Goal: Task Accomplishment & Management: Use online tool/utility

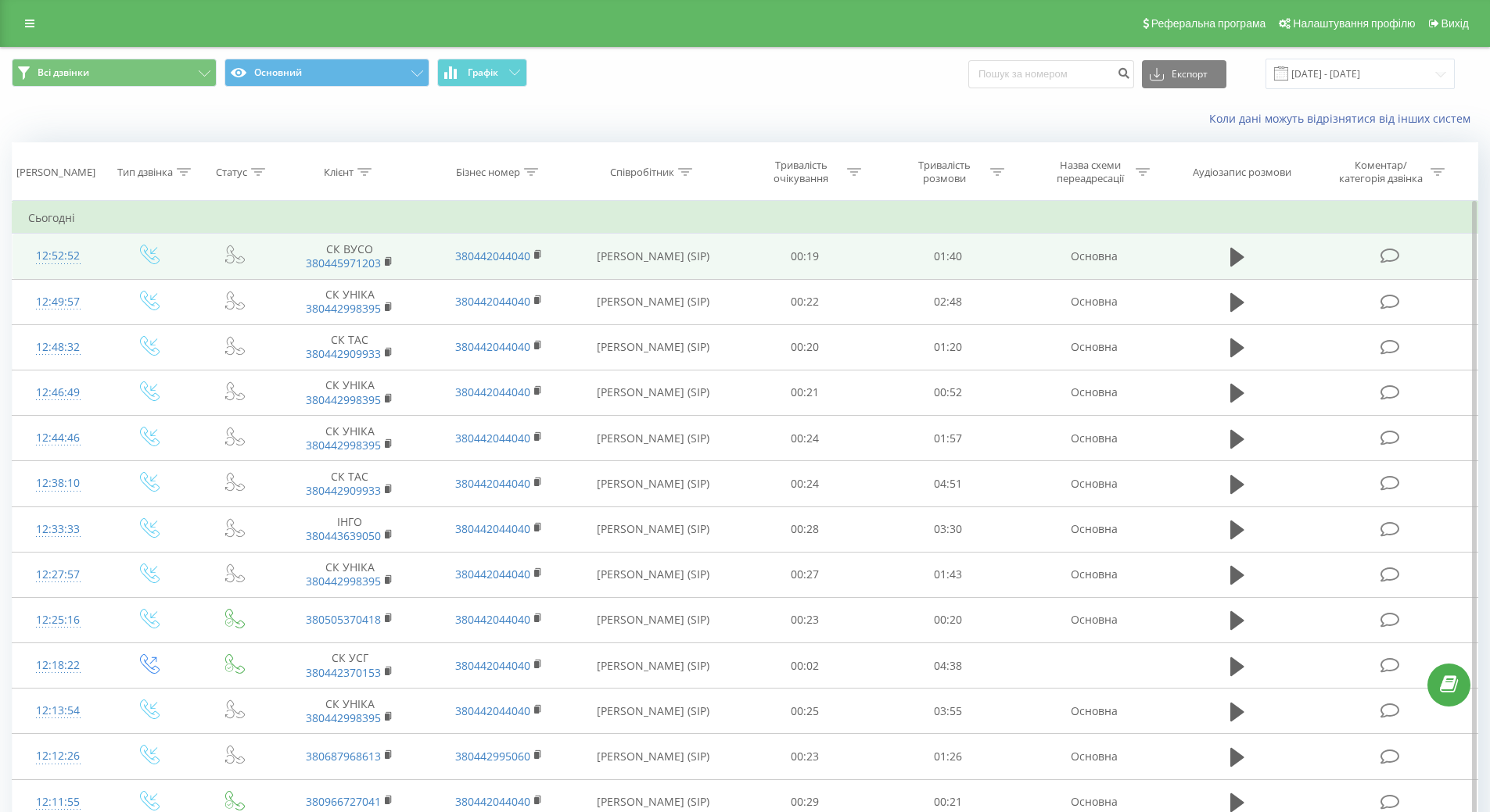
drag, startPoint x: 1389, startPoint y: 252, endPoint x: 1363, endPoint y: 253, distance: 26.0
click at [1387, 252] on icon at bounding box center [1389, 256] width 19 height 17
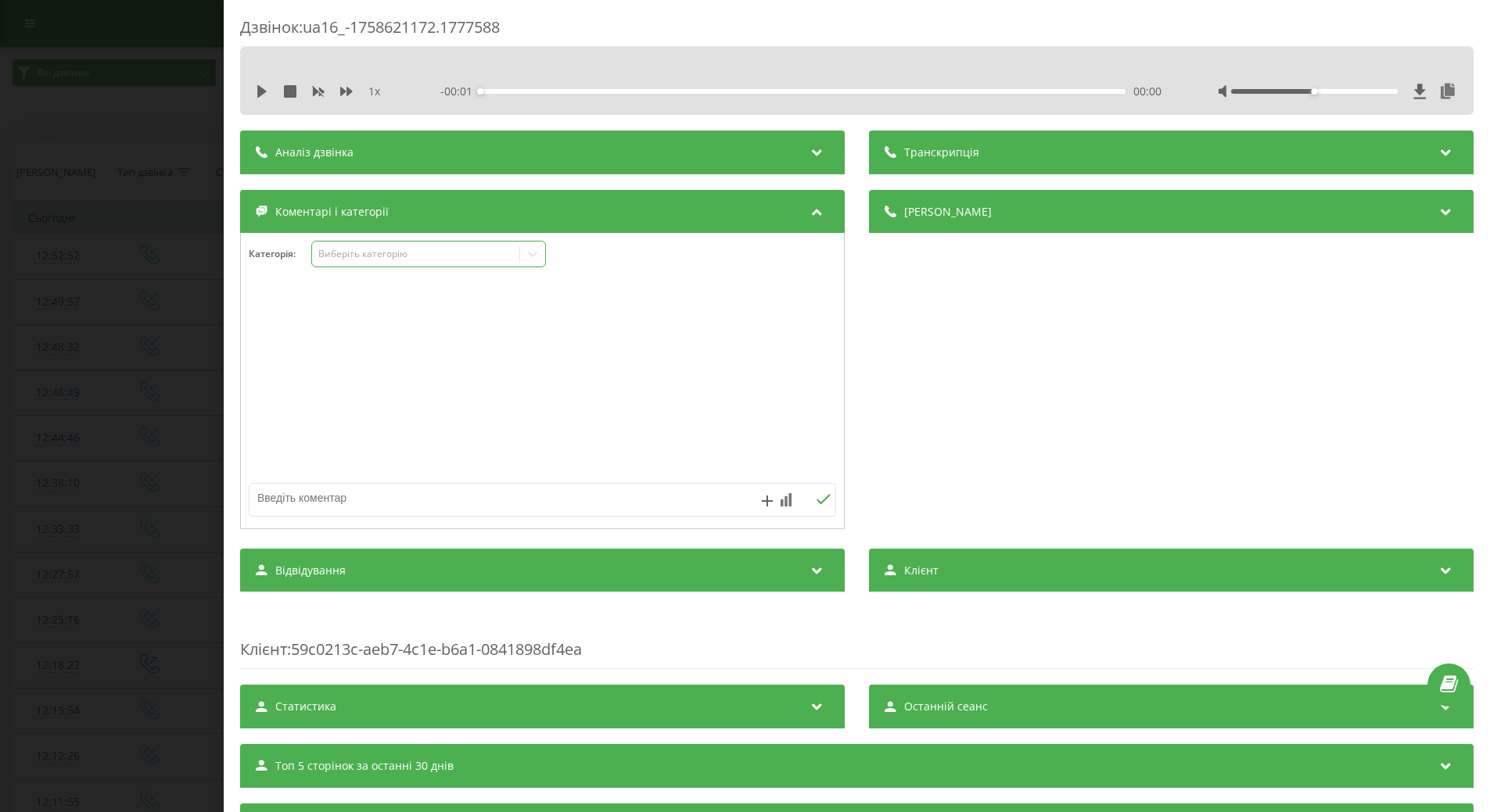
click at [534, 253] on icon at bounding box center [532, 254] width 16 height 16
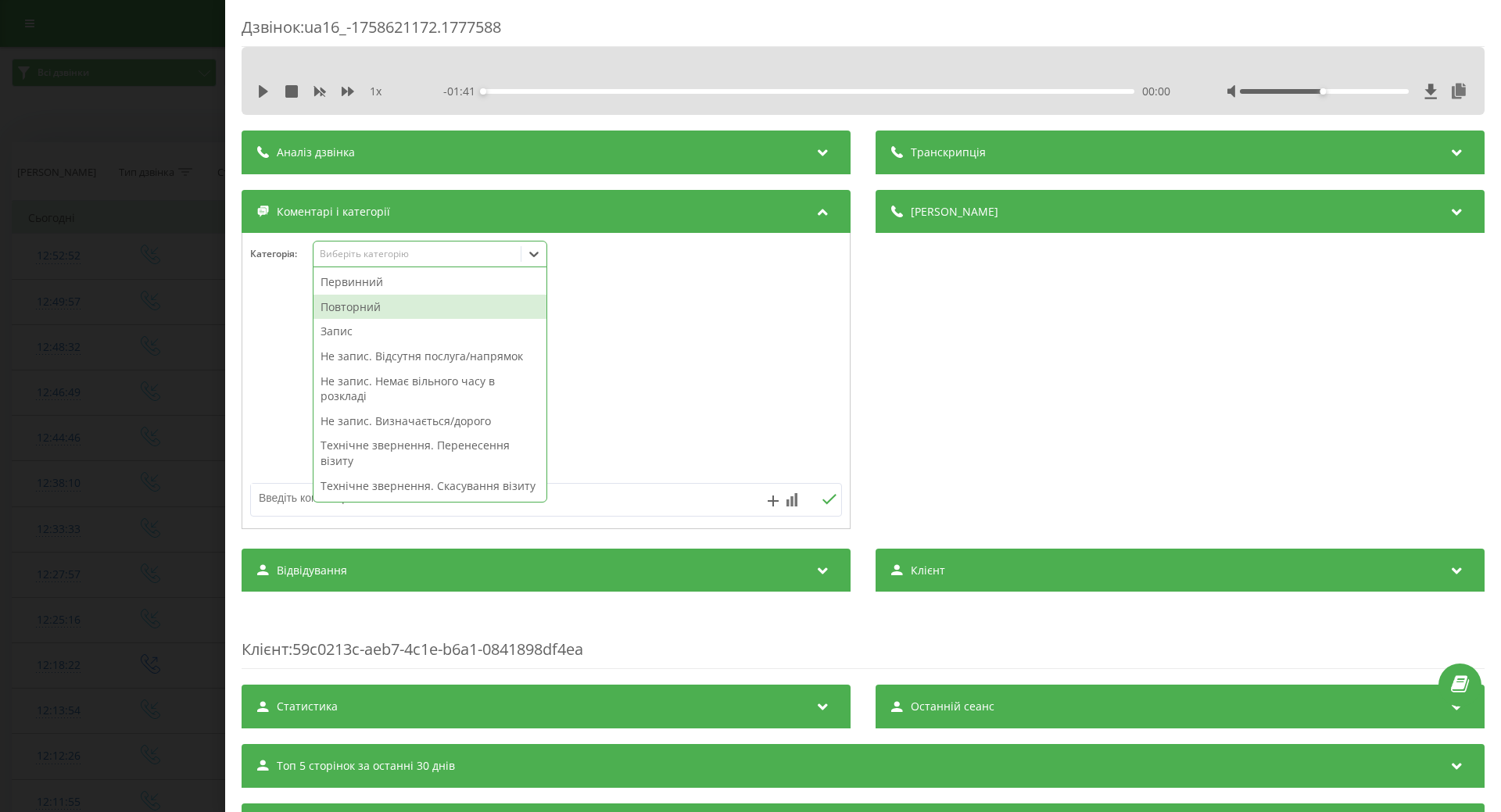
click at [394, 304] on div "Повторний" at bounding box center [430, 307] width 233 height 25
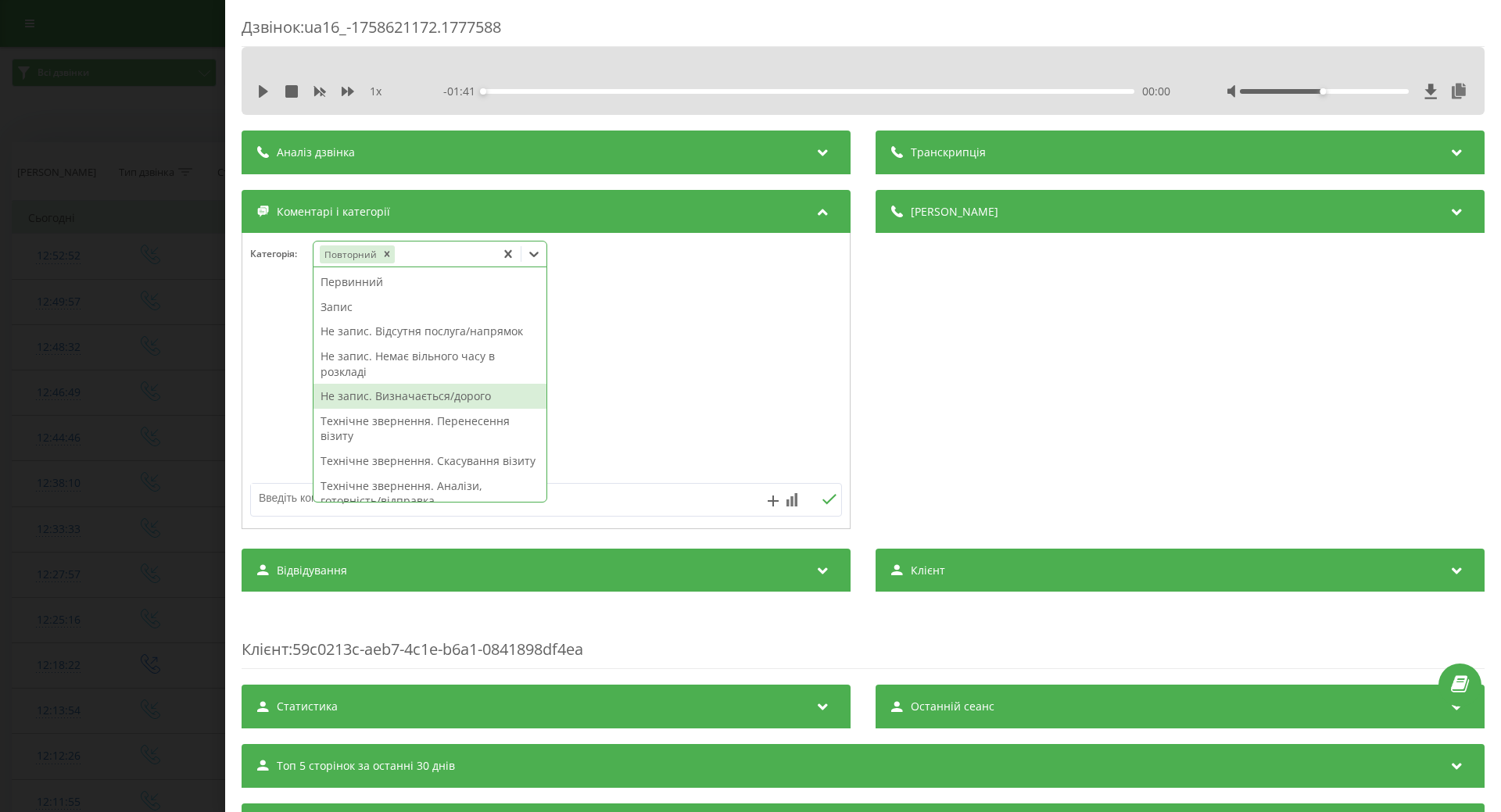
click at [380, 397] on div "Не запис. Визначається/дорого" at bounding box center [430, 396] width 233 height 25
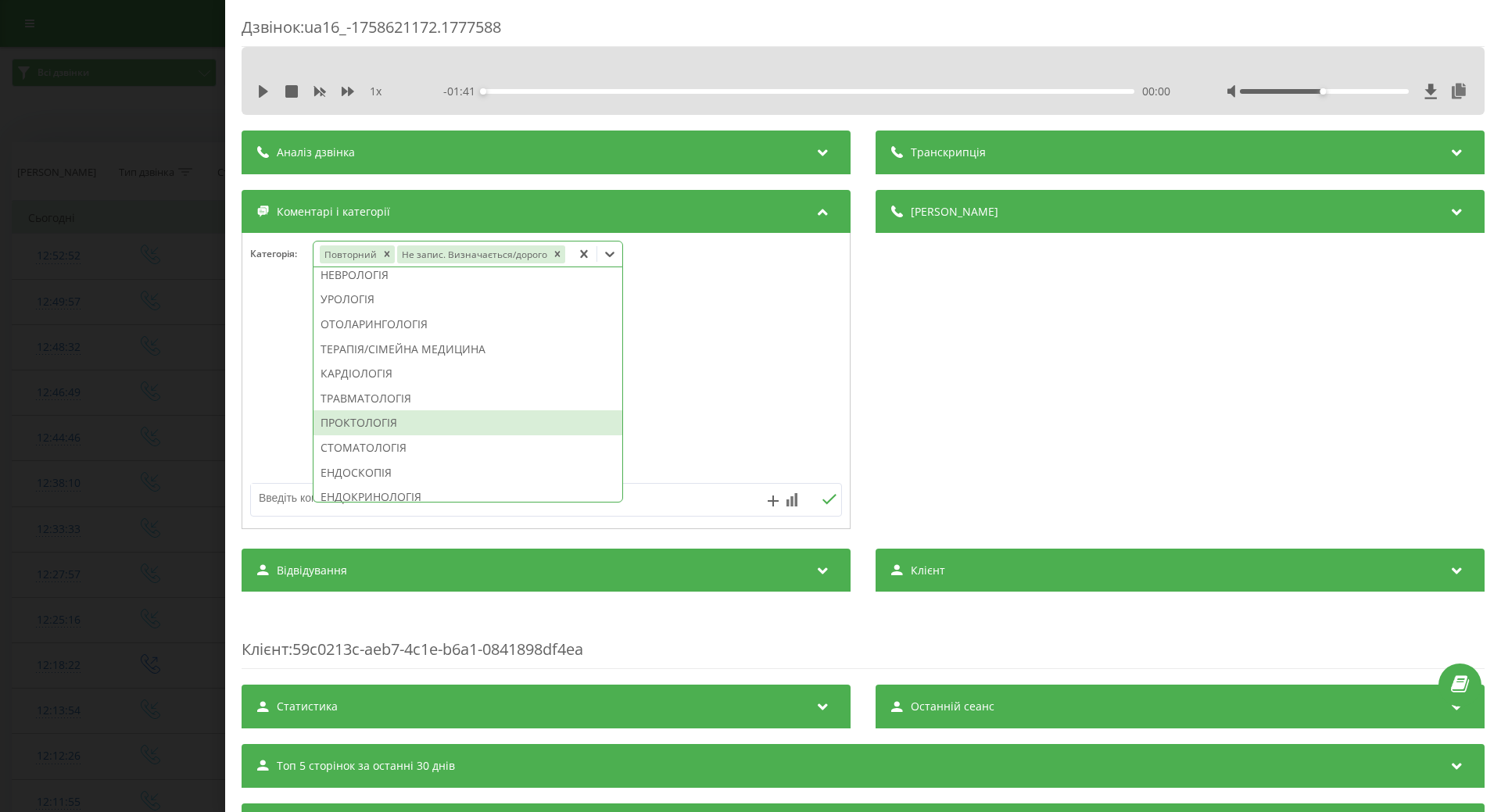
scroll to position [625, 0]
click at [354, 420] on div "ЕНДОКРИНОЛОГІЯ" at bounding box center [467, 419] width 309 height 25
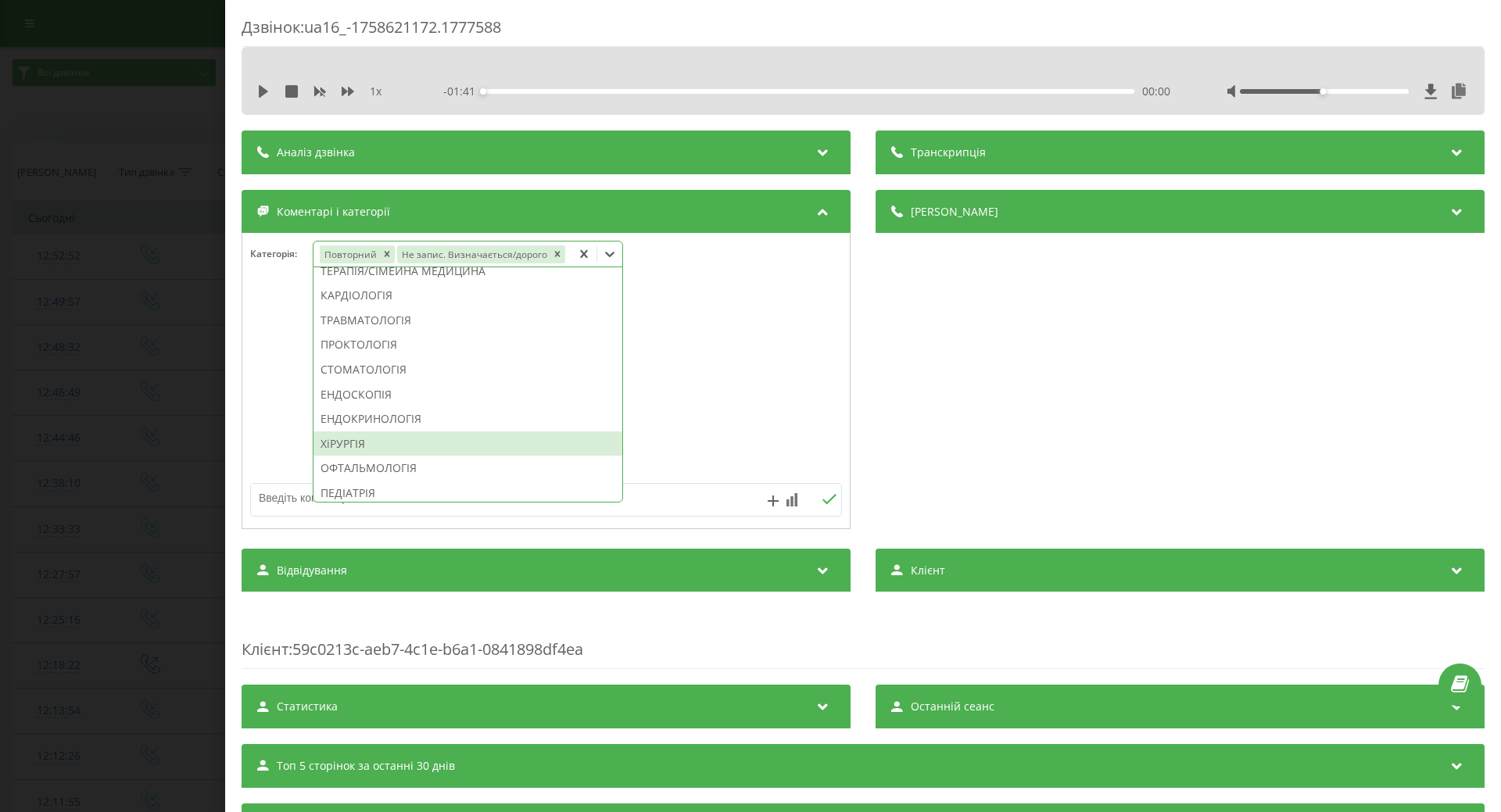
click at [272, 506] on textarea at bounding box center [486, 498] width 472 height 28
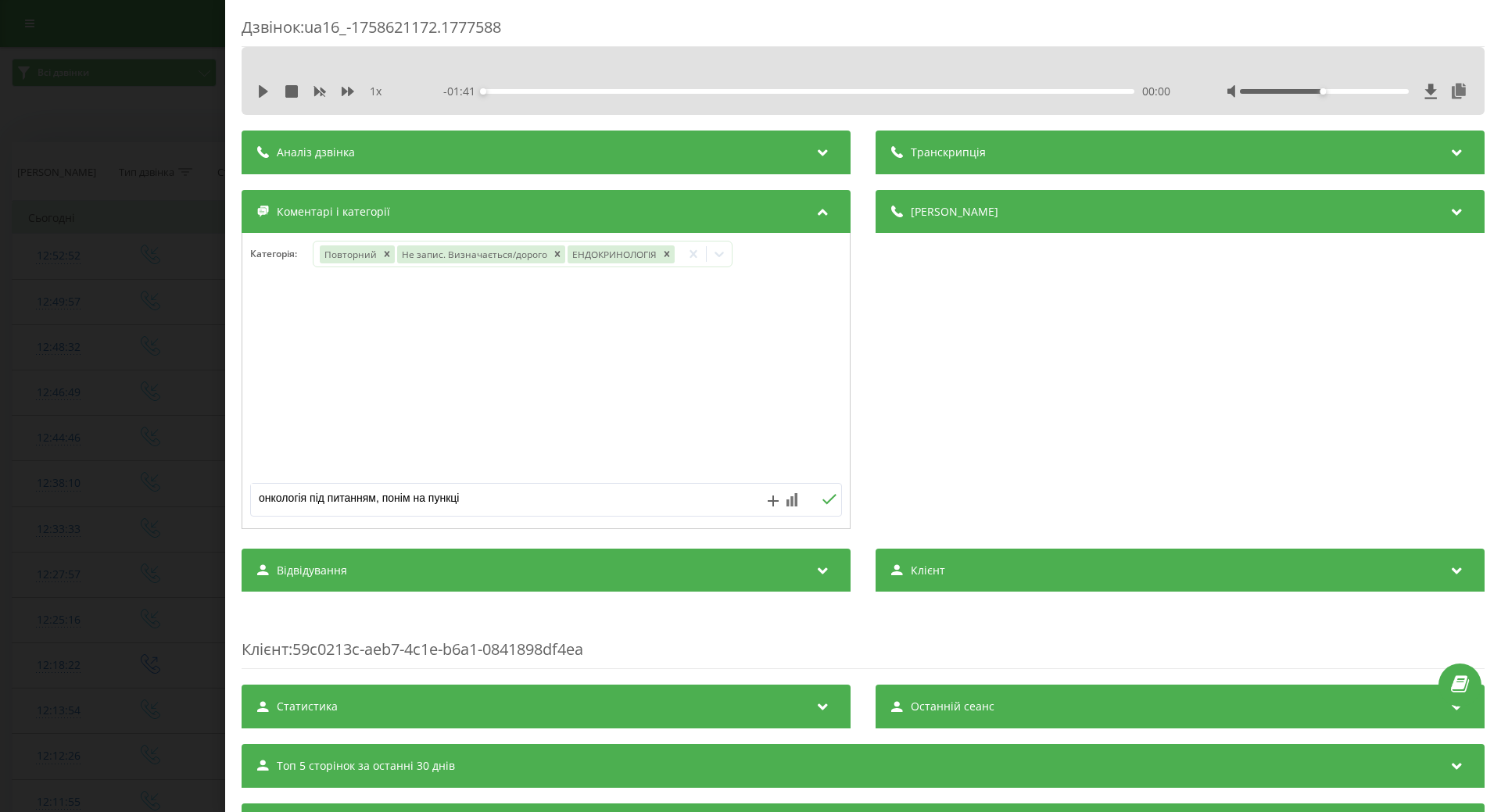
type textarea "онкологія під питанням, понім на пункцію"
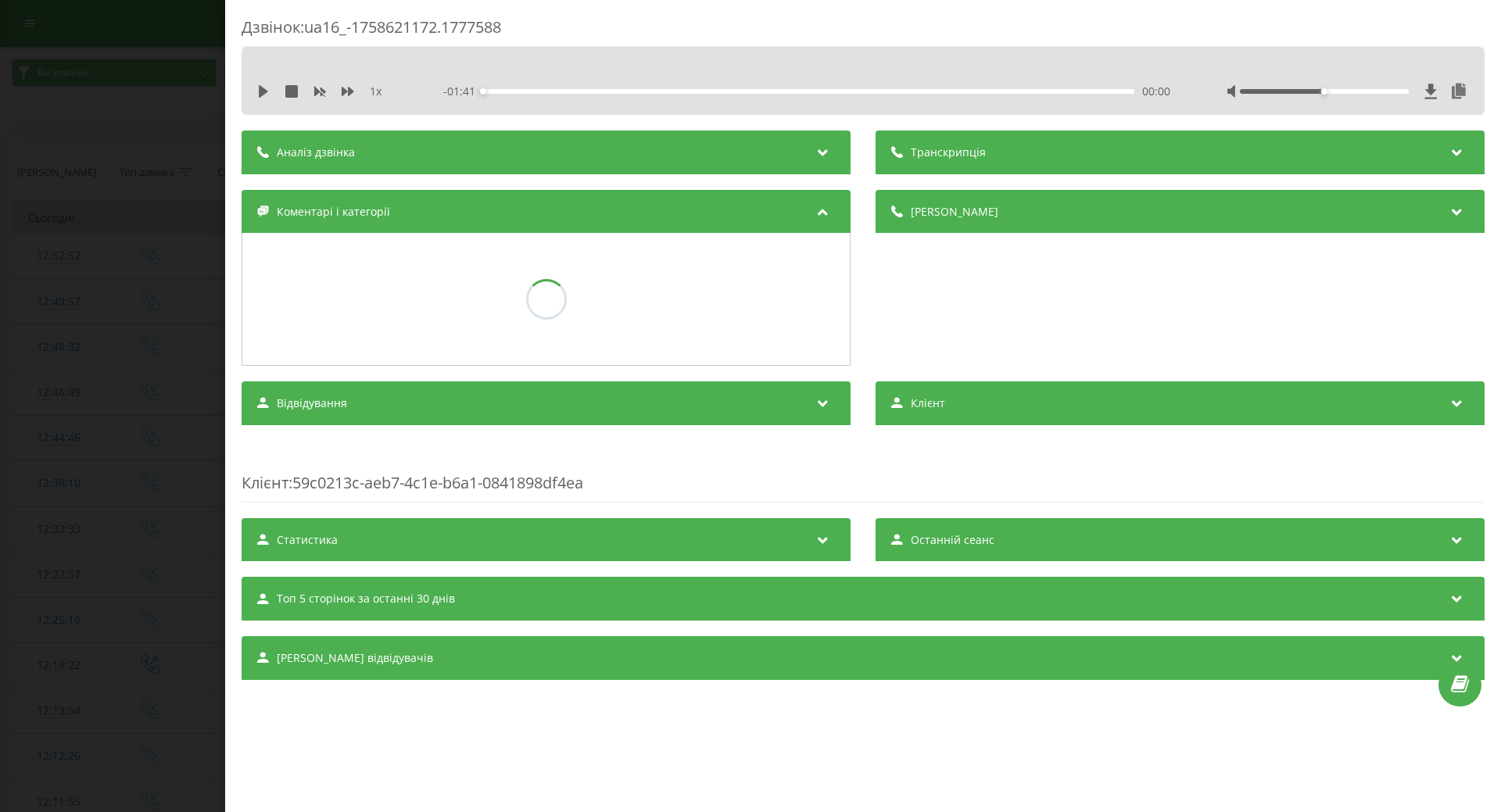
click at [0, 446] on div "Дзвінок : ua16_-1758621172.1777588 1 x - 01:41 00:00 00:00 Транскрипція Для AI-…" at bounding box center [750, 406] width 1501 height 812
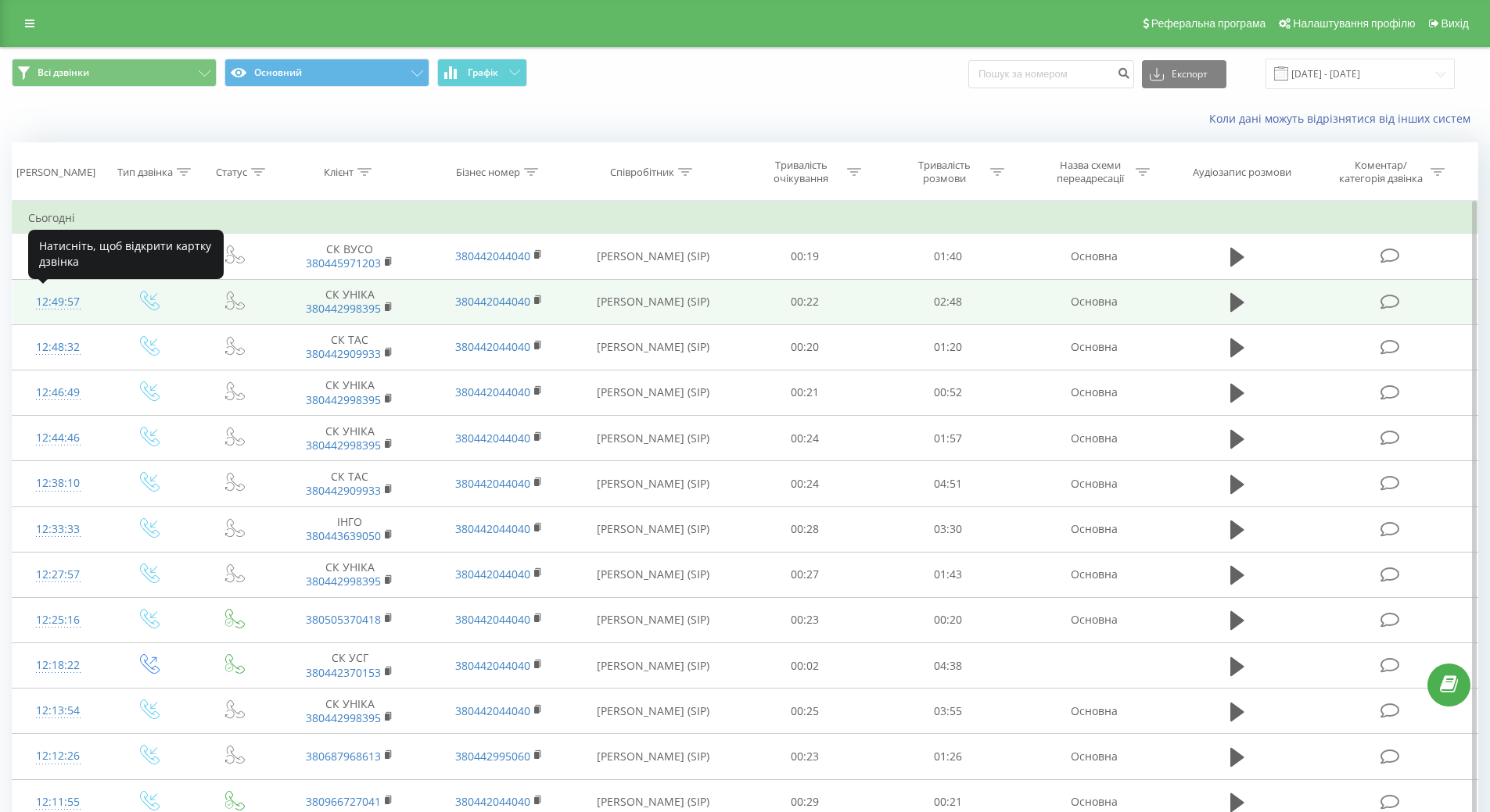
click at [49, 301] on div "12:49:57" at bounding box center [58, 301] width 60 height 31
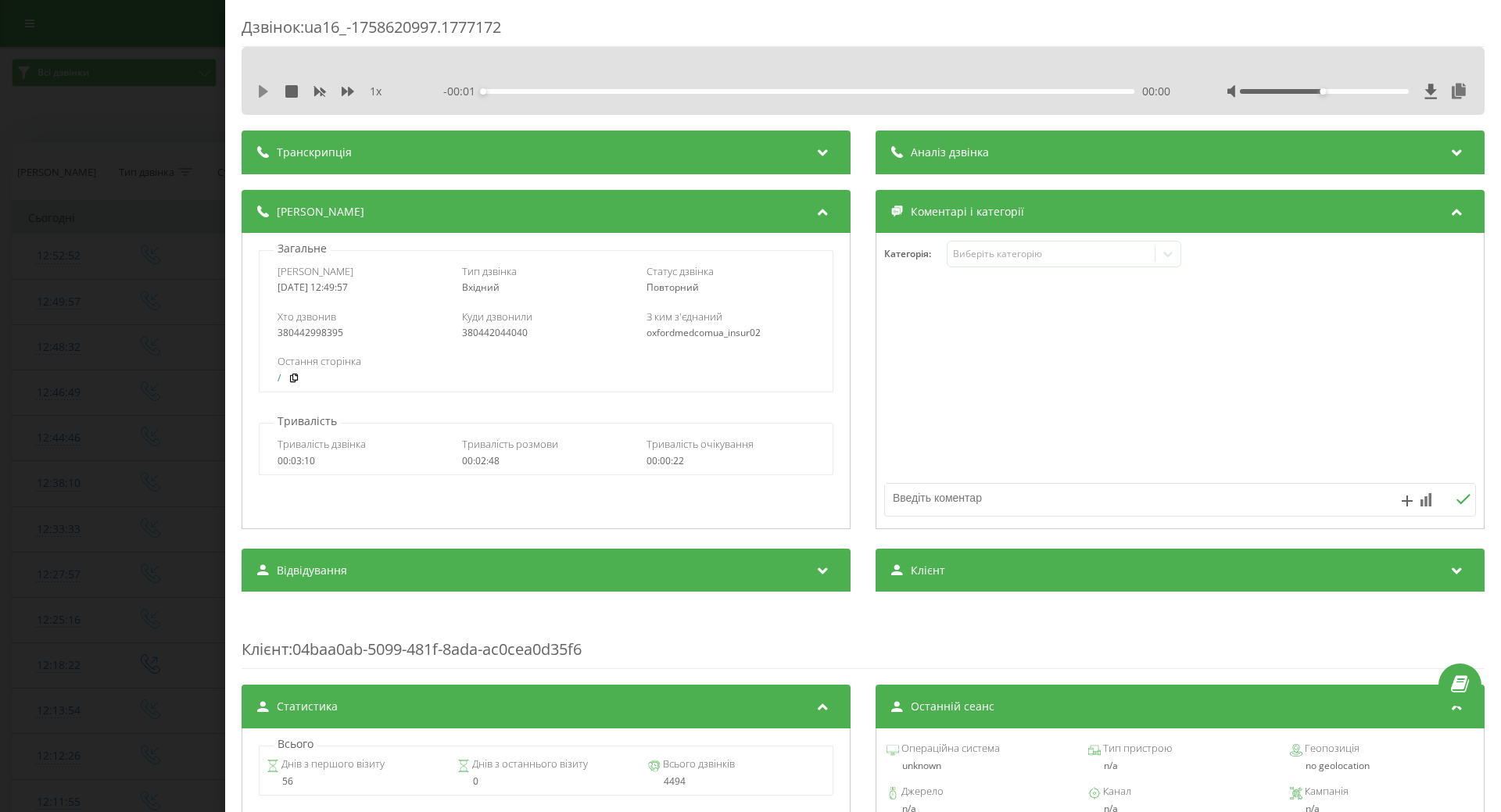
click at [267, 89] on icon at bounding box center [263, 91] width 12 height 12
click at [979, 256] on div "Виберіть категорію" at bounding box center [1050, 253] width 196 height 12
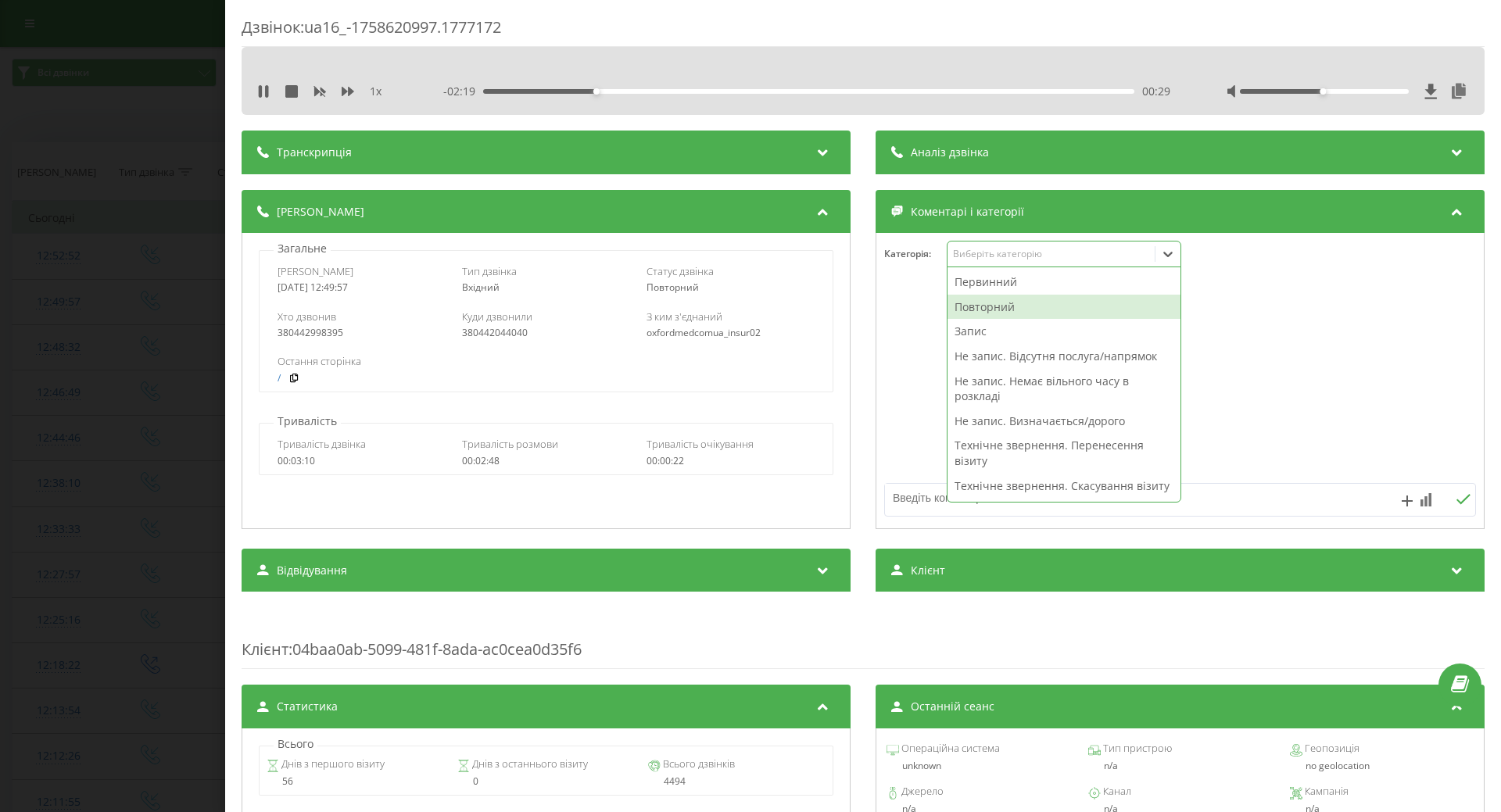
click at [977, 308] on div "Повторний" at bounding box center [1064, 307] width 233 height 25
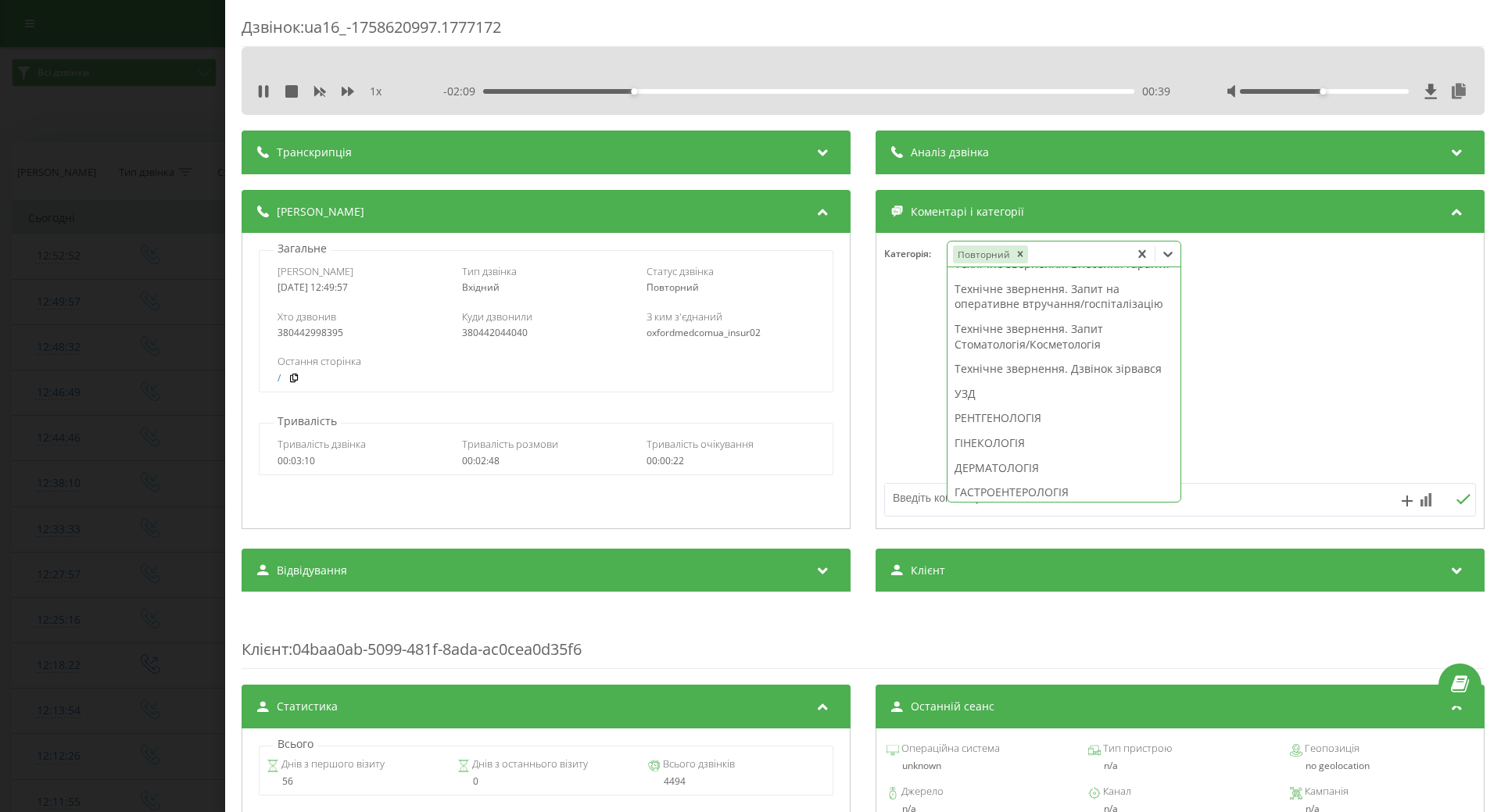
scroll to position [312, 0]
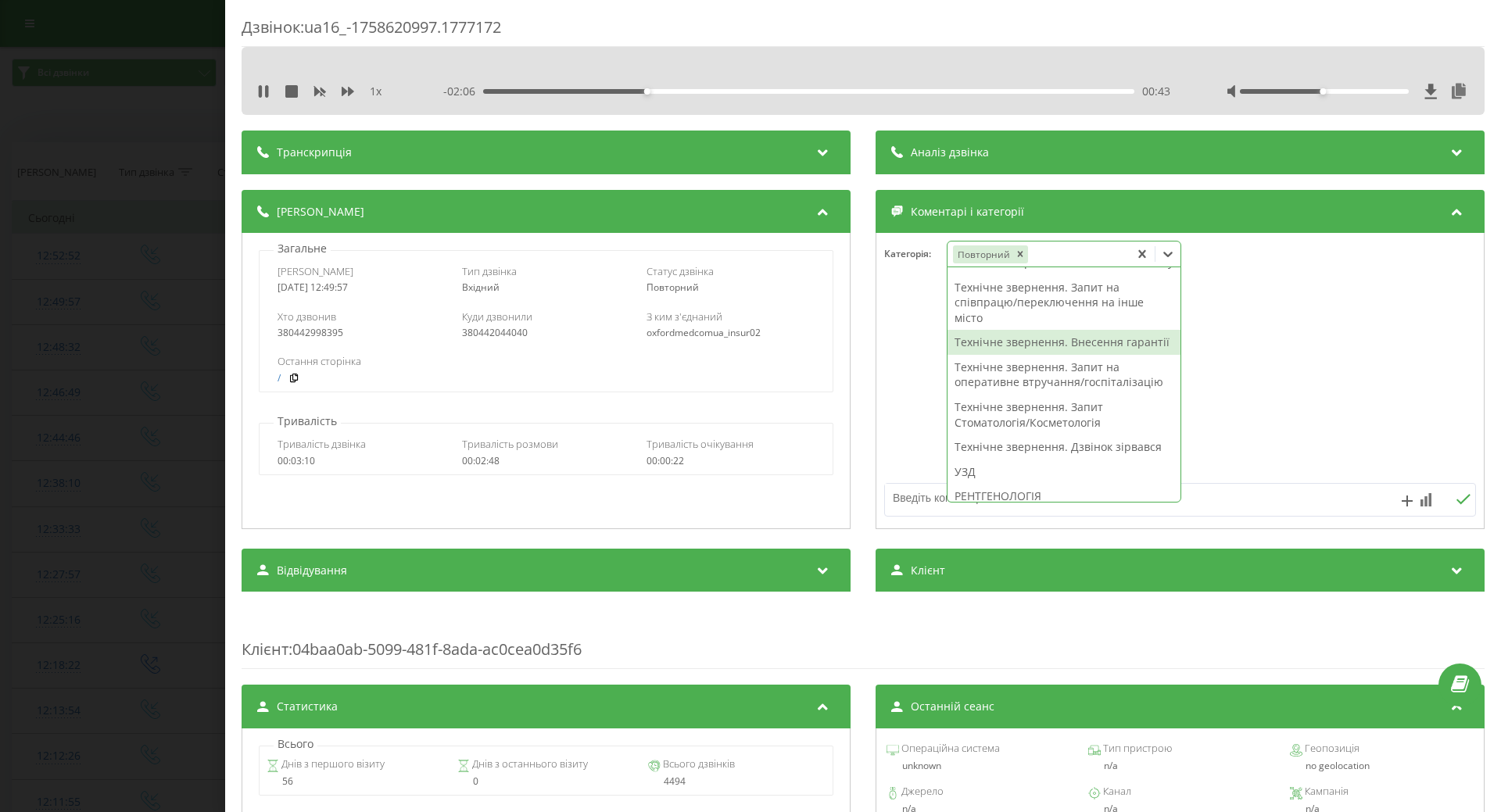
click at [976, 355] on div "Технічне звернення. Внесення гарантії" at bounding box center [1064, 342] width 233 height 25
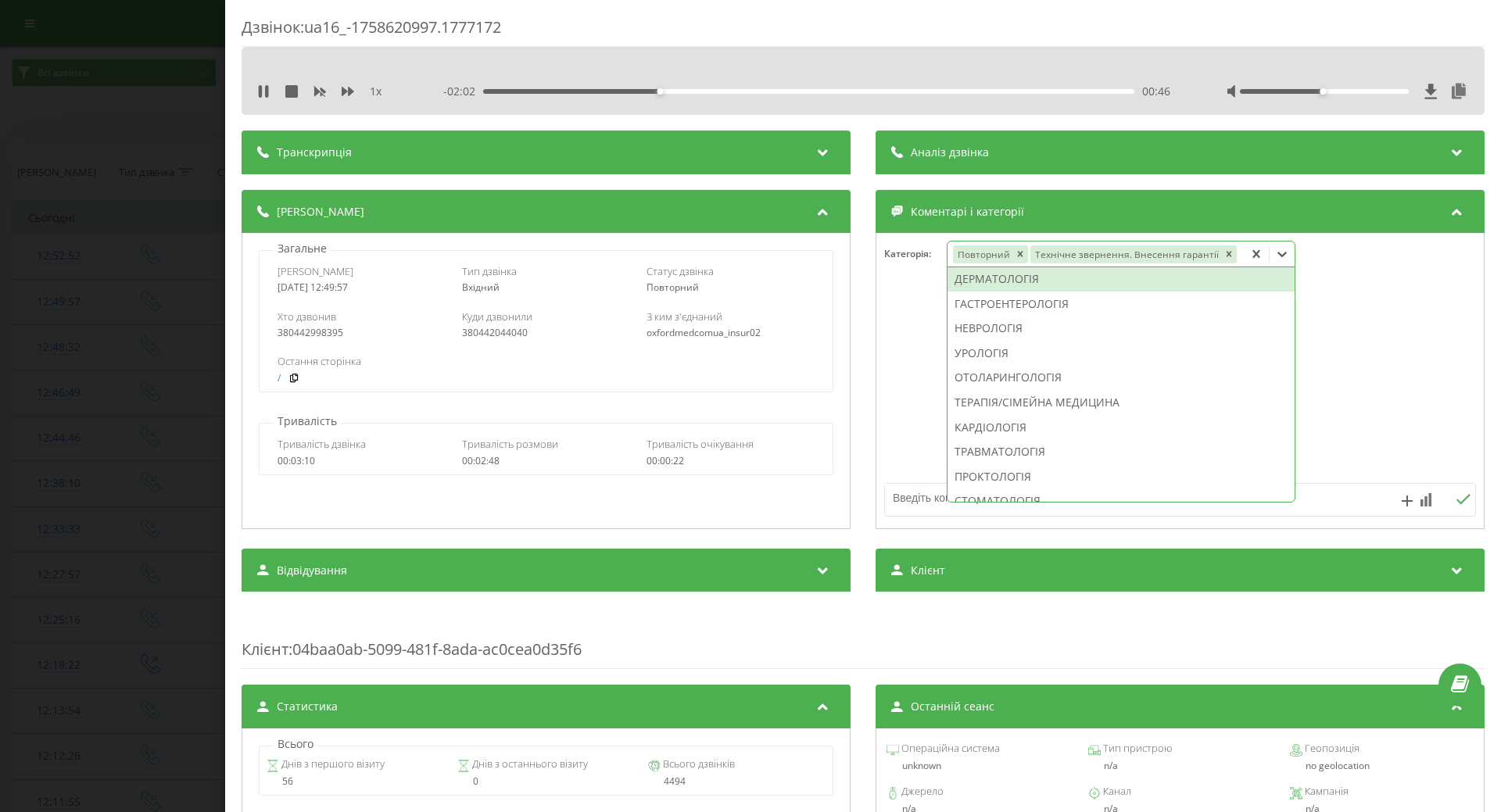
scroll to position [322, 0]
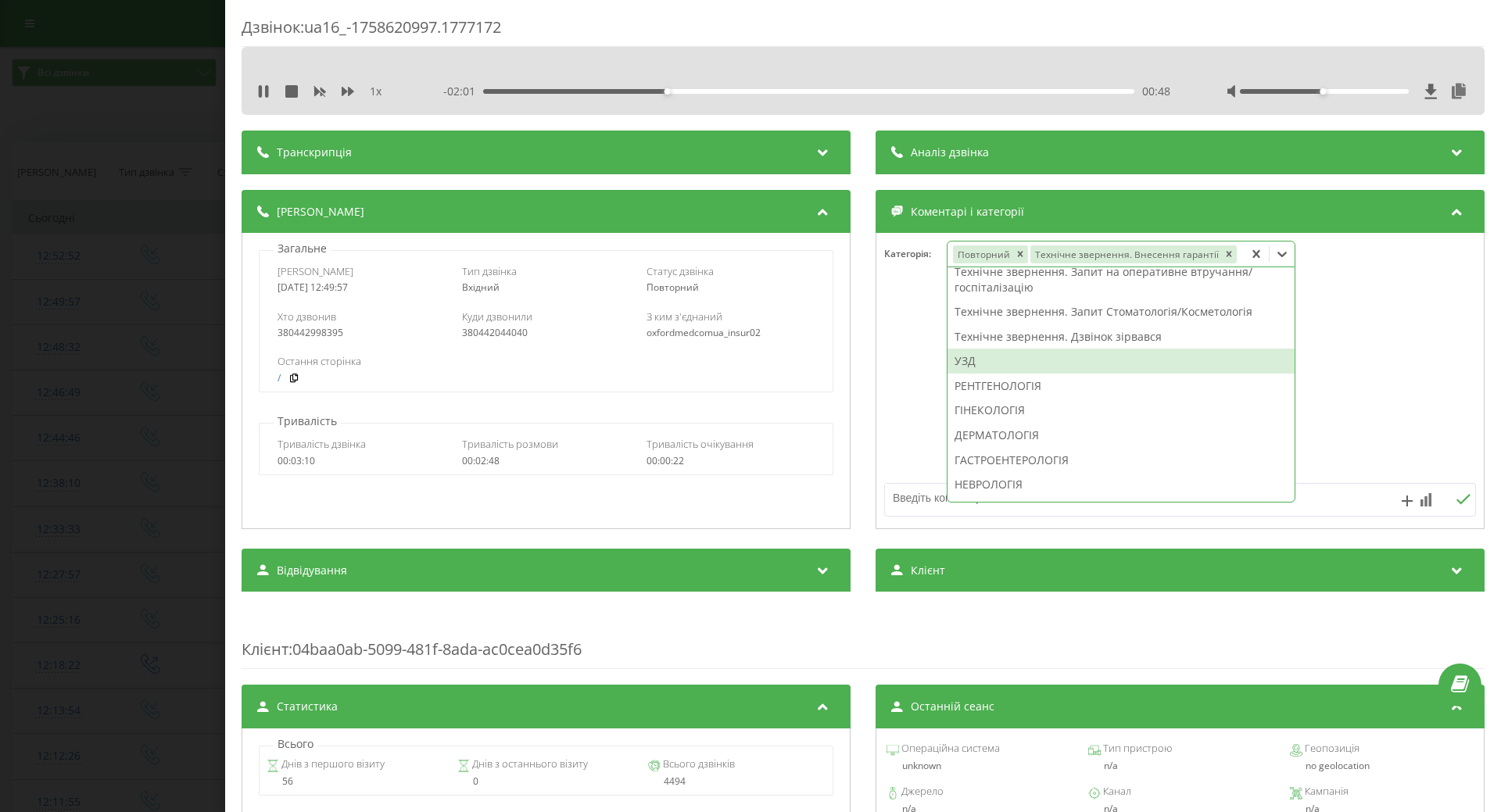
click at [969, 361] on div "УЗД" at bounding box center [1120, 361] width 347 height 25
click at [897, 452] on div at bounding box center [1179, 381] width 607 height 187
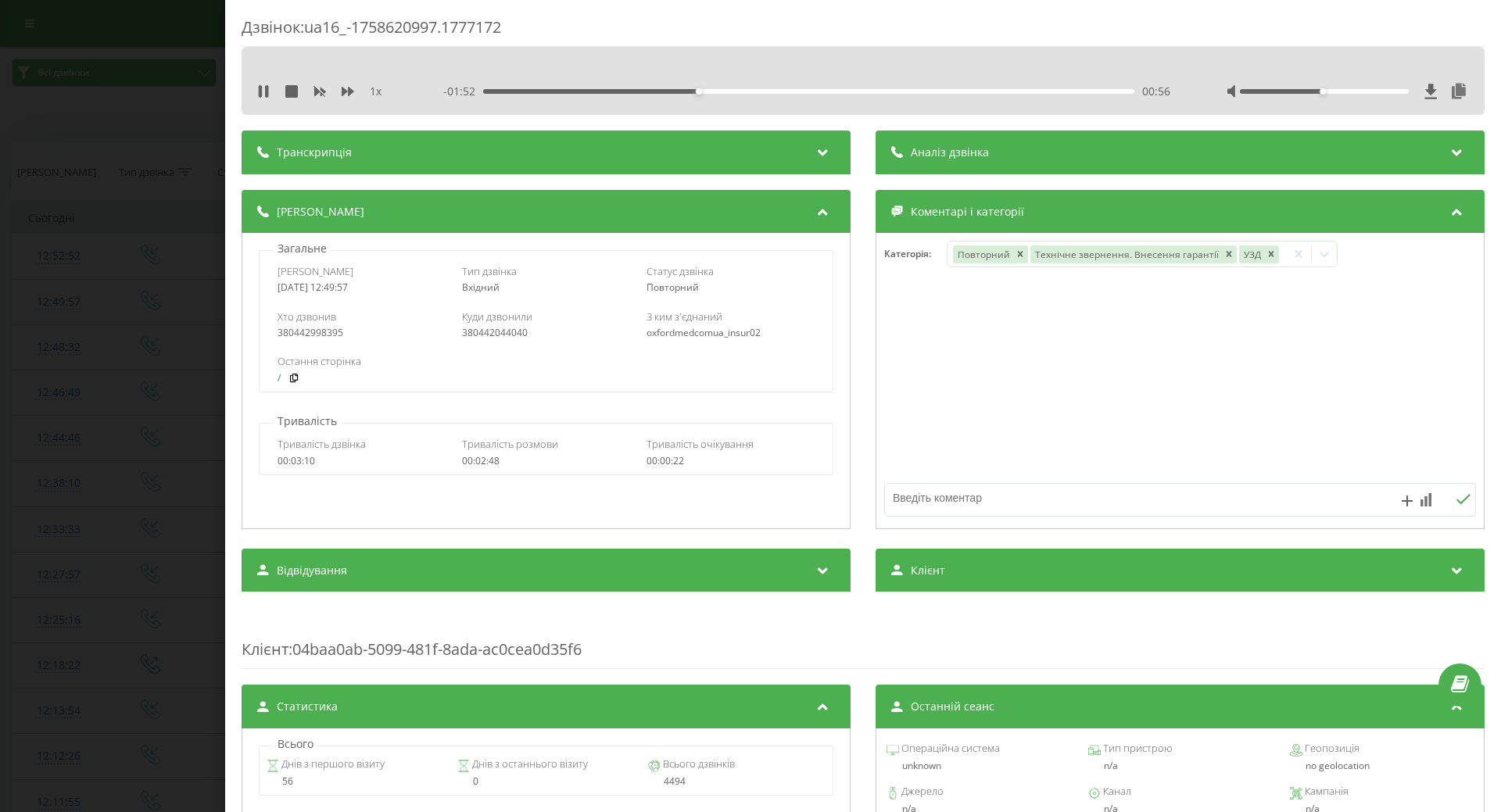
click at [119, 395] on div "Дзвінок : ua16_-1758620997.1777172 1 x - 01:52 00:56 00:56 Транскрипція Для AI-…" at bounding box center [750, 406] width 1501 height 812
click at [257, 91] on div "1 x - 01:50 00:59 00:59" at bounding box center [863, 92] width 1219 height 23
click at [108, 391] on div "Дзвінок : ua16_-1758620997.1777172 1 x - 01:50 00:59 00:59 Транскрипція Для AI-…" at bounding box center [750, 406] width 1501 height 812
click at [263, 92] on icon at bounding box center [263, 91] width 12 height 12
click at [57, 367] on td "12:48:32" at bounding box center [58, 346] width 92 height 45
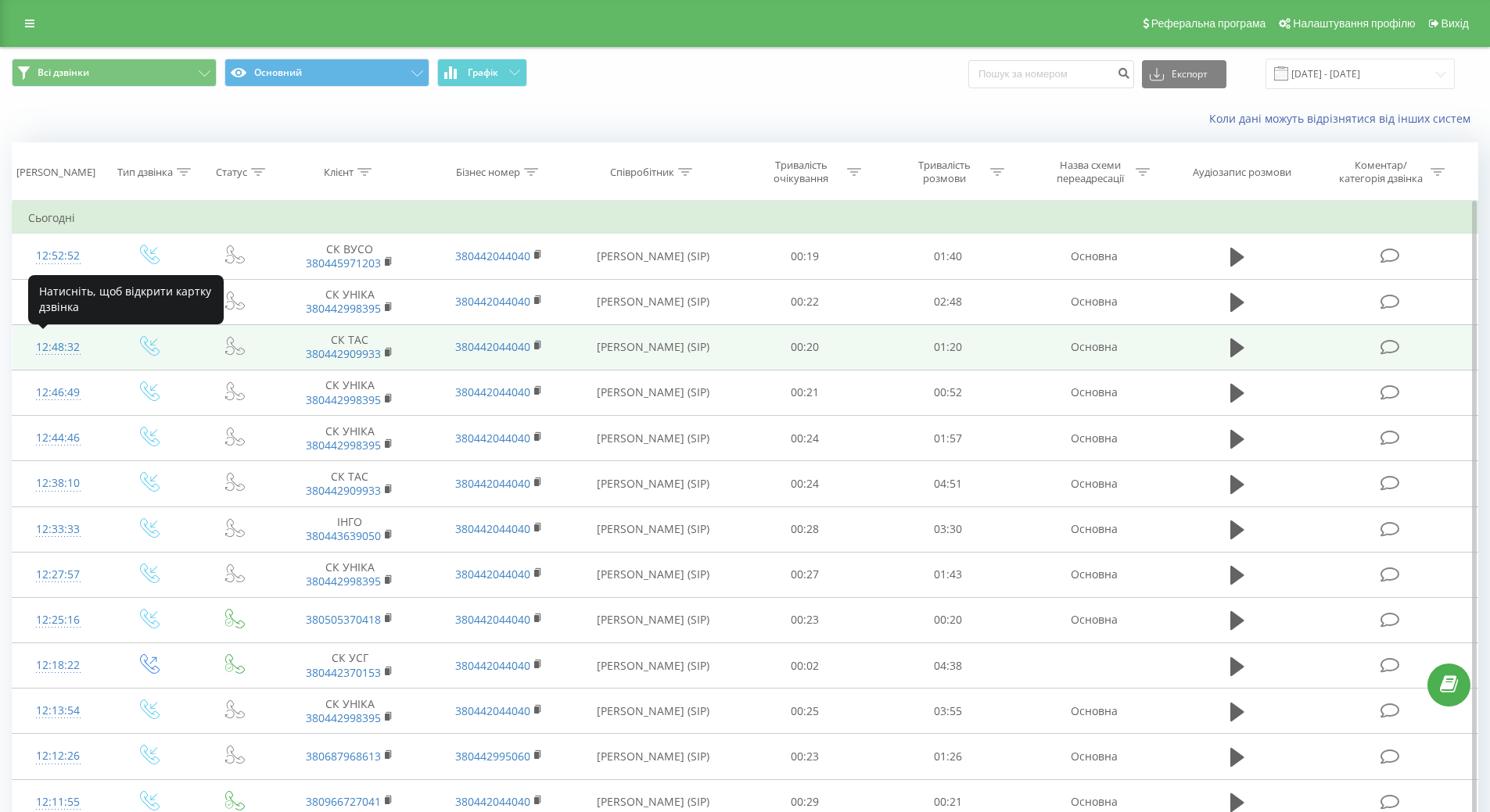
click at [44, 348] on div "12:48:32" at bounding box center [58, 347] width 60 height 31
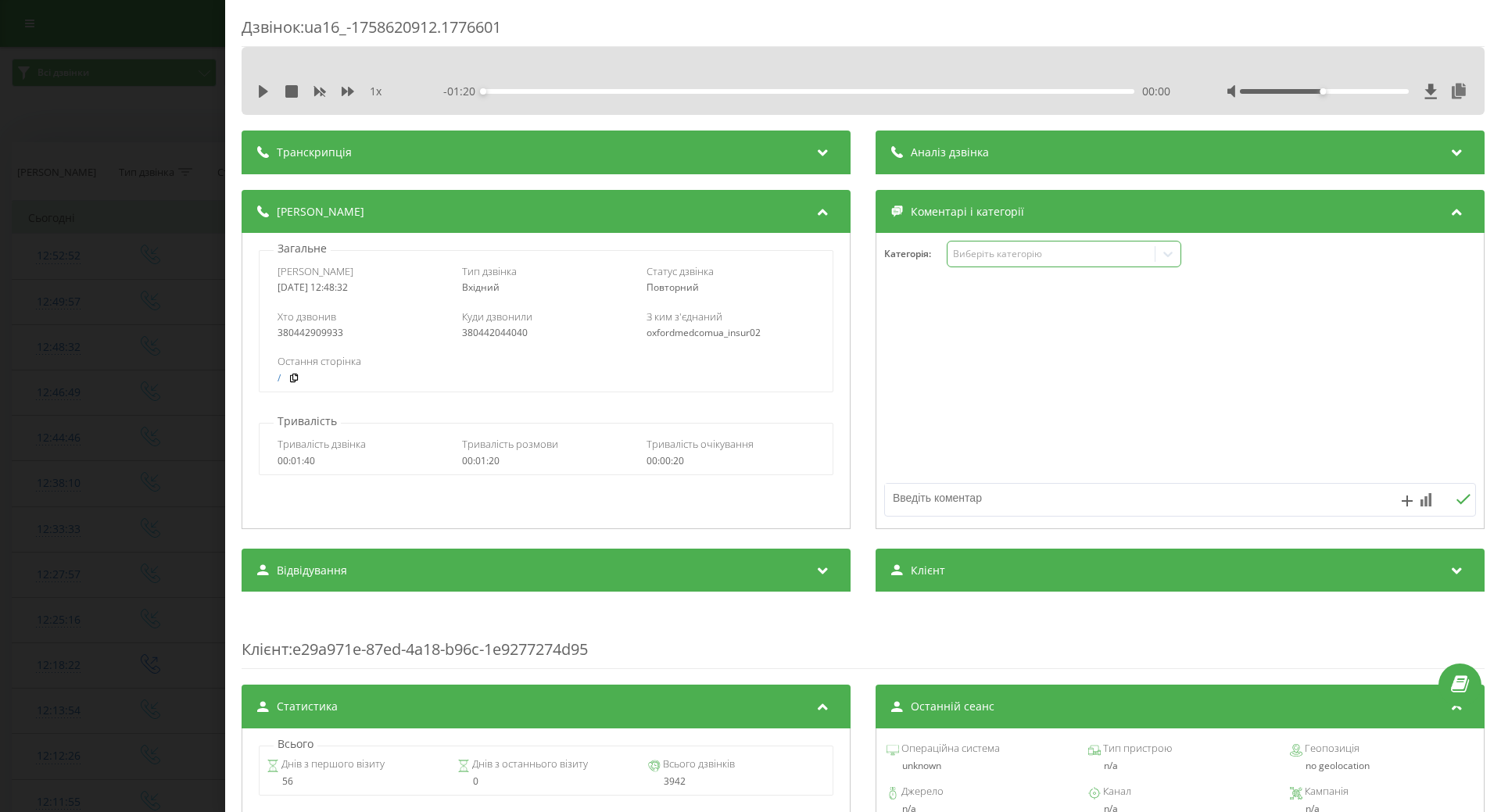
click at [992, 264] on div "Виберіть категорію" at bounding box center [1064, 254] width 235 height 27
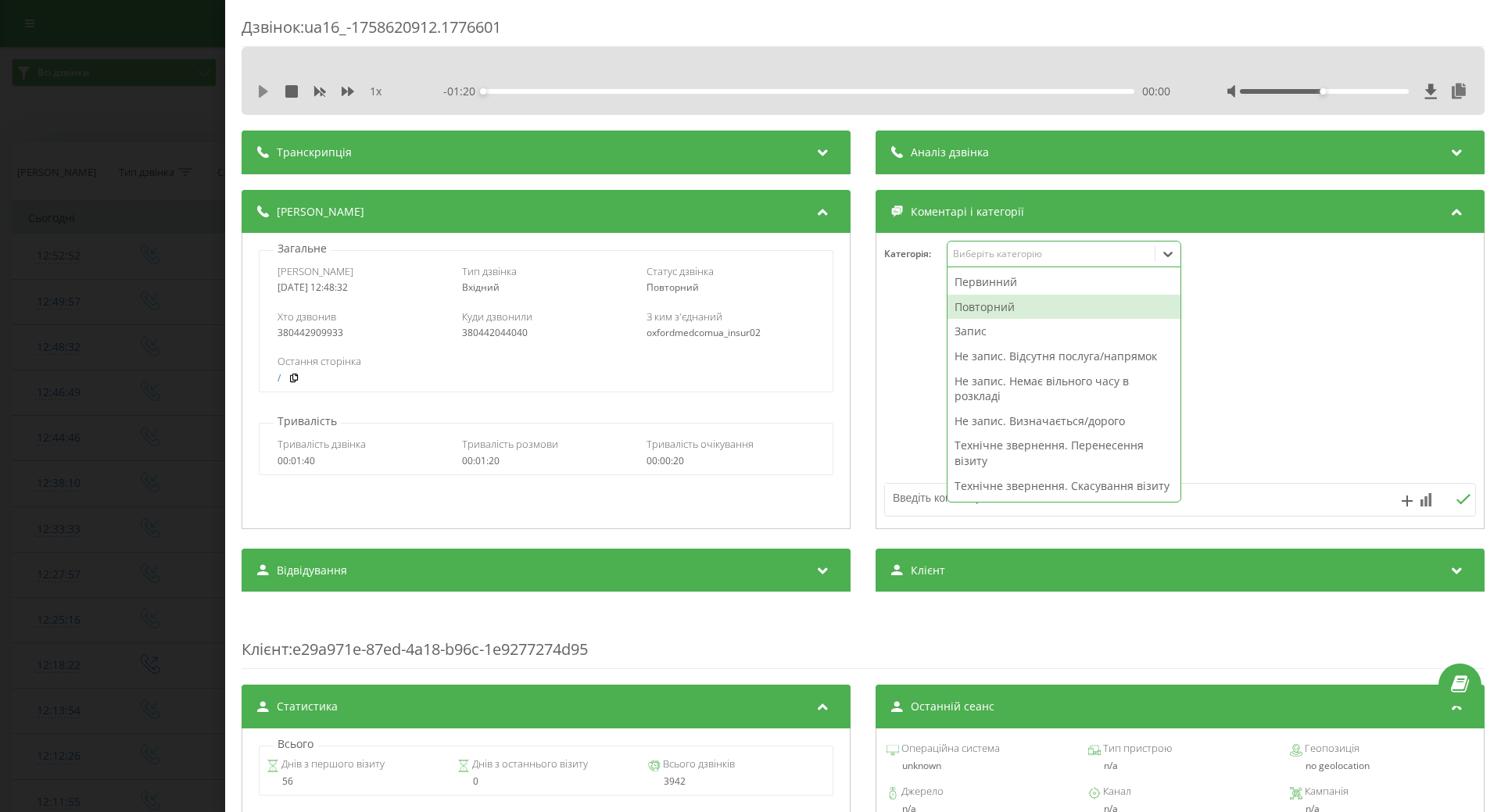
click at [265, 91] on icon at bounding box center [263, 91] width 9 height 12
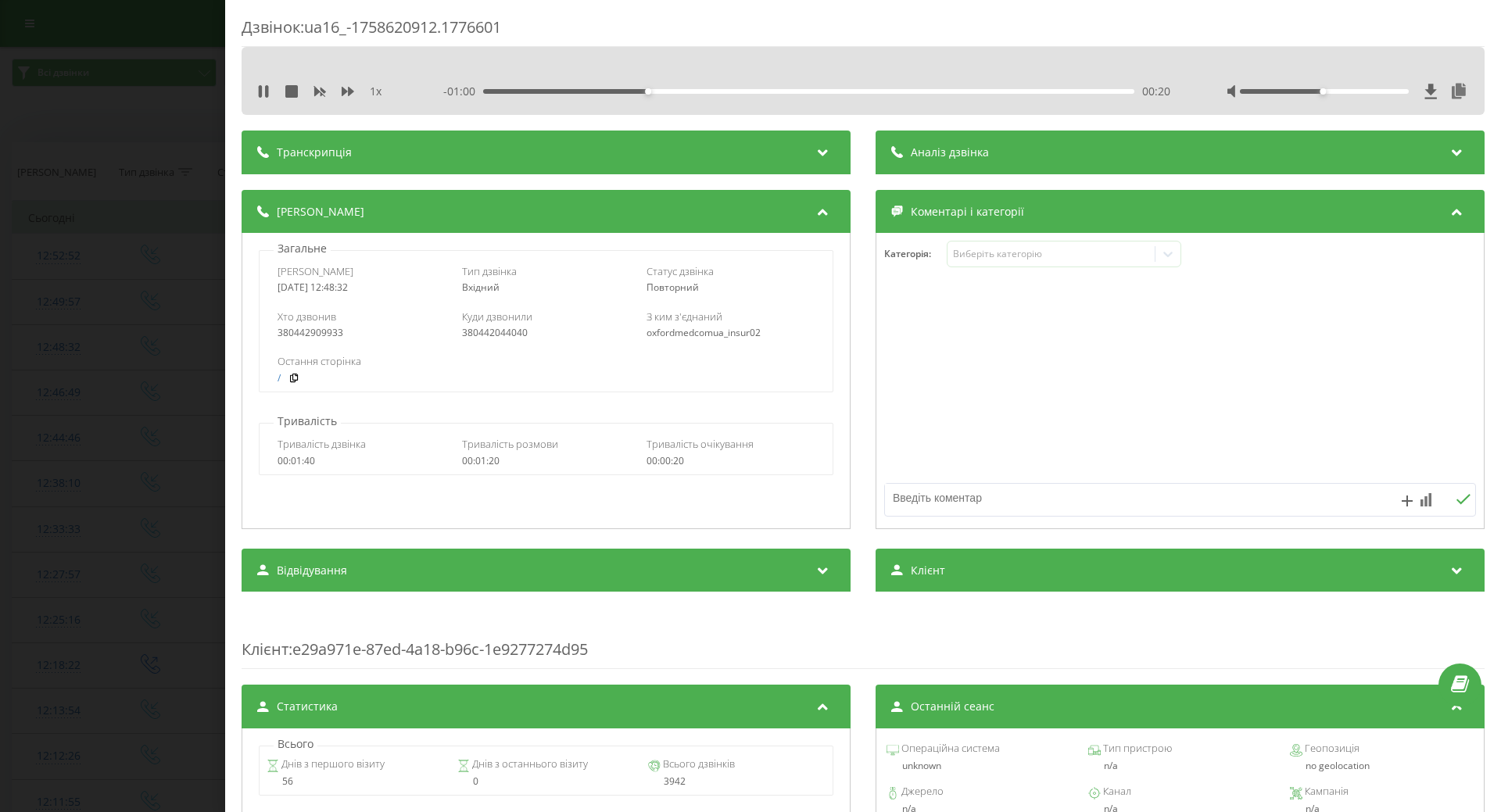
click at [489, 94] on div "- 01:00 00:20 00:20" at bounding box center [806, 91] width 727 height 16
click at [489, 93] on div "00:21" at bounding box center [809, 92] width 651 height 5
click at [1018, 255] on div "Виберіть категорію" at bounding box center [1050, 253] width 196 height 12
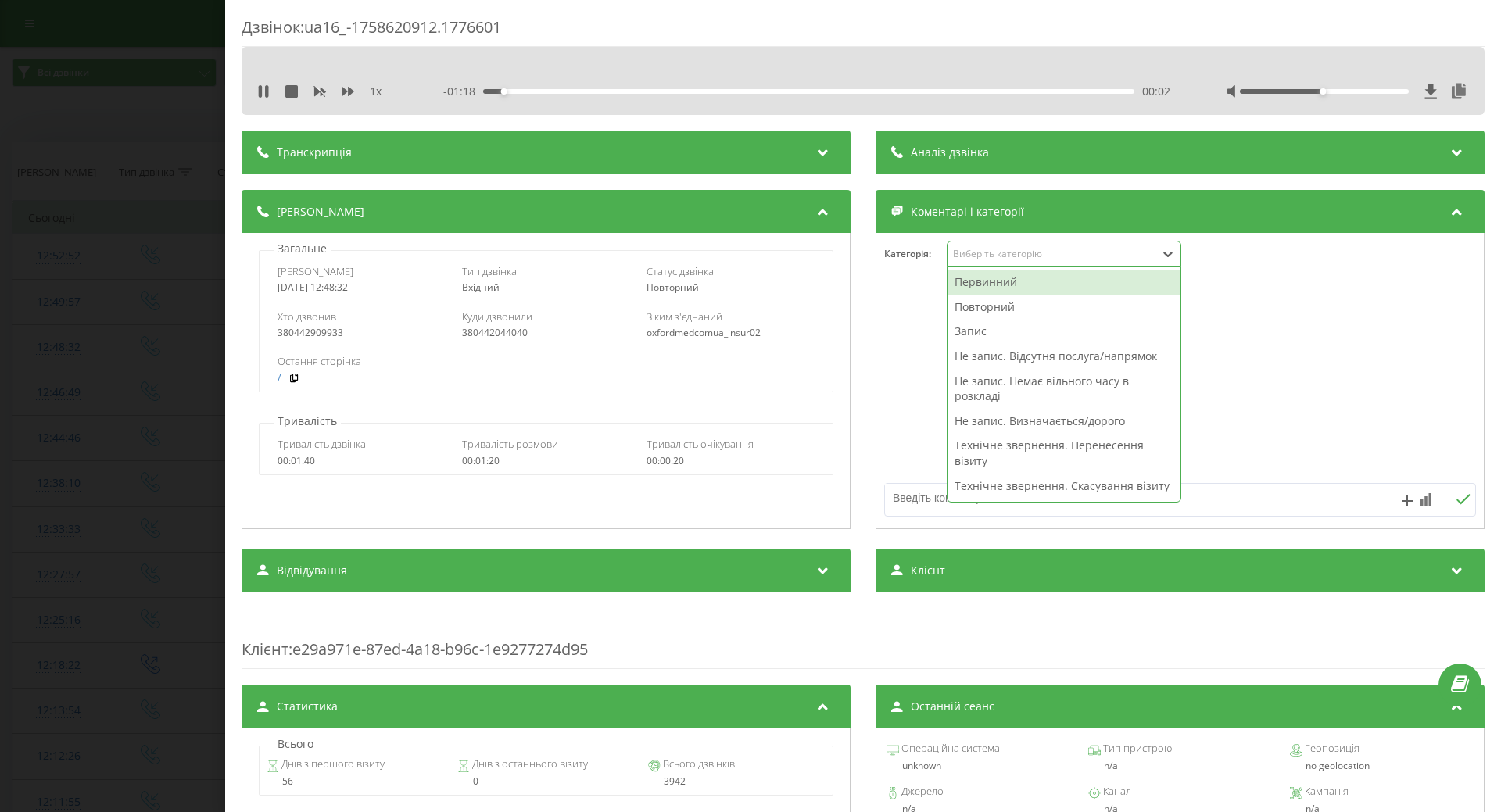
click at [984, 308] on div "Повторний" at bounding box center [1064, 307] width 233 height 25
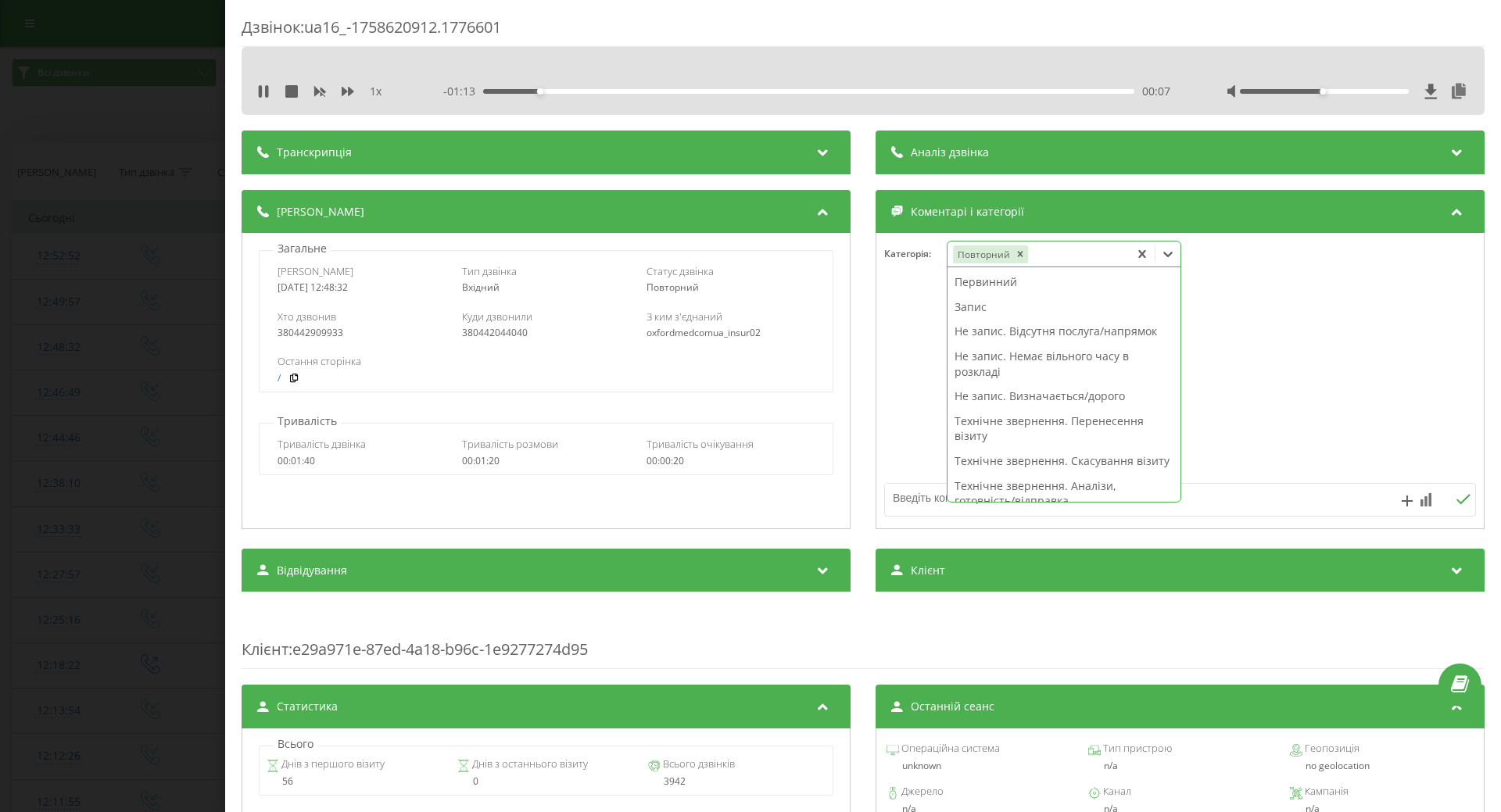
scroll to position [235, 0]
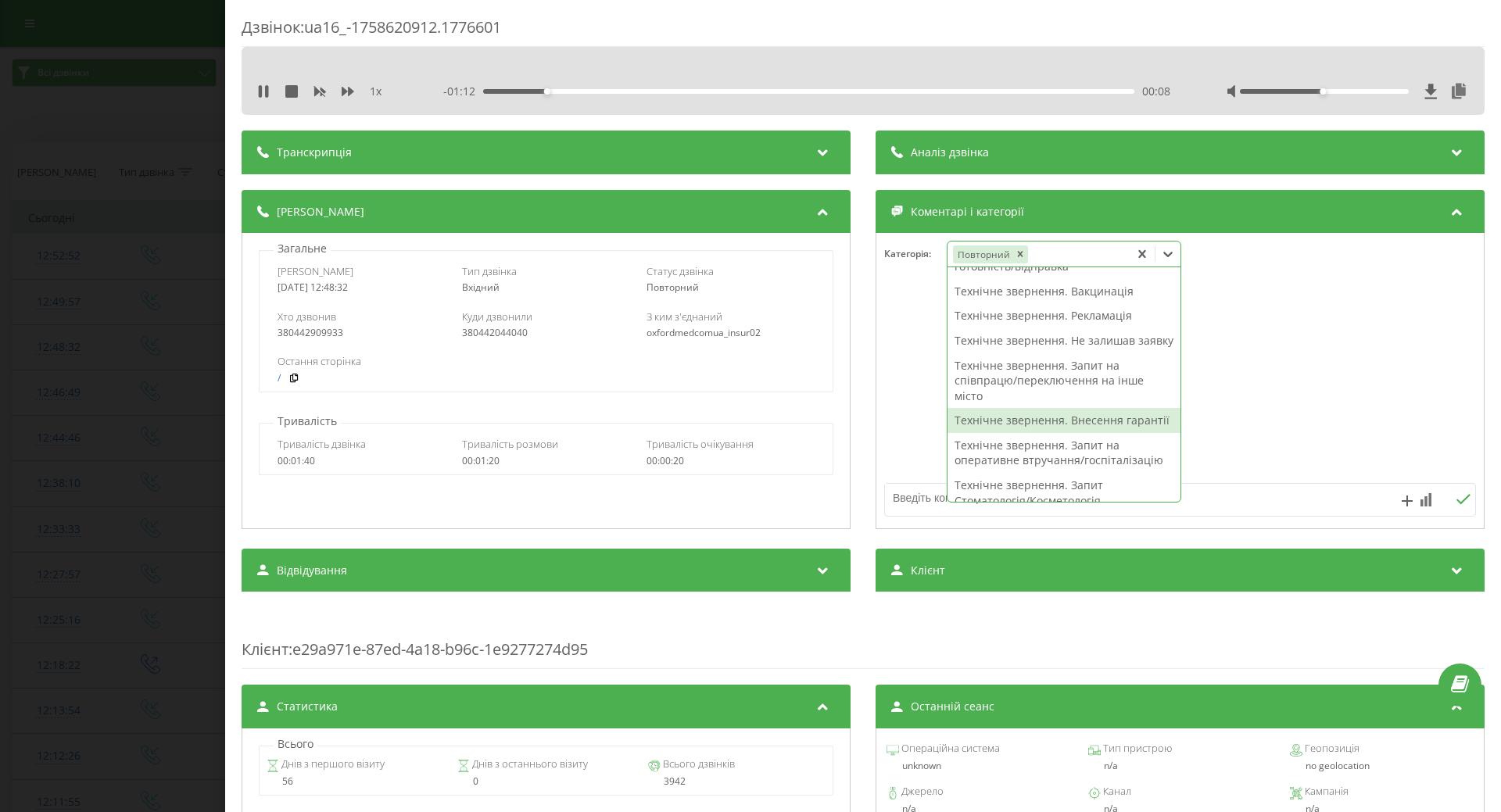
click at [984, 433] on div "Технічне звернення. Внесення гарантії" at bounding box center [1064, 421] width 233 height 25
click at [875, 91] on div "00:10" at bounding box center [809, 92] width 651 height 5
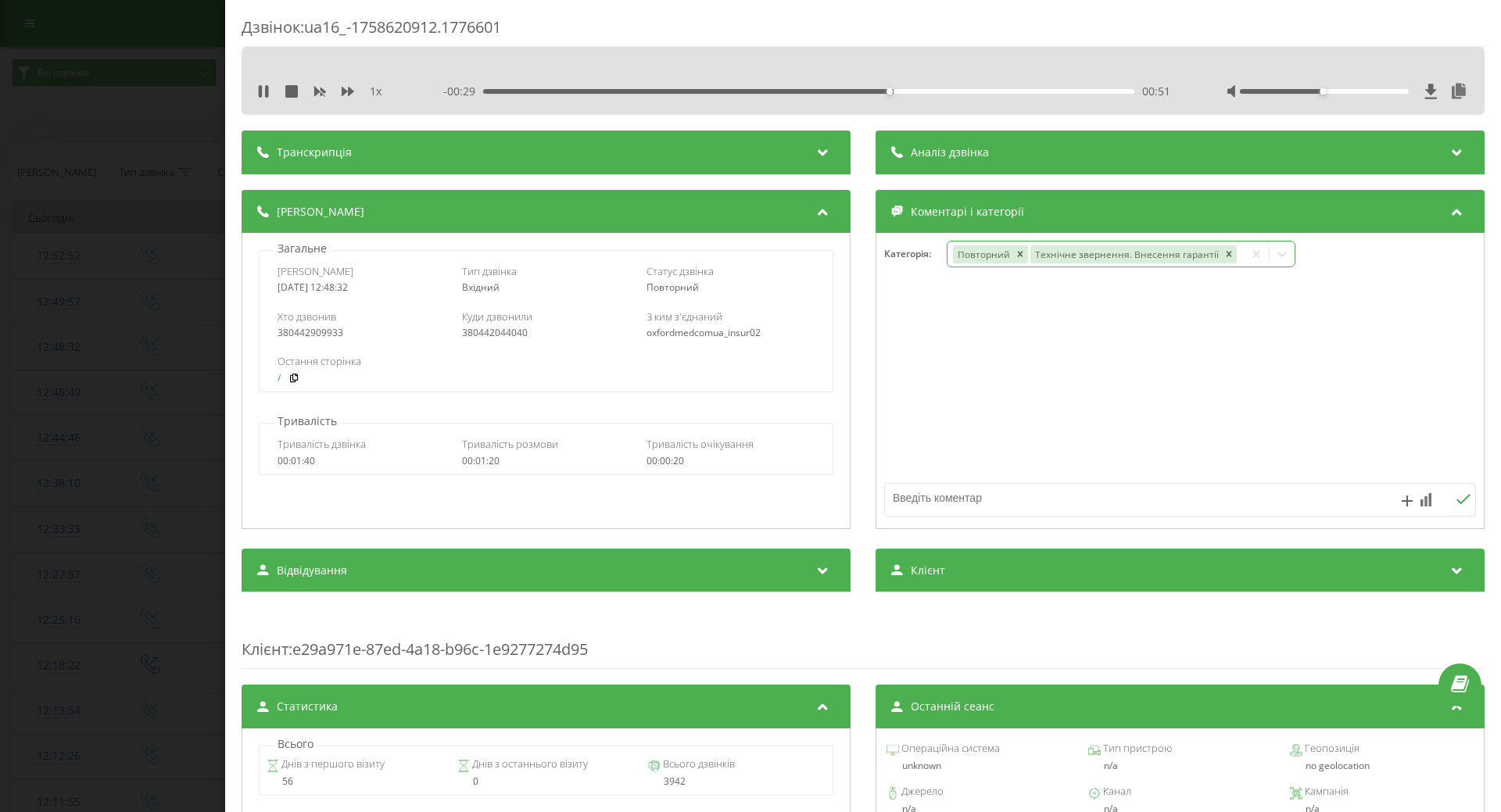
click at [1277, 252] on icon at bounding box center [1281, 254] width 9 height 6
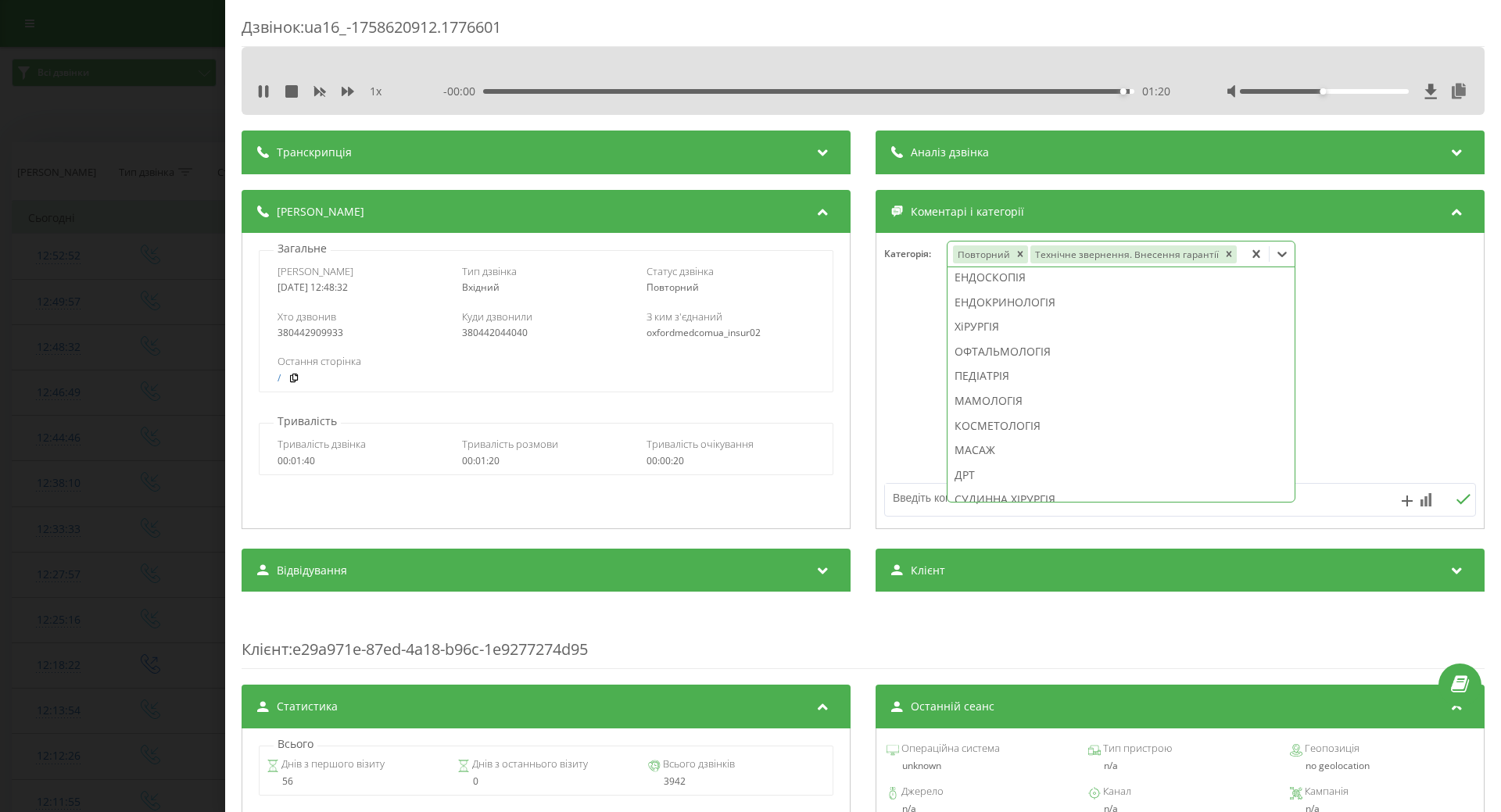
scroll to position [649, 0]
click at [986, 476] on div "МАМОЛОГІЯ" at bounding box center [1120, 479] width 347 height 25
click at [882, 455] on div at bounding box center [1179, 381] width 607 height 187
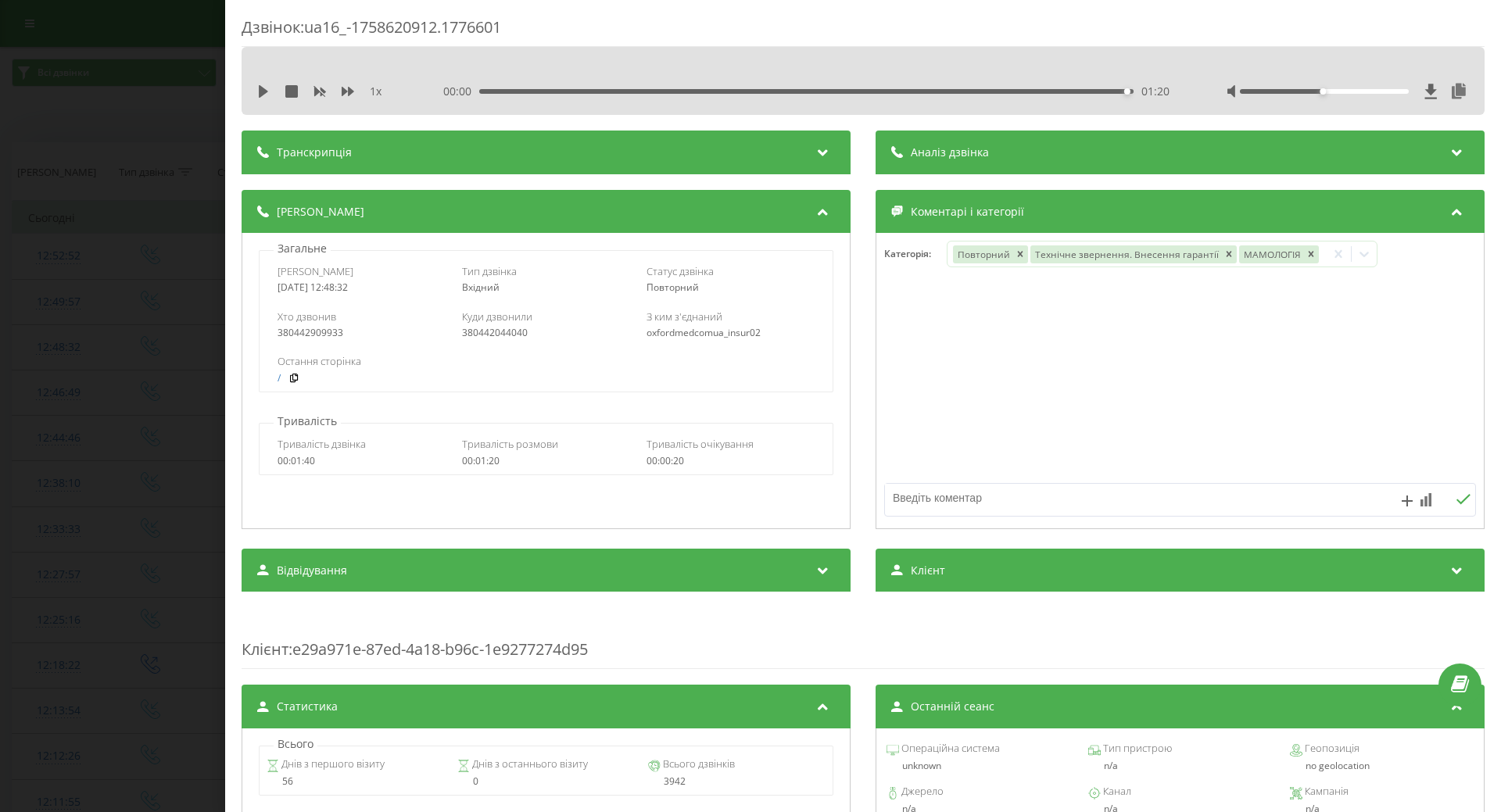
click at [54, 374] on div "Дзвінок : ua16_-1758620912.1776601 1 x 00:00 01:20 01:20 Транскрипція Для AI-ан…" at bounding box center [750, 406] width 1501 height 812
click at [58, 240] on td "12:52:52" at bounding box center [58, 257] width 92 height 45
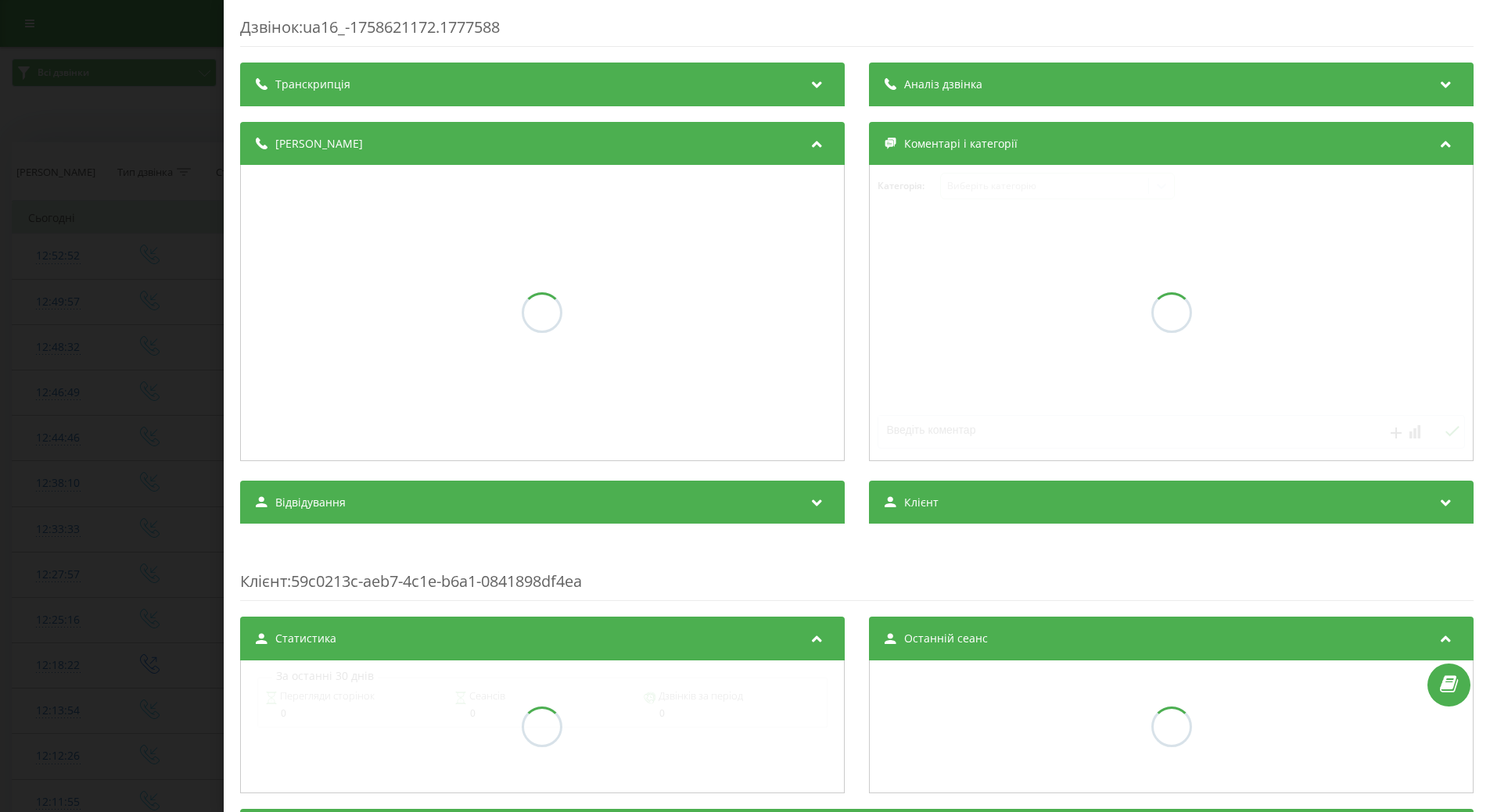
click at [68, 347] on div "Дзвінок : ua16_-1758621172.1777588 Транскрипція Аналіз дзвінка Деталі дзвінка К…" at bounding box center [745, 406] width 1490 height 812
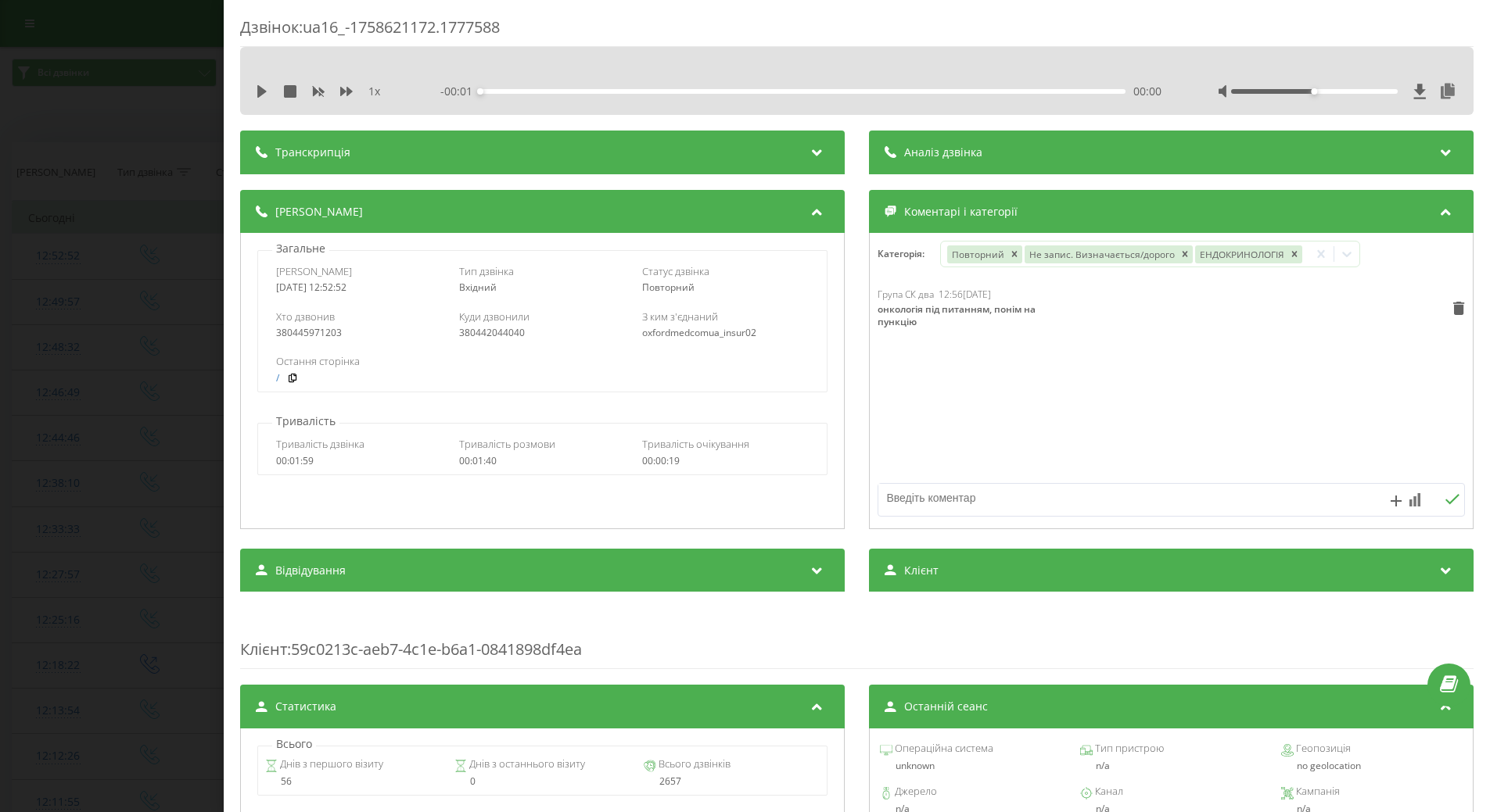
click at [128, 374] on div "Дзвінок : ua16_-1758621172.1777588 1 x - 00:01 00:00 00:00 Транскрипція Для AI-…" at bounding box center [745, 406] width 1490 height 812
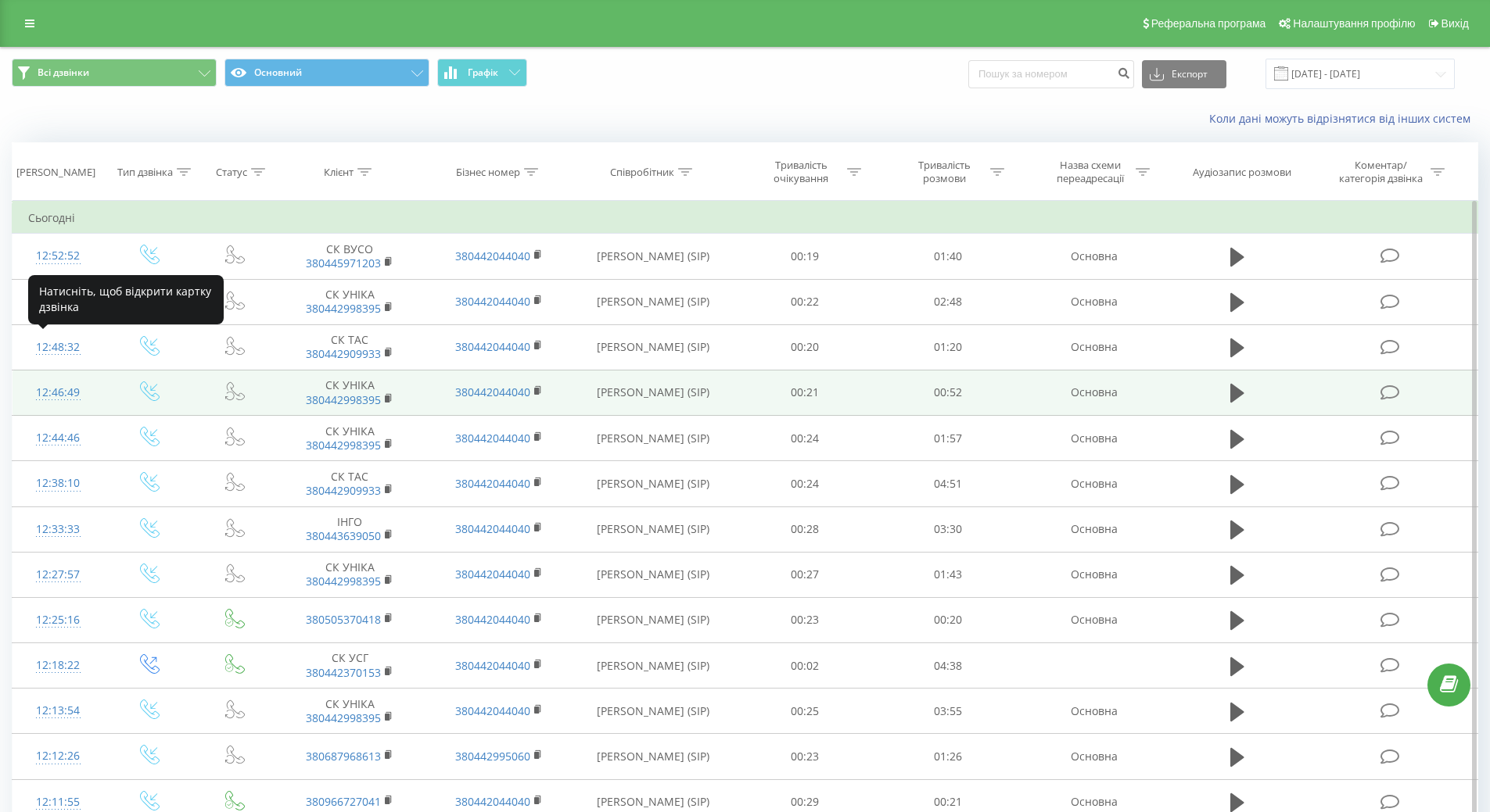
click at [54, 391] on div "12:46:49" at bounding box center [58, 392] width 60 height 31
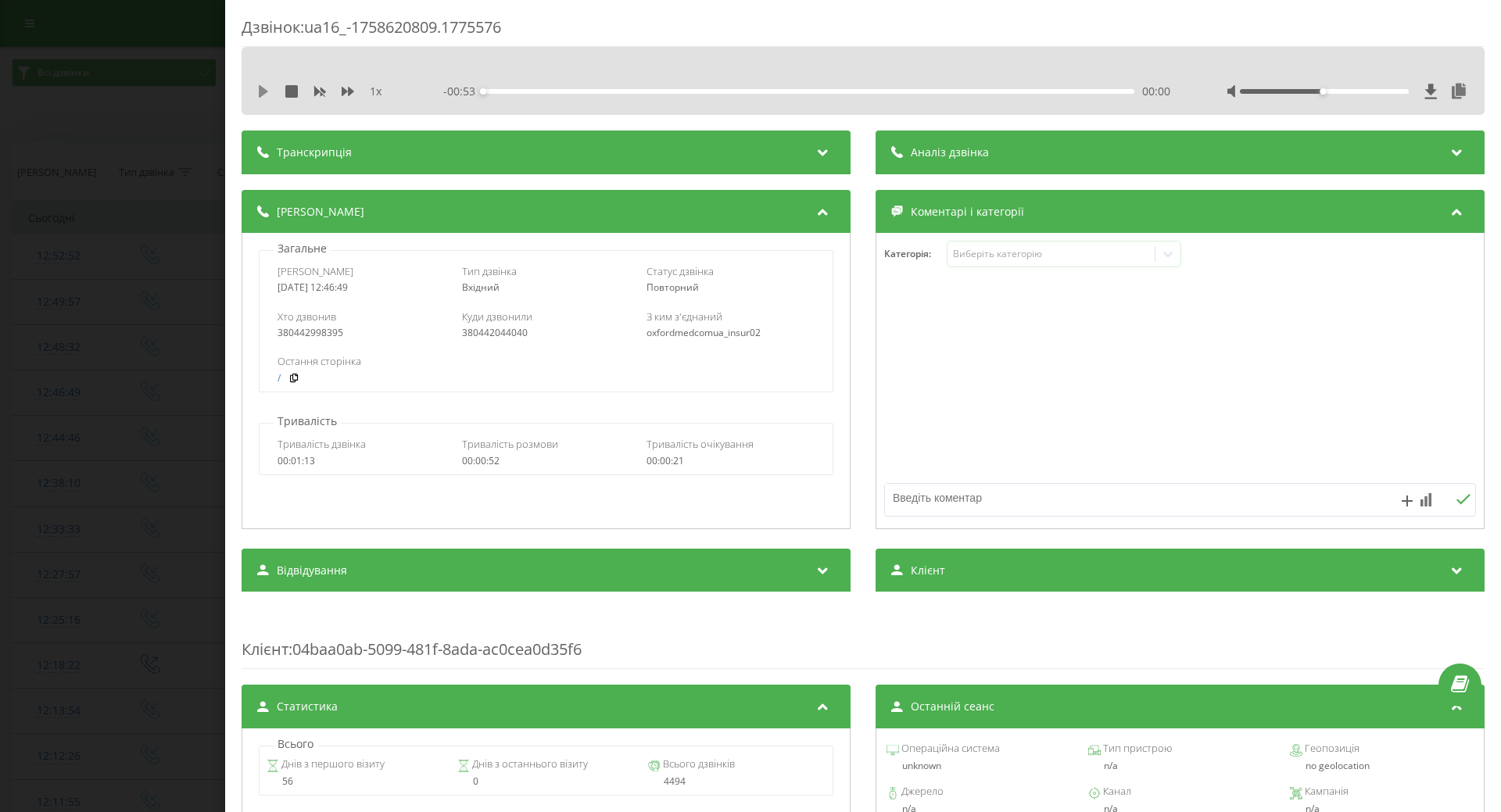
click at [263, 94] on icon at bounding box center [263, 91] width 9 height 12
click at [1000, 91] on div "00:13" at bounding box center [809, 92] width 651 height 5
click at [990, 257] on div "Виберіть категорію" at bounding box center [1050, 253] width 196 height 12
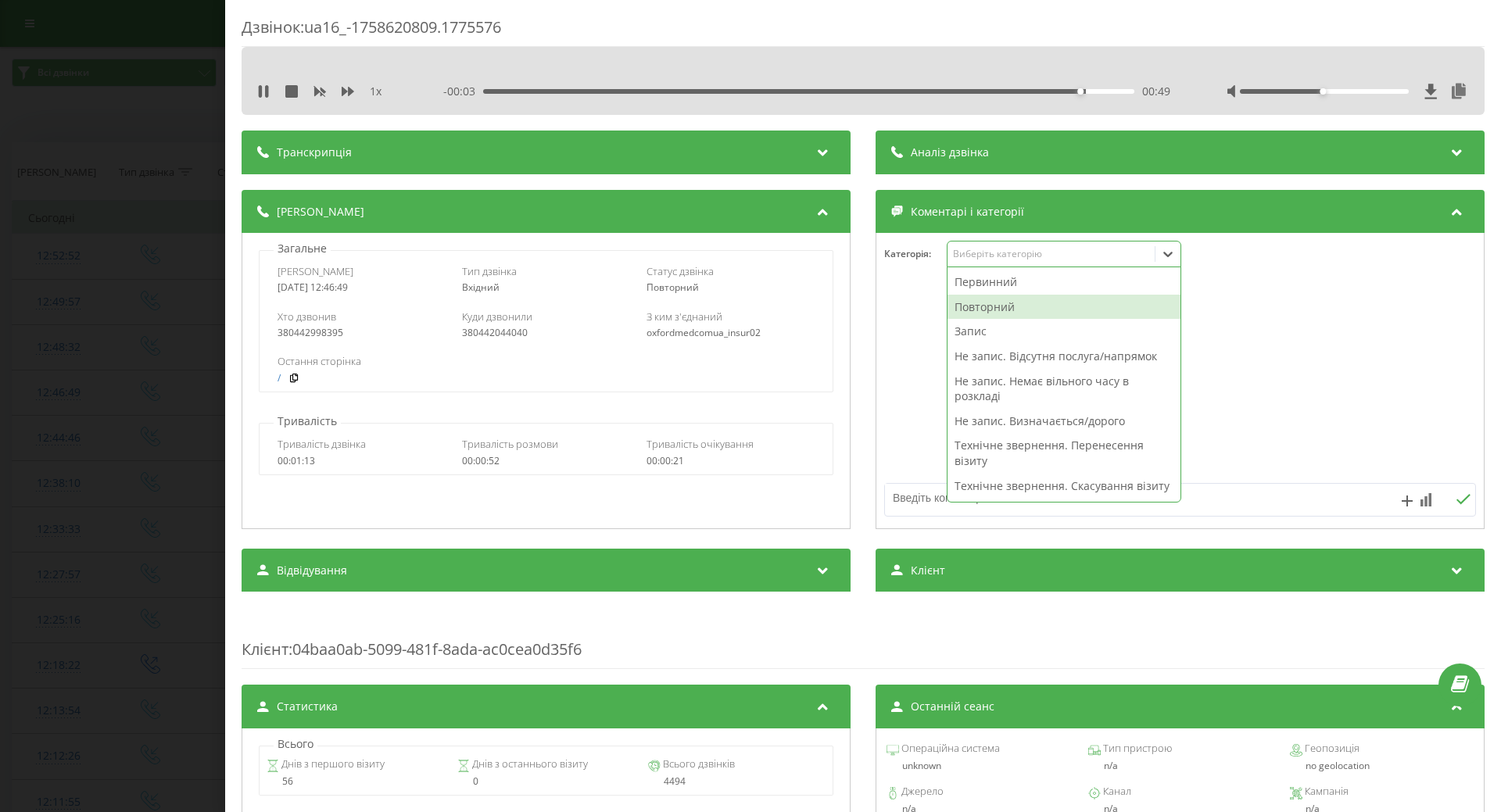
click at [971, 309] on div "Повторний" at bounding box center [1064, 307] width 233 height 25
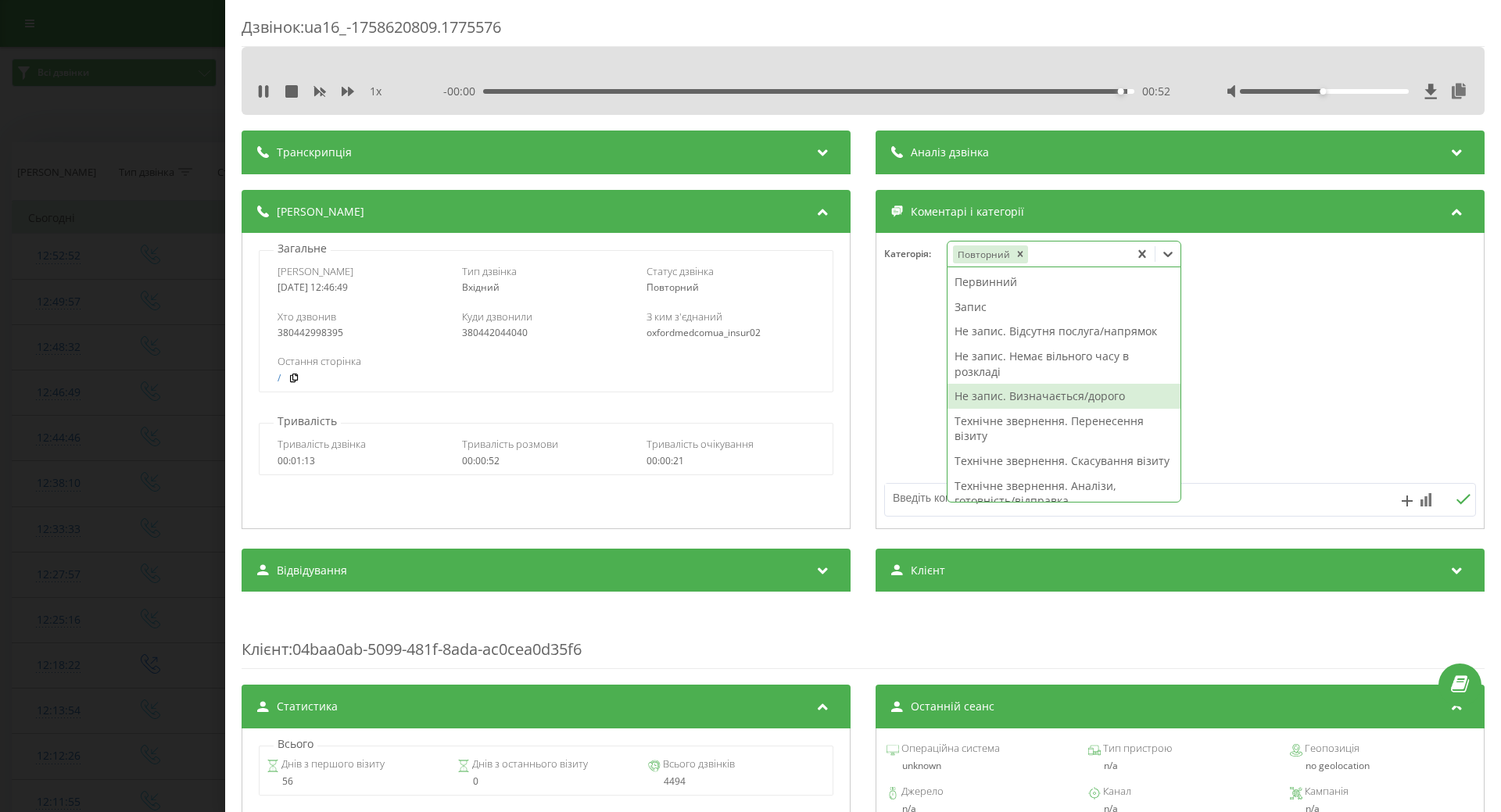
click at [972, 395] on div "Не запис. Визначається/дорого" at bounding box center [1064, 396] width 233 height 25
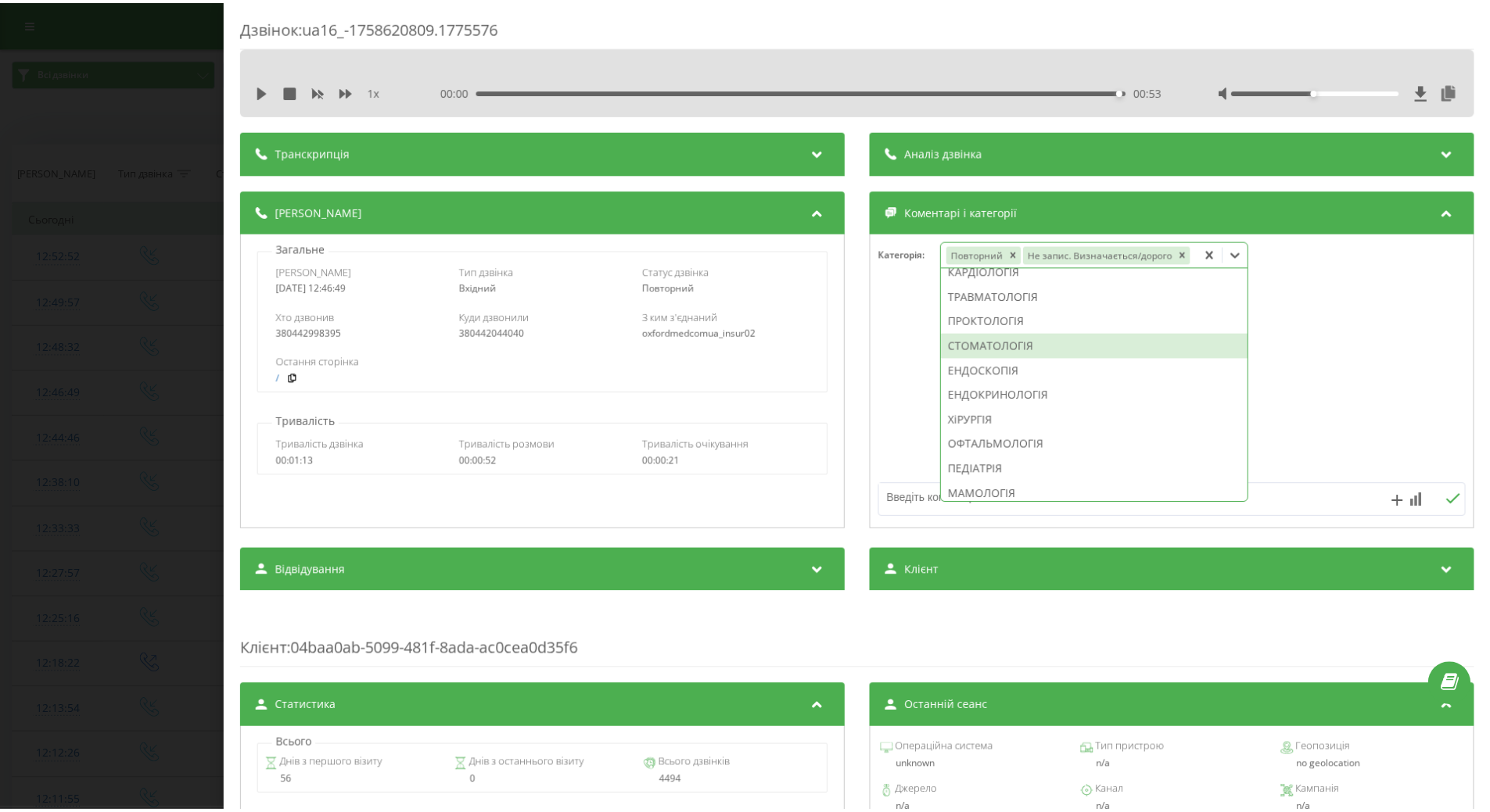
scroll to position [493, 0]
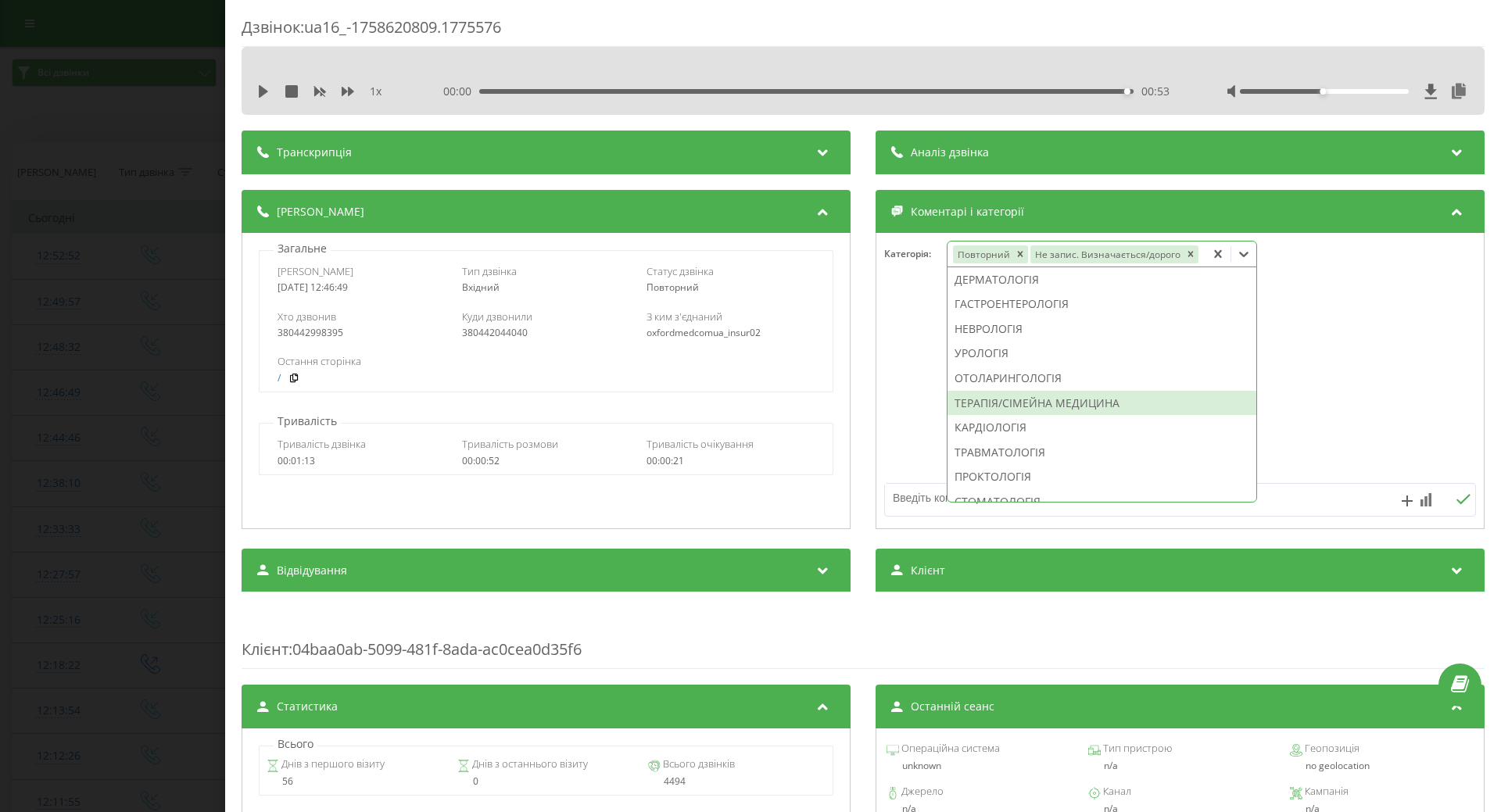
drag, startPoint x: 975, startPoint y: 404, endPoint x: 903, endPoint y: 415, distance: 72.8
click at [974, 404] on div "ТЕРАПІЯ/СІМЕЙНА МЕДИЦИНА" at bounding box center [1101, 403] width 309 height 25
click at [903, 415] on div at bounding box center [1179, 381] width 607 height 187
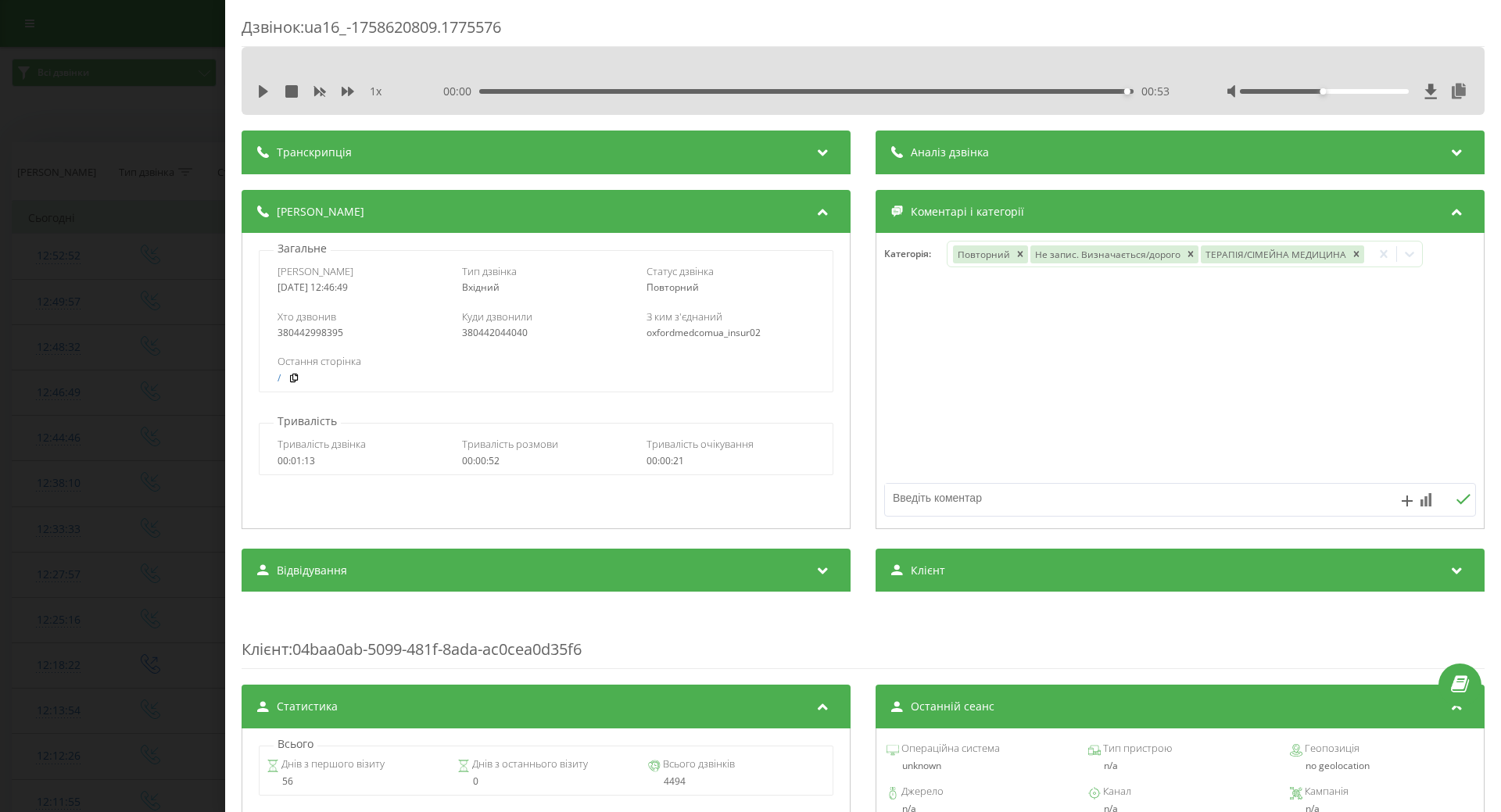
click at [87, 426] on div "Дзвінок : ua16_-1758620809.1775576 1 x 00:00 00:53 00:53 Транскрипція Для AI-ан…" at bounding box center [750, 406] width 1501 height 812
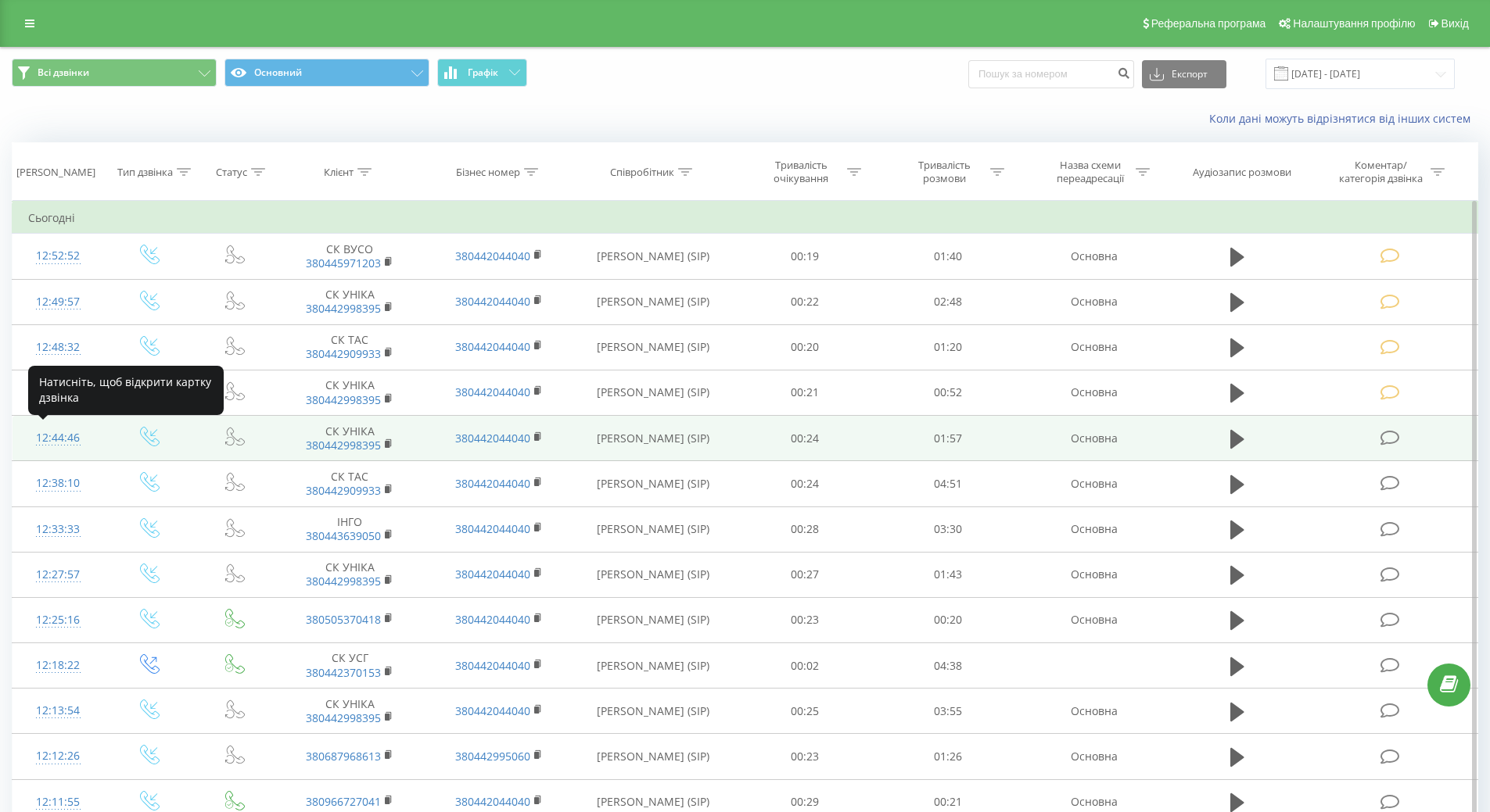
click at [58, 438] on div "12:44:46" at bounding box center [58, 438] width 60 height 31
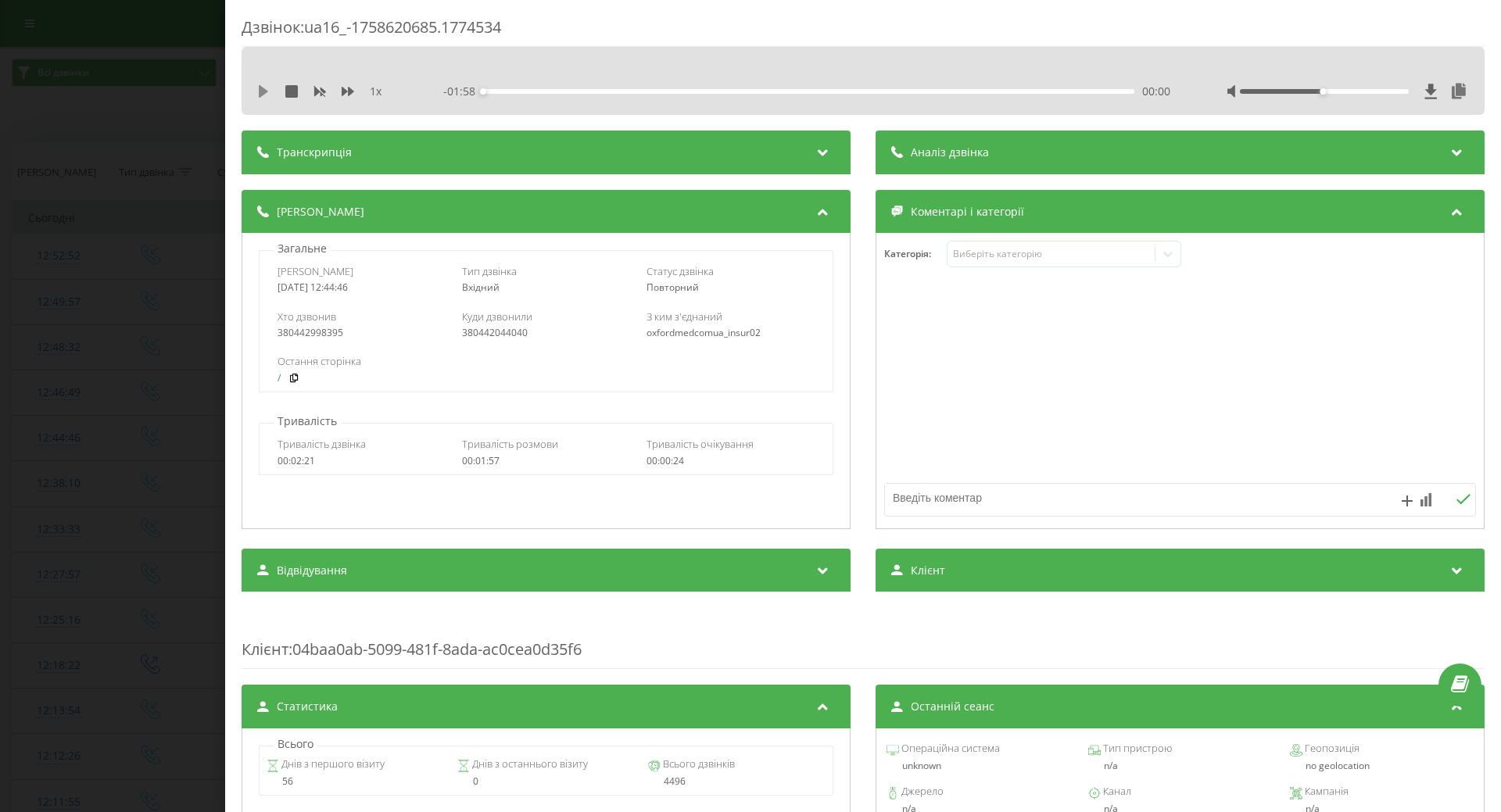
click at [263, 92] on icon at bounding box center [263, 91] width 9 height 12
click at [1092, 256] on div "Виберіть категорію" at bounding box center [1050, 253] width 196 height 12
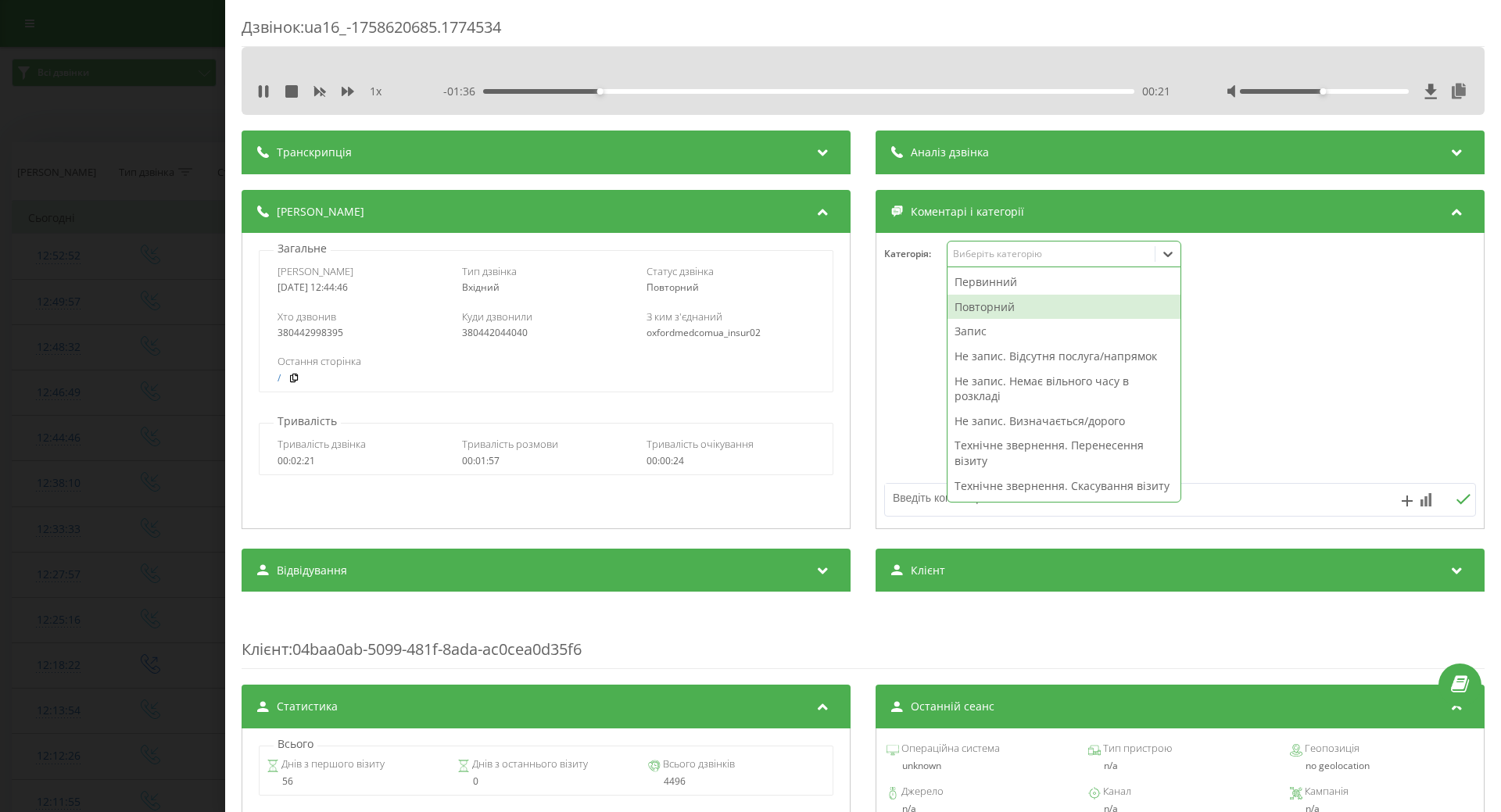
click at [977, 307] on div "Повторний" at bounding box center [1064, 307] width 233 height 25
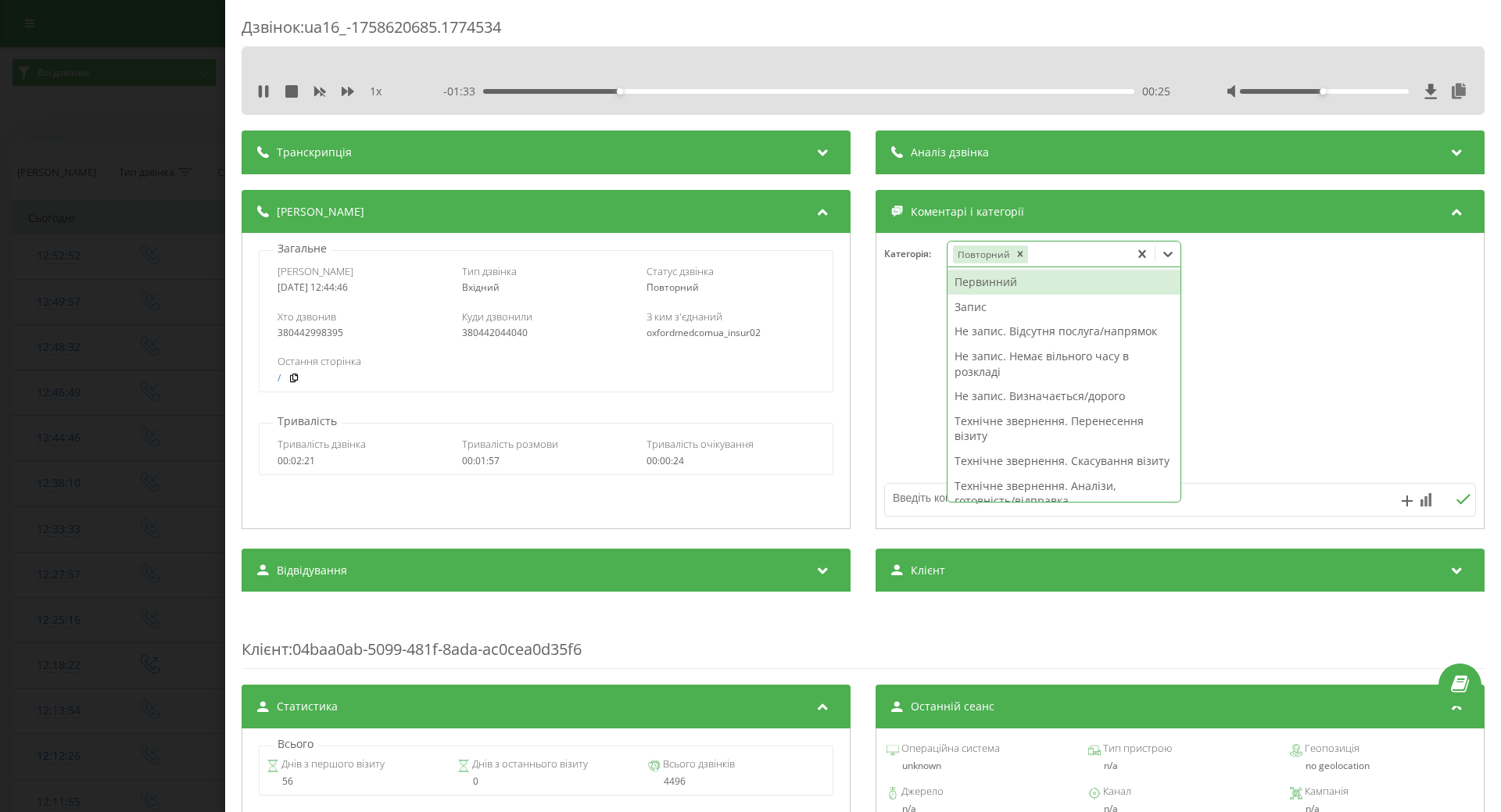
click at [980, 392] on div "Не запис. Визначається/дорого" at bounding box center [1064, 396] width 233 height 25
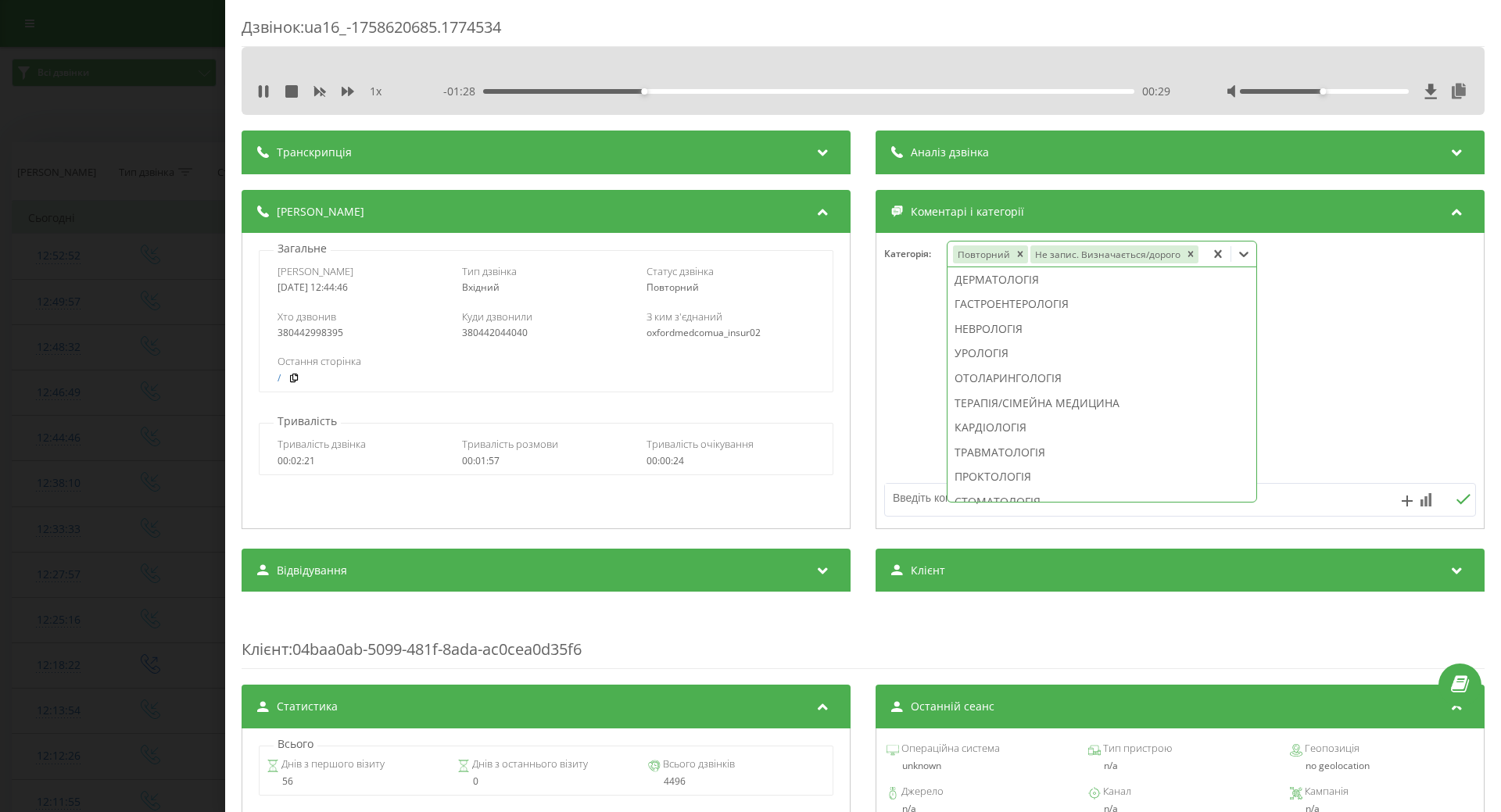
scroll to position [650, 0]
click at [983, 419] on div "ХіРУРГІЯ" at bounding box center [1101, 420] width 309 height 25
click at [909, 454] on div at bounding box center [1179, 381] width 607 height 187
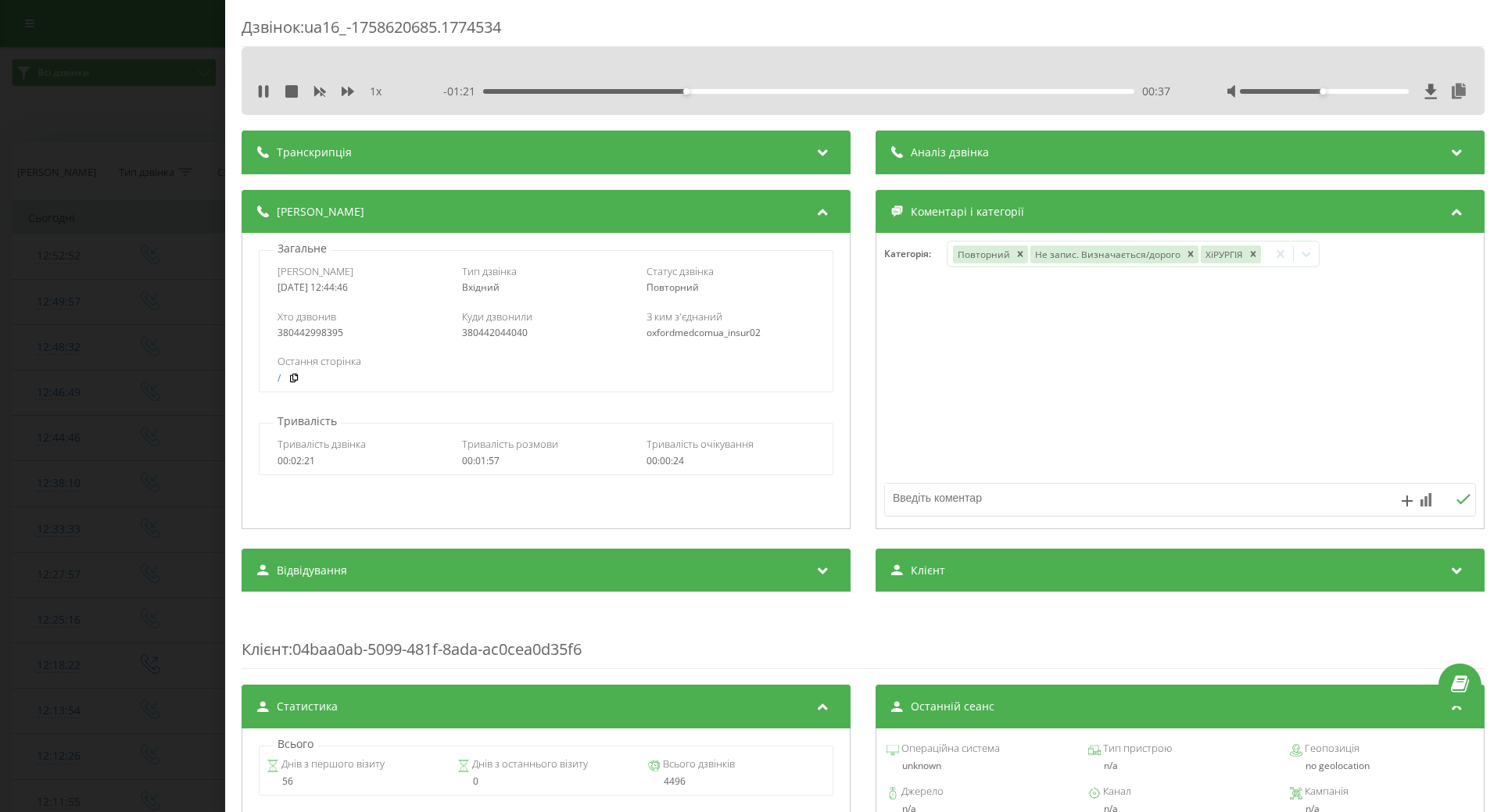
click at [166, 306] on div "Дзвінок : ua16_-1758620685.1774534 1 x - 01:21 00:37 00:37 Транскрипція Для AI-…" at bounding box center [750, 406] width 1501 height 812
click at [262, 97] on icon at bounding box center [263, 91] width 12 height 12
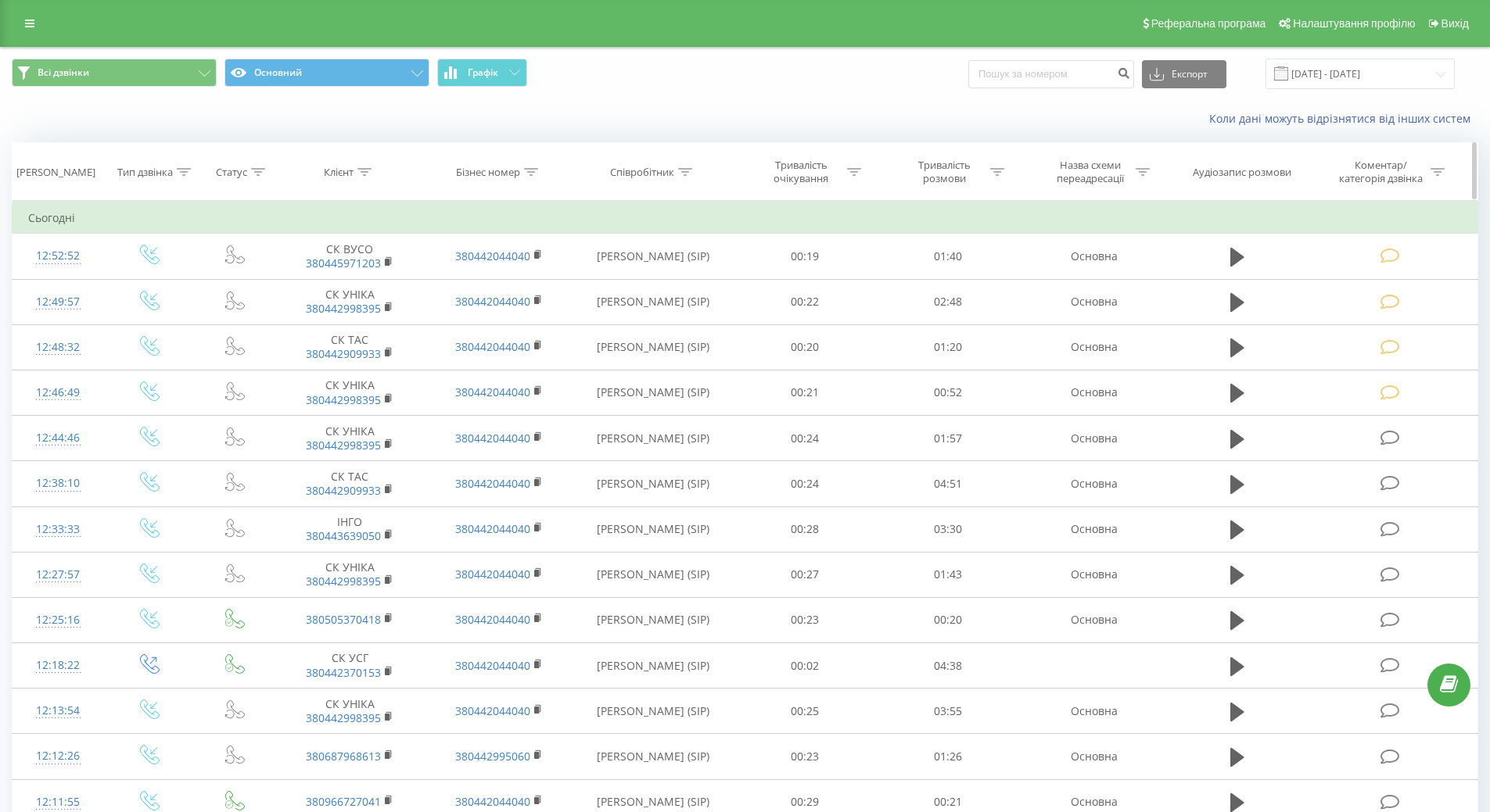
click at [100, 171] on div "[PERSON_NAME]" at bounding box center [58, 172] width 92 height 13
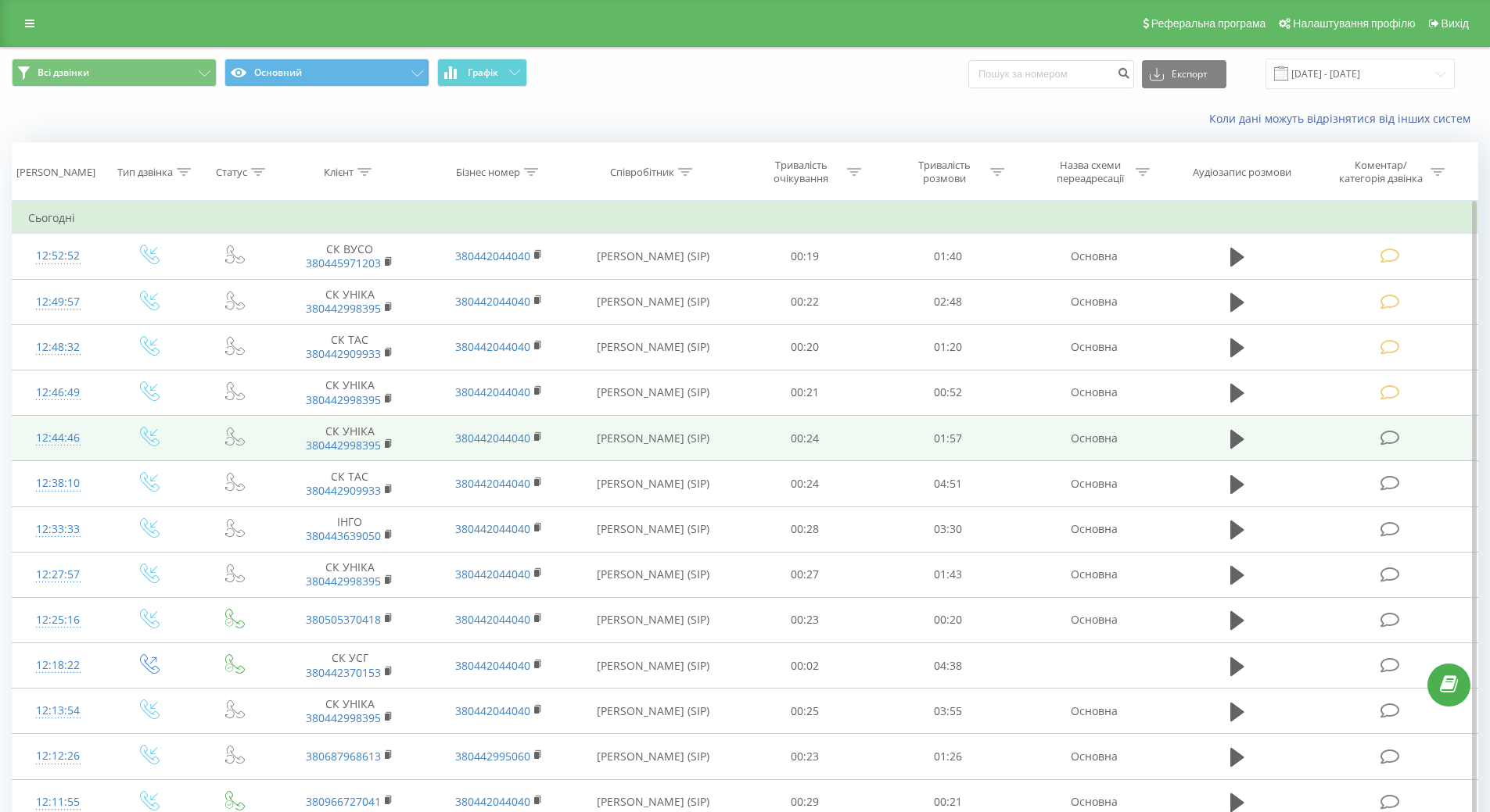
click at [49, 441] on div "12:44:46" at bounding box center [58, 438] width 60 height 31
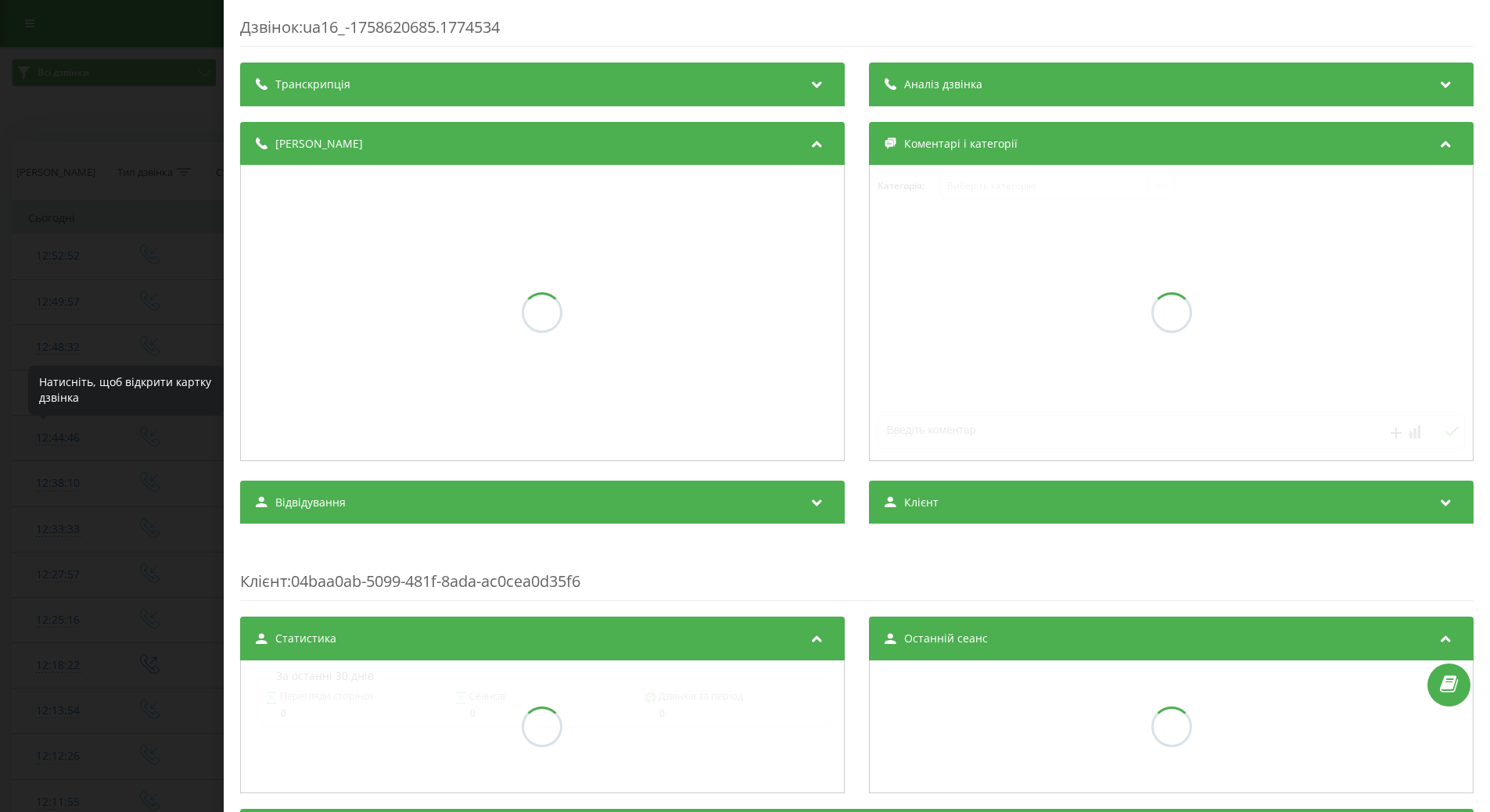
click at [52, 438] on div "Дзвінок : ua16_-1758620685.1774534 Транскрипція Аналіз дзвінка Деталі дзвінка К…" at bounding box center [745, 406] width 1490 height 812
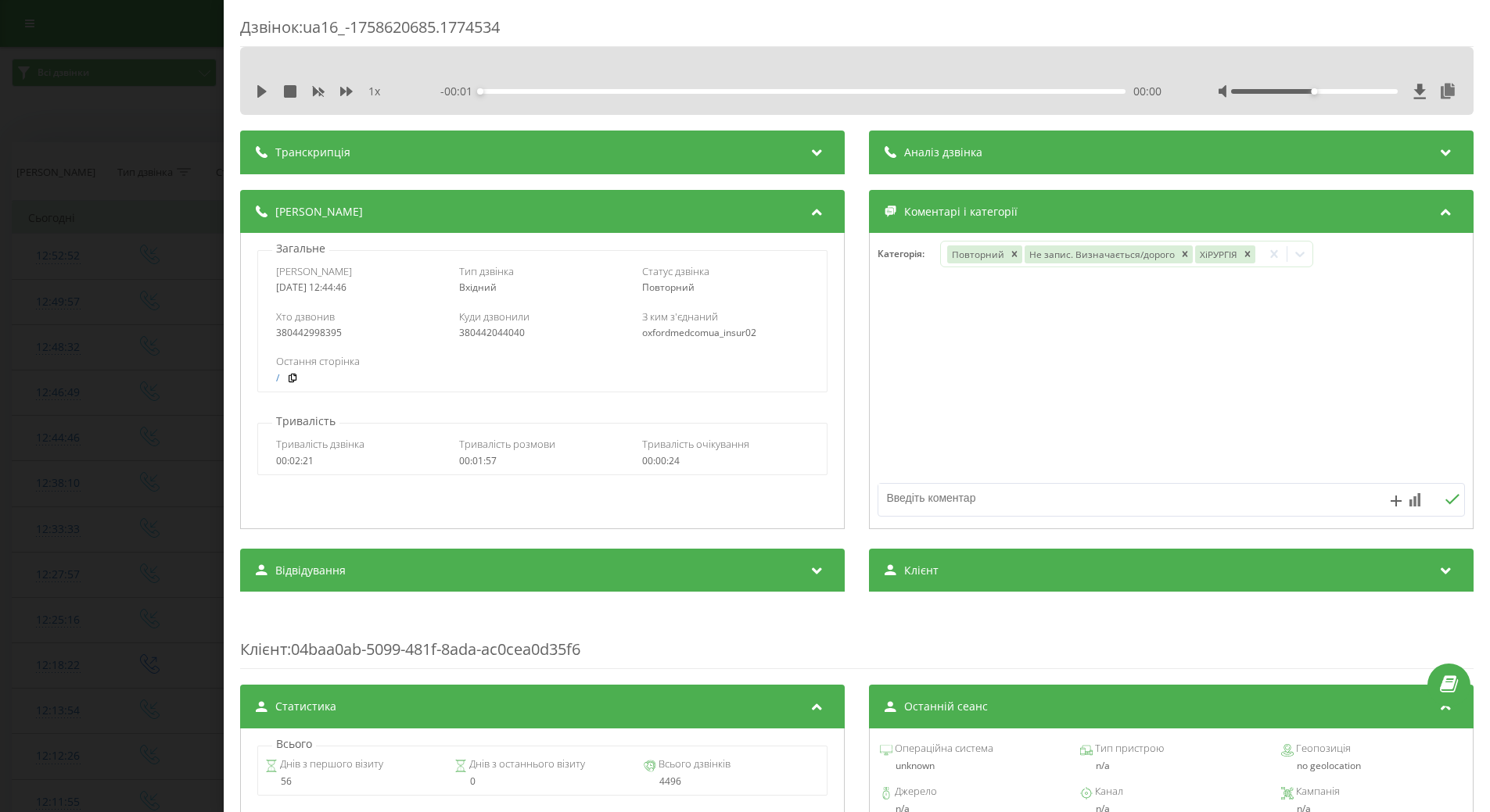
drag, startPoint x: 259, startPoint y: 94, endPoint x: 147, endPoint y: 245, distance: 188.0
click at [147, 245] on div "Дзвінок : ua16_-1758620685.1774534 1 x - 00:01 00:00 00:00 Транскрипція Для AI-…" at bounding box center [745, 406] width 1490 height 812
click at [129, 239] on div "Дзвінок : ua16_-1758620685.1774534 1 x - 00:01 00:00 00:00 Транскрипція Для AI-…" at bounding box center [745, 406] width 1490 height 812
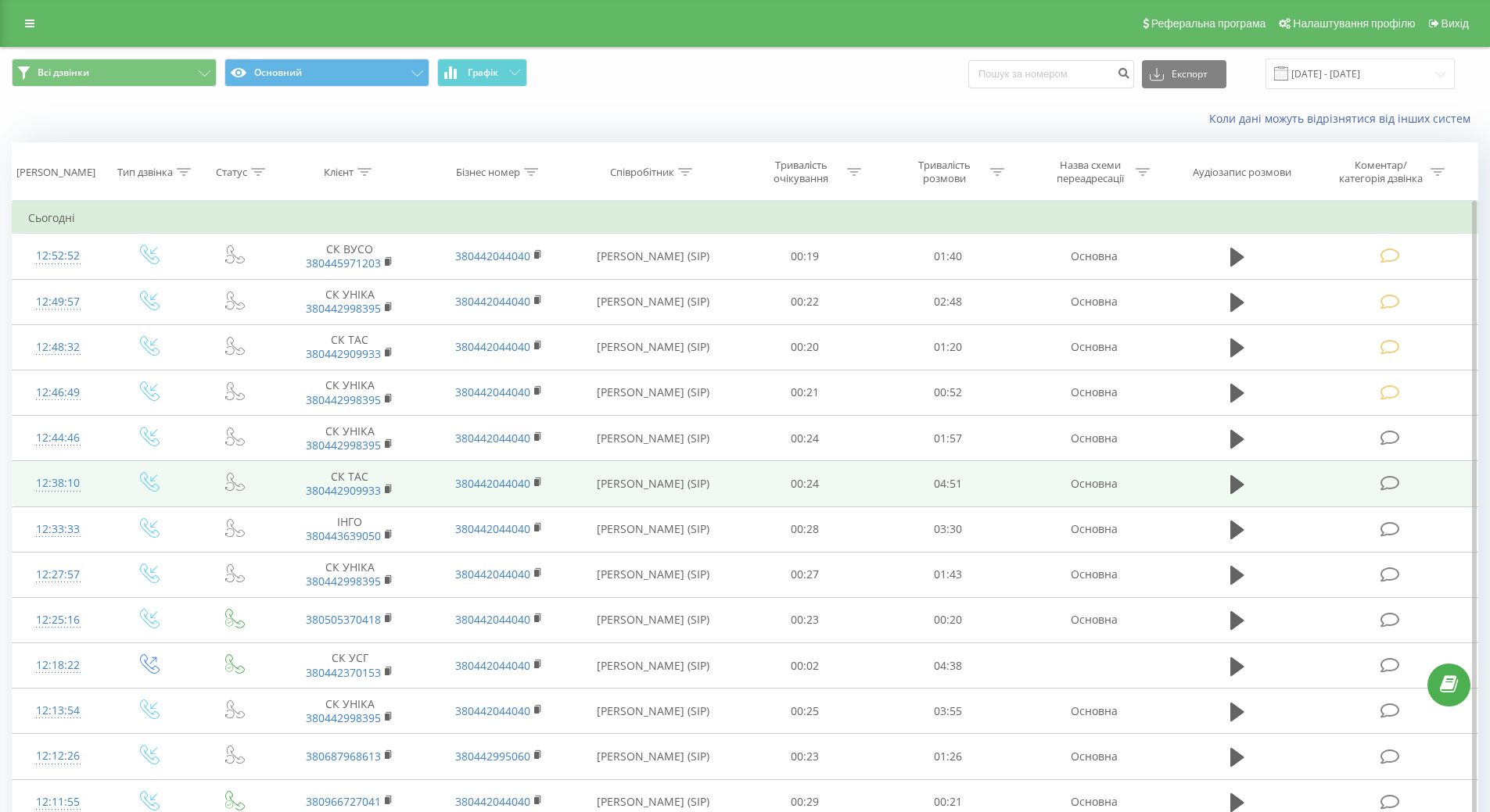
click at [42, 481] on div "12:38:10" at bounding box center [58, 483] width 60 height 31
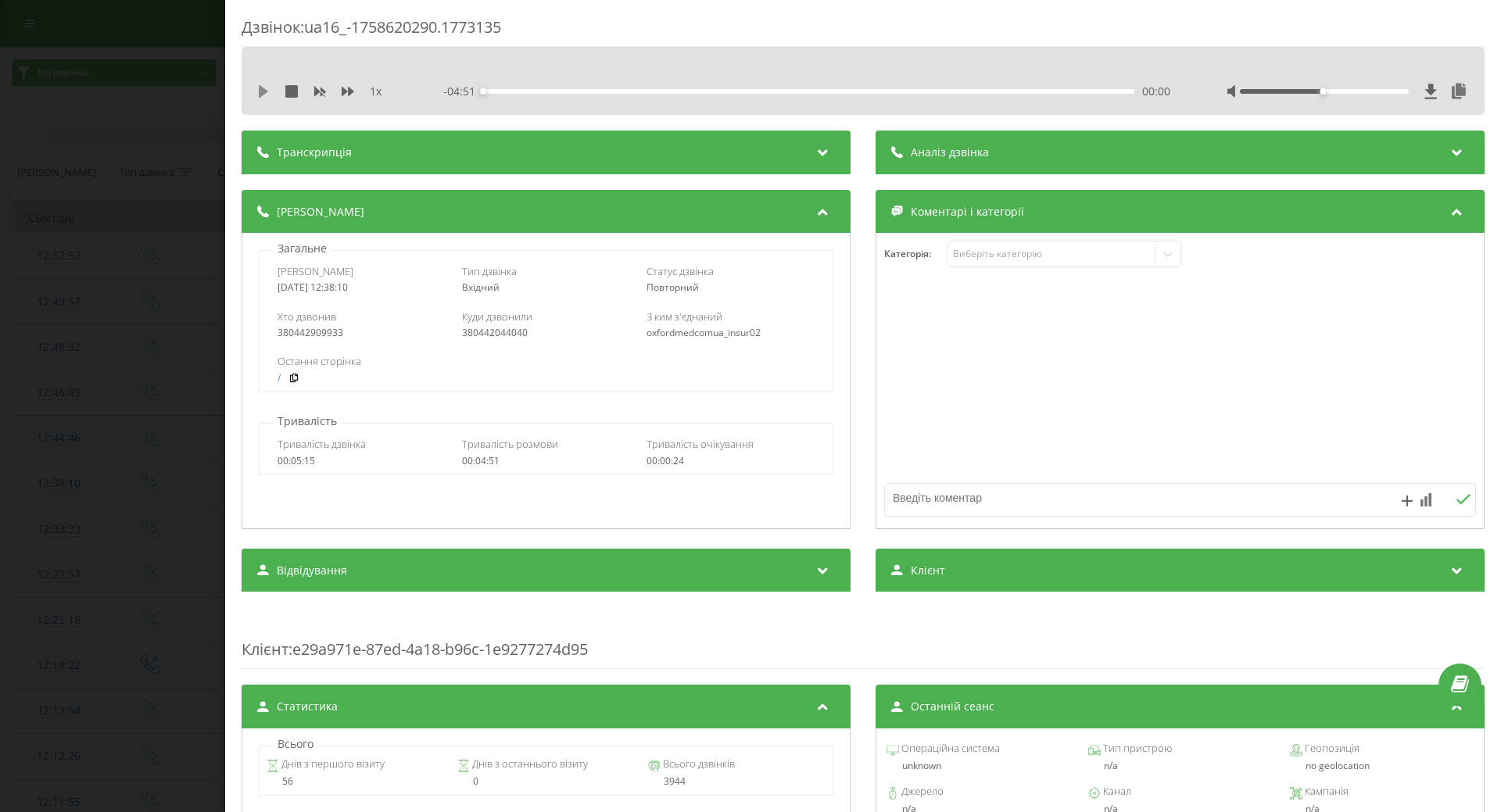
click at [260, 92] on icon at bounding box center [263, 91] width 9 height 12
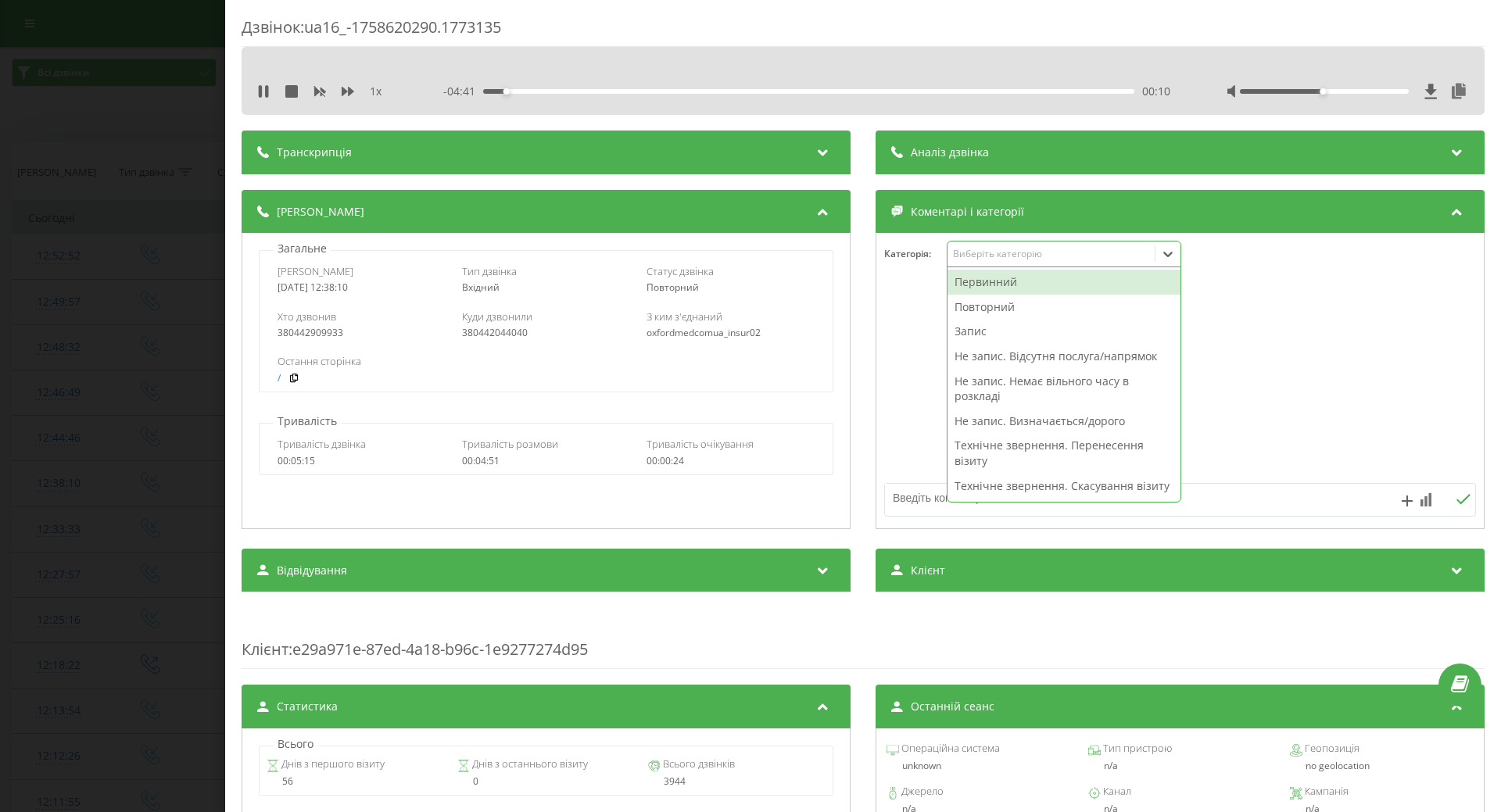
click at [1040, 252] on div "Виберіть категорію" at bounding box center [1050, 253] width 196 height 12
click at [1000, 311] on div "Повторний" at bounding box center [1064, 307] width 233 height 25
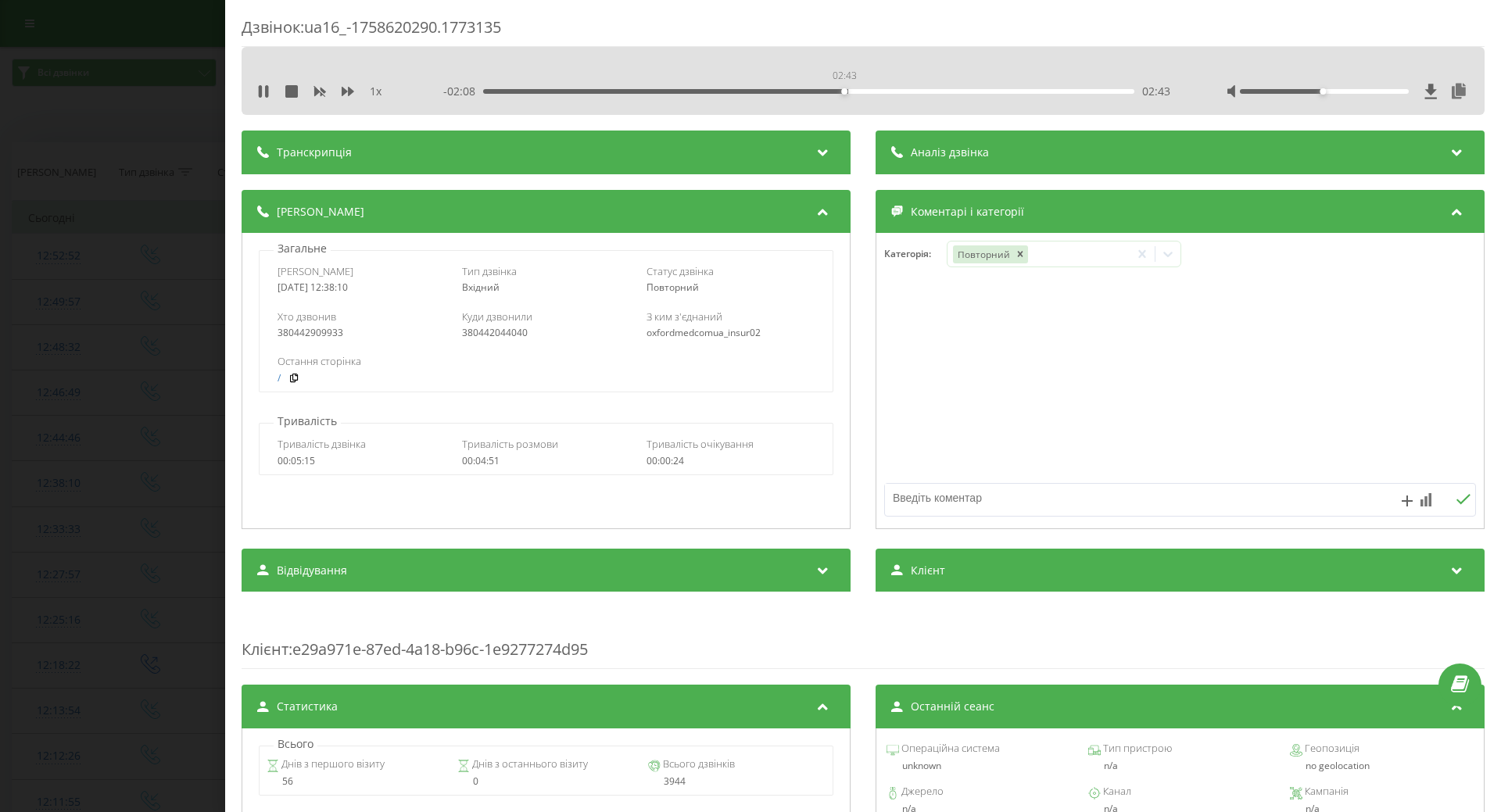
click at [842, 92] on div "02:43" at bounding box center [809, 92] width 651 height 5
click at [742, 92] on div "00:00" at bounding box center [809, 92] width 651 height 5
click at [768, 92] on div "02:02" at bounding box center [809, 92] width 651 height 5
click at [783, 92] on div "02:12" at bounding box center [809, 92] width 651 height 5
click at [1015, 252] on icon "Remove Повторний" at bounding box center [1020, 253] width 11 height 11
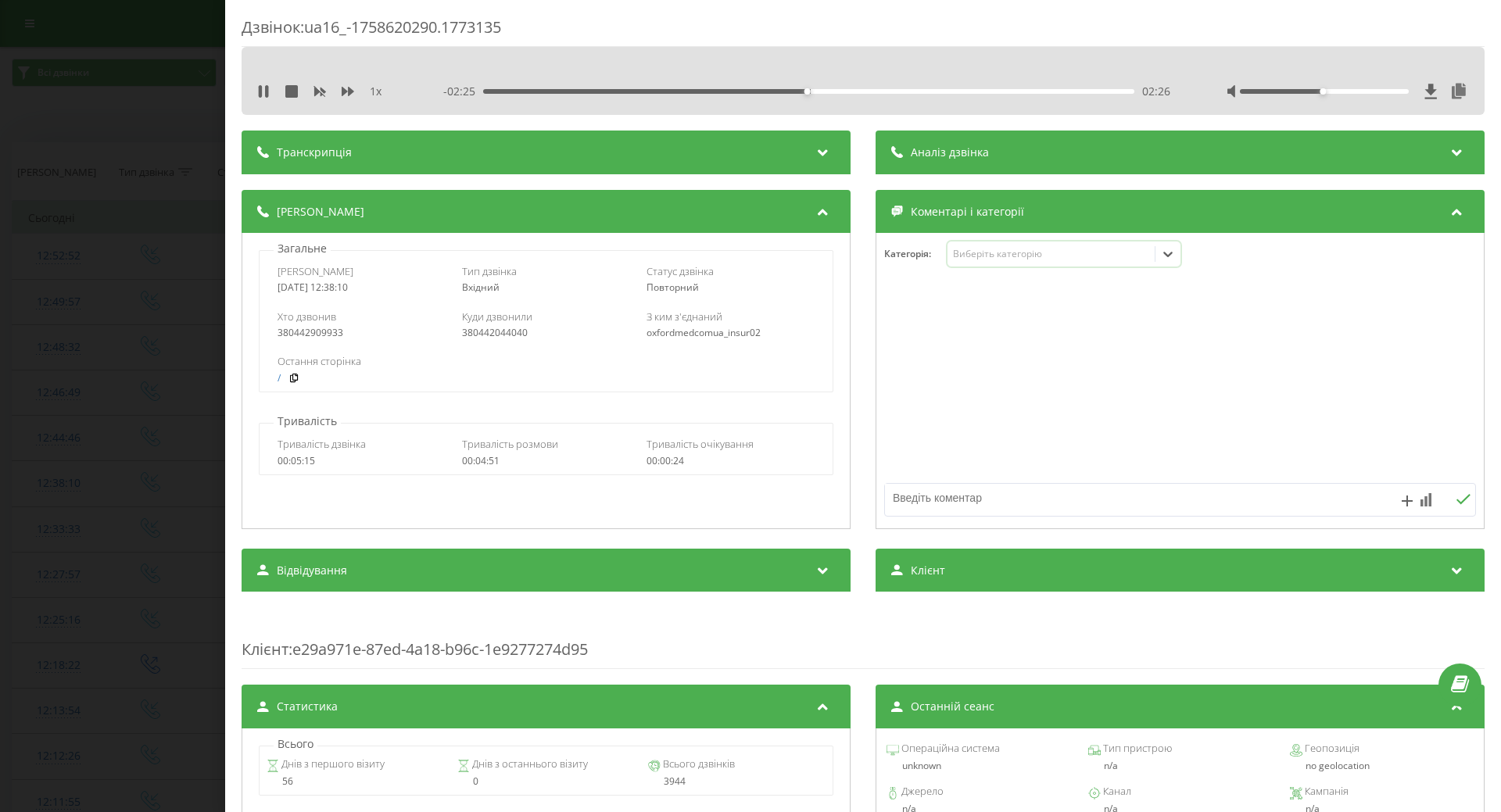
click at [1014, 252] on div "Виберіть категорію" at bounding box center [1050, 253] width 196 height 12
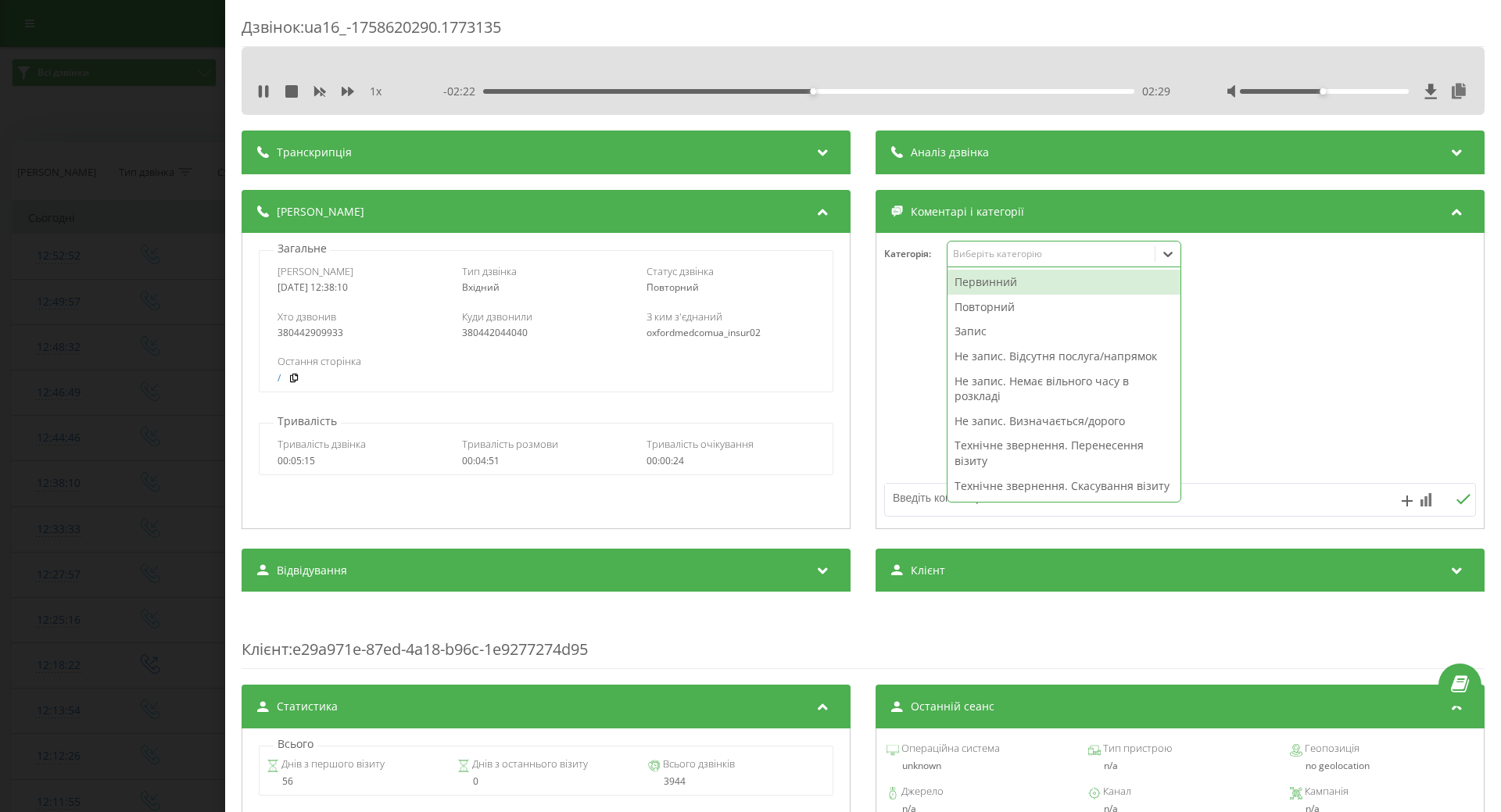
click at [984, 285] on div "Первинний" at bounding box center [1064, 282] width 233 height 25
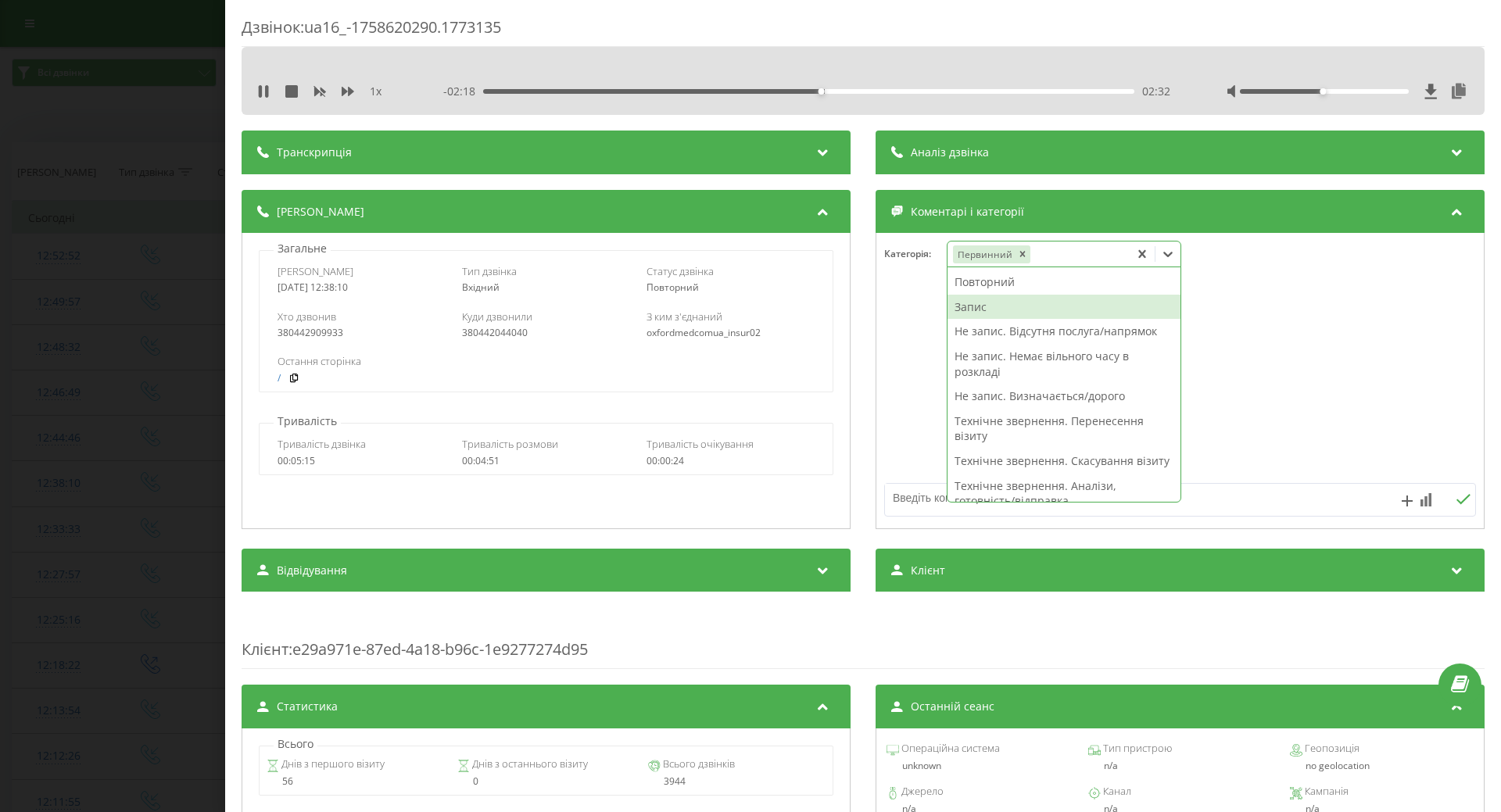
click at [975, 306] on div "Запис" at bounding box center [1064, 307] width 233 height 25
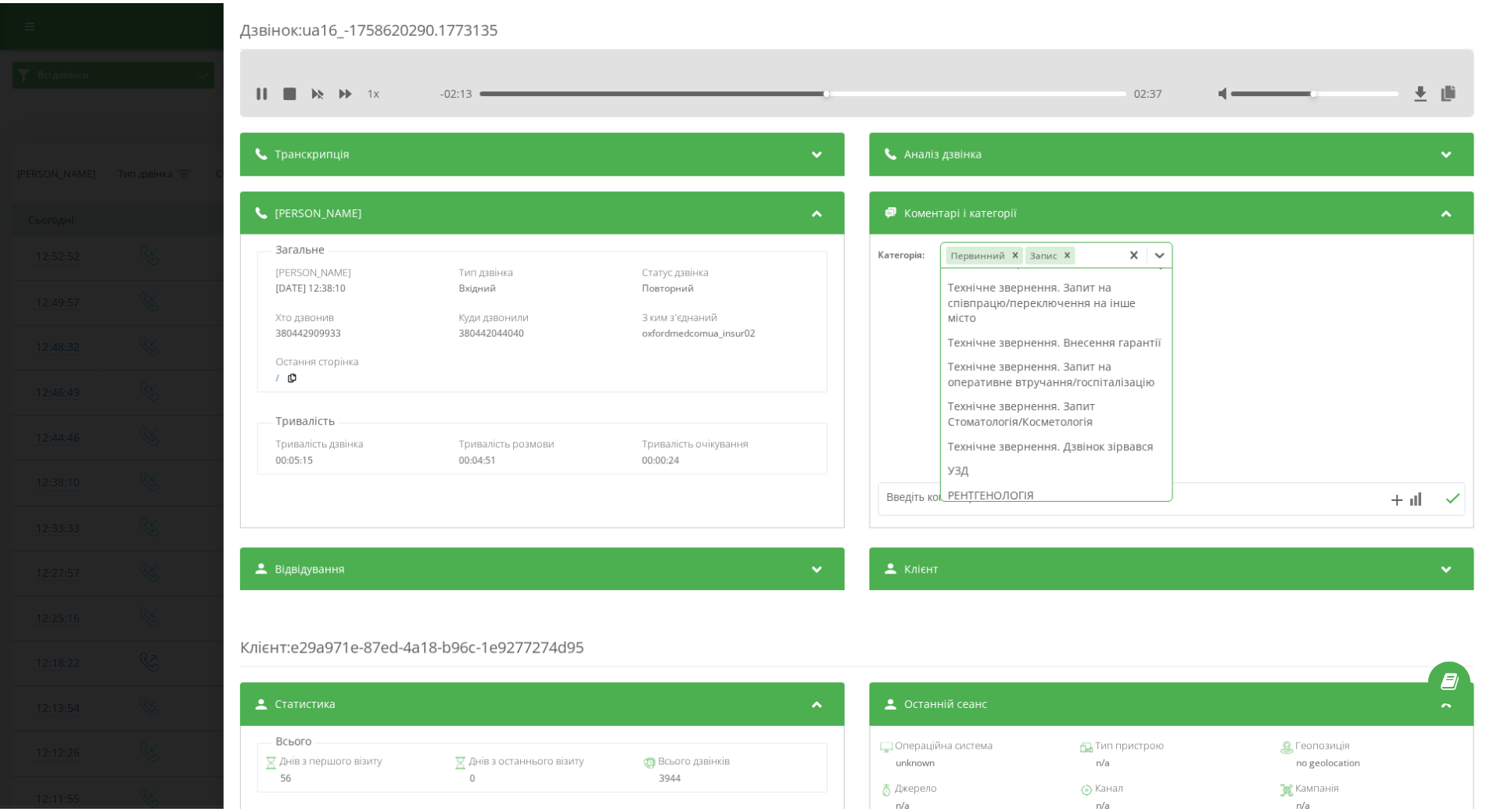
scroll to position [523, 0]
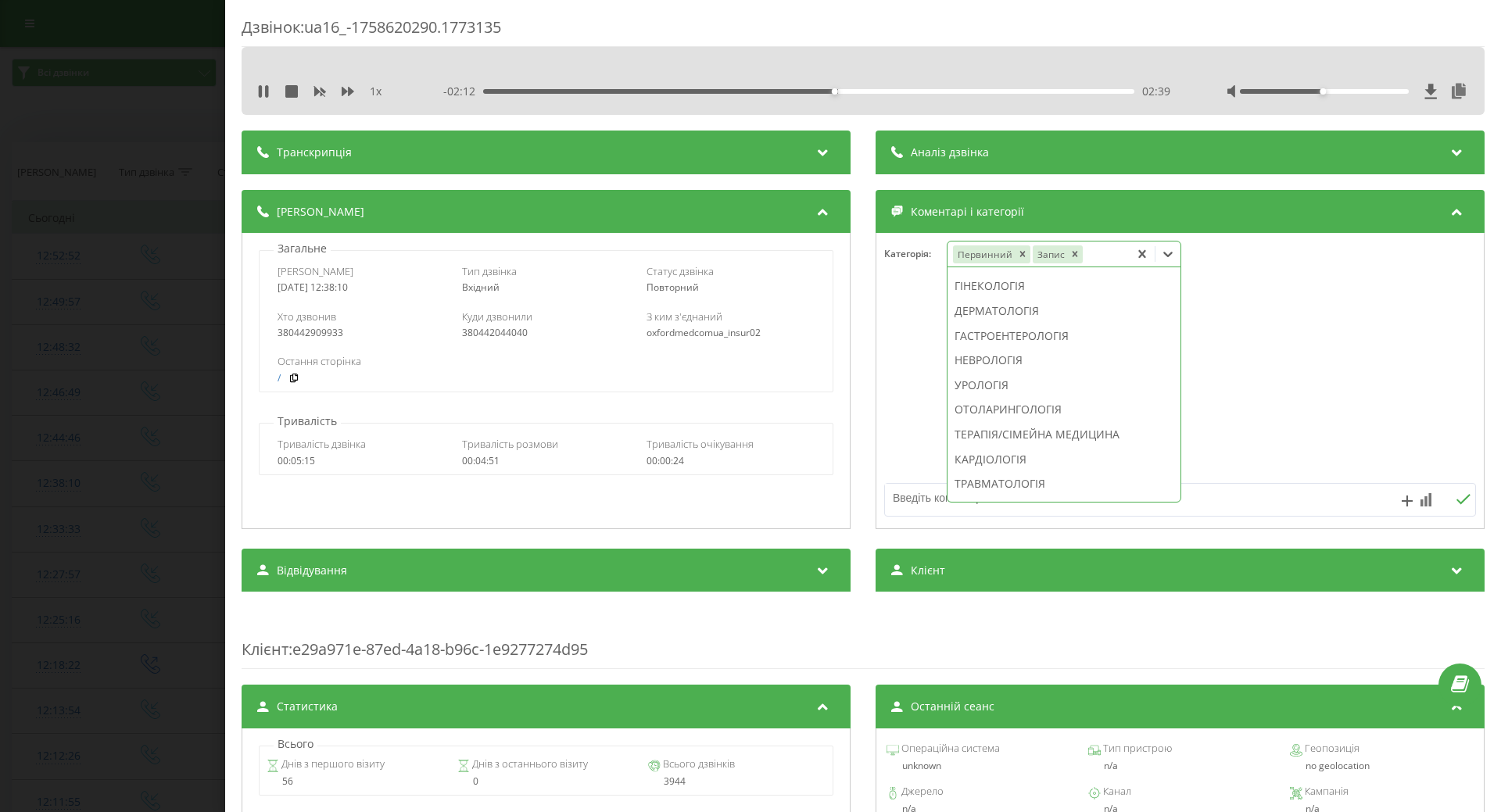
click at [975, 249] on div "УЗД" at bounding box center [1064, 237] width 233 height 25
click at [882, 348] on div at bounding box center [1179, 381] width 607 height 187
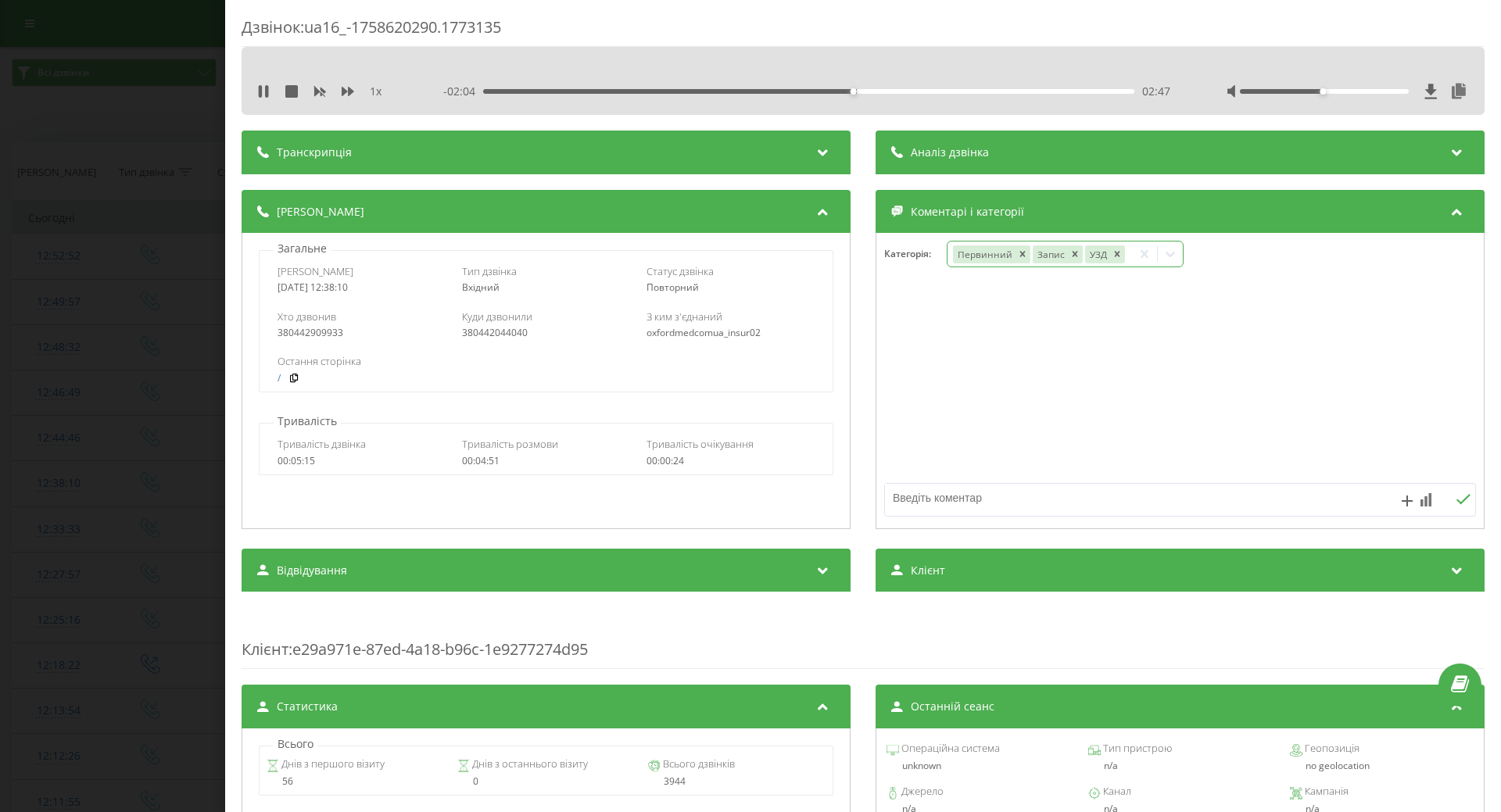
click at [87, 331] on div "Дзвінок : ua16_-1758620290.1773135 1 x - 02:04 02:47 02:47 Транскрипція Для AI-…" at bounding box center [750, 406] width 1501 height 812
click at [261, 99] on div "1 x - 01:59 02:51 02:51" at bounding box center [863, 92] width 1219 height 23
click at [261, 92] on icon at bounding box center [261, 91] width 3 height 12
click at [66, 288] on div "12:49:57" at bounding box center [58, 301] width 61 height 31
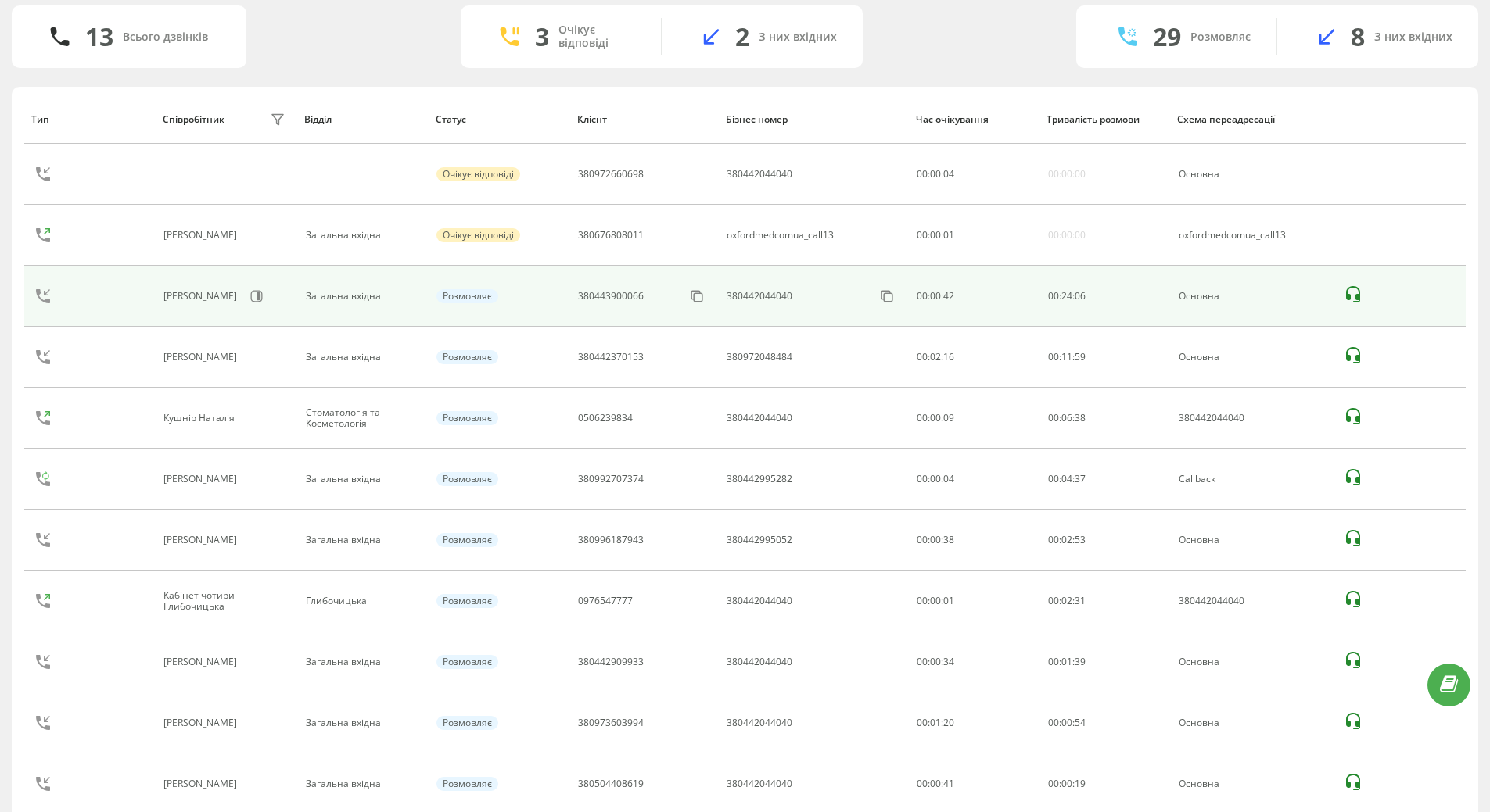
scroll to position [166, 0]
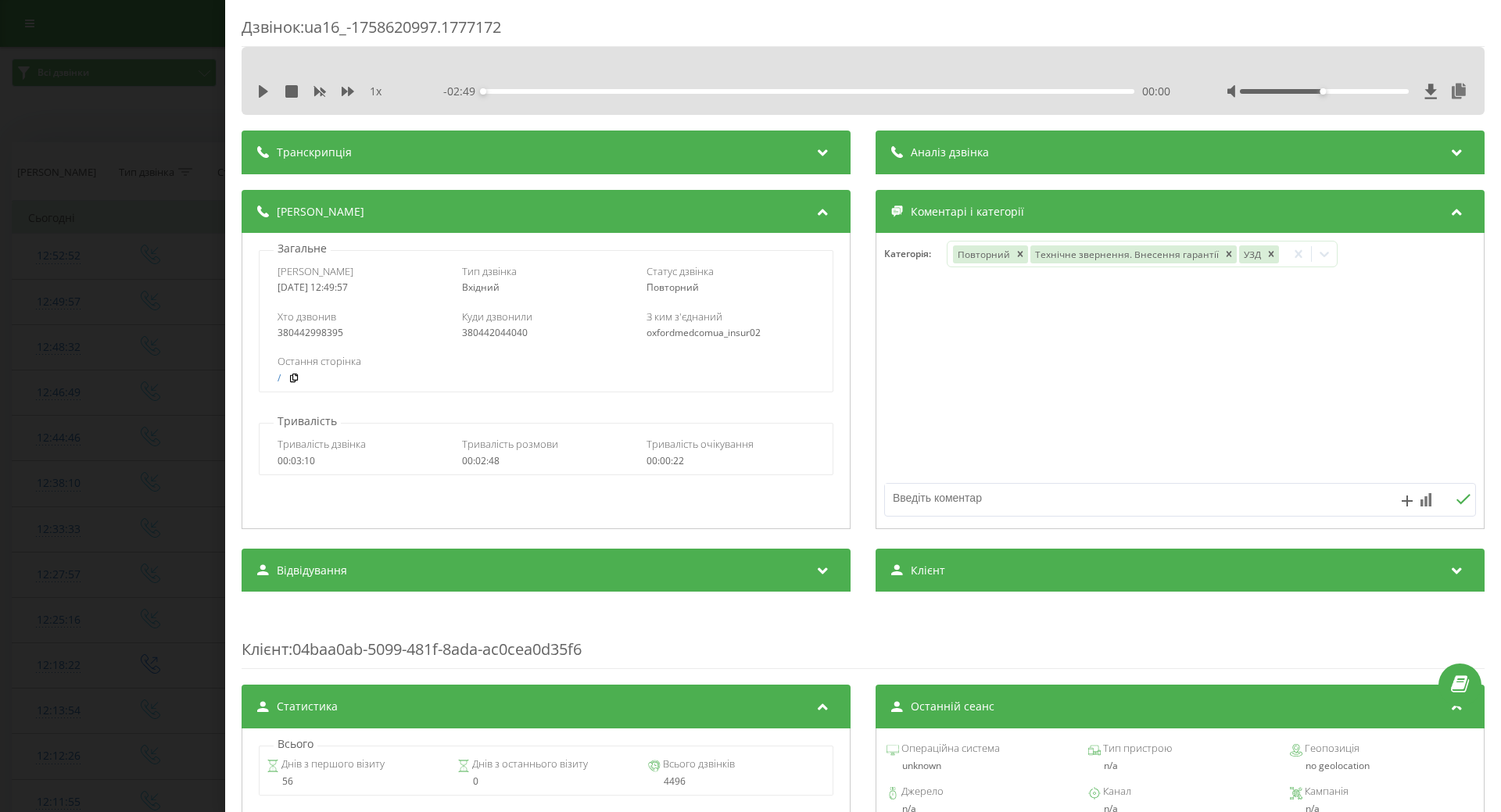
drag, startPoint x: 0, startPoint y: 396, endPoint x: 11, endPoint y: 802, distance: 406.1
click at [0, 401] on div "Дзвінок : ua16_-1758620997.1777172 1 x - 02:49 00:00 00:00 Транскрипція Для AI-…" at bounding box center [750, 406] width 1501 height 812
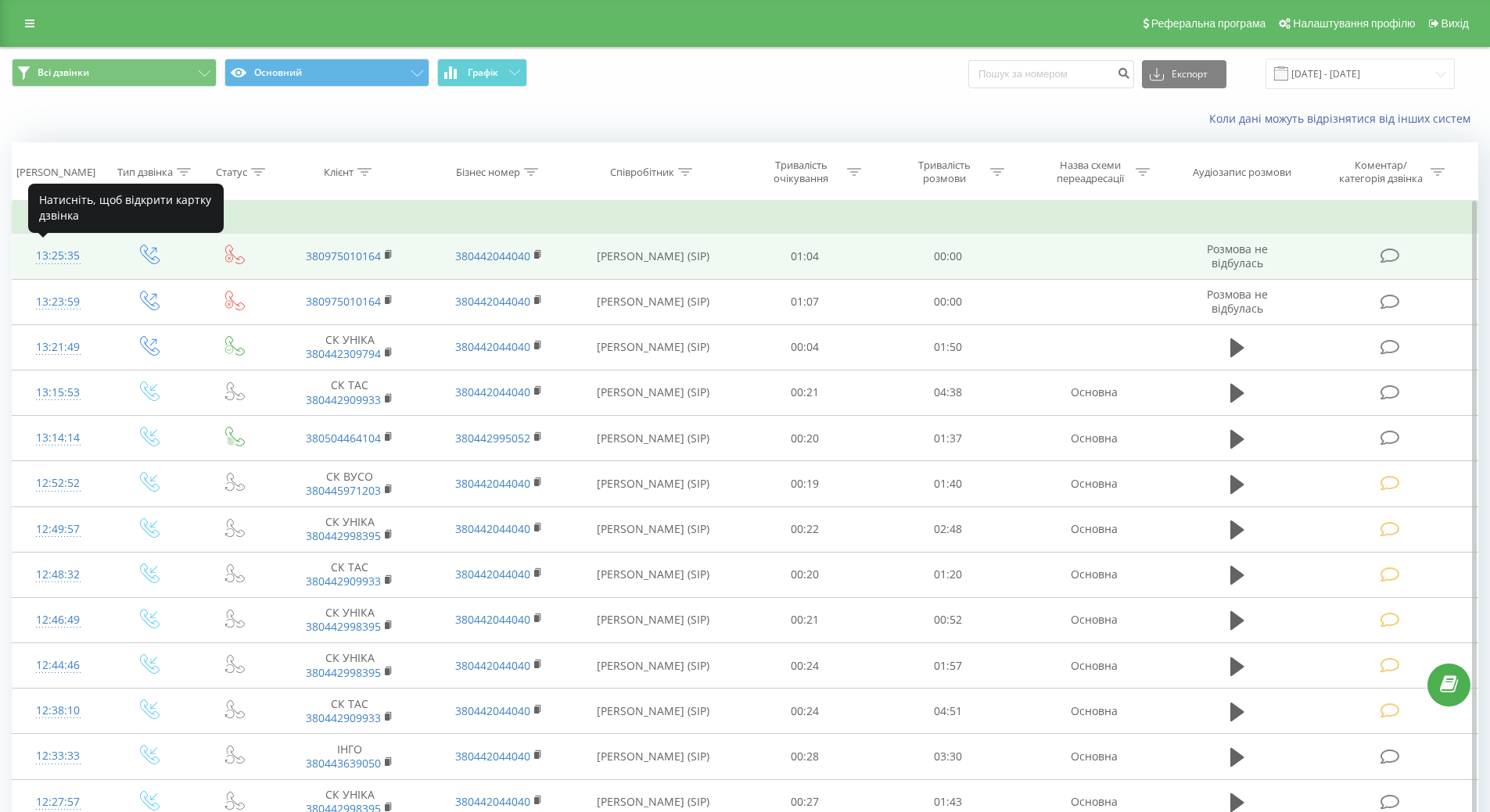
click at [64, 258] on div "13:25:35" at bounding box center [58, 256] width 60 height 31
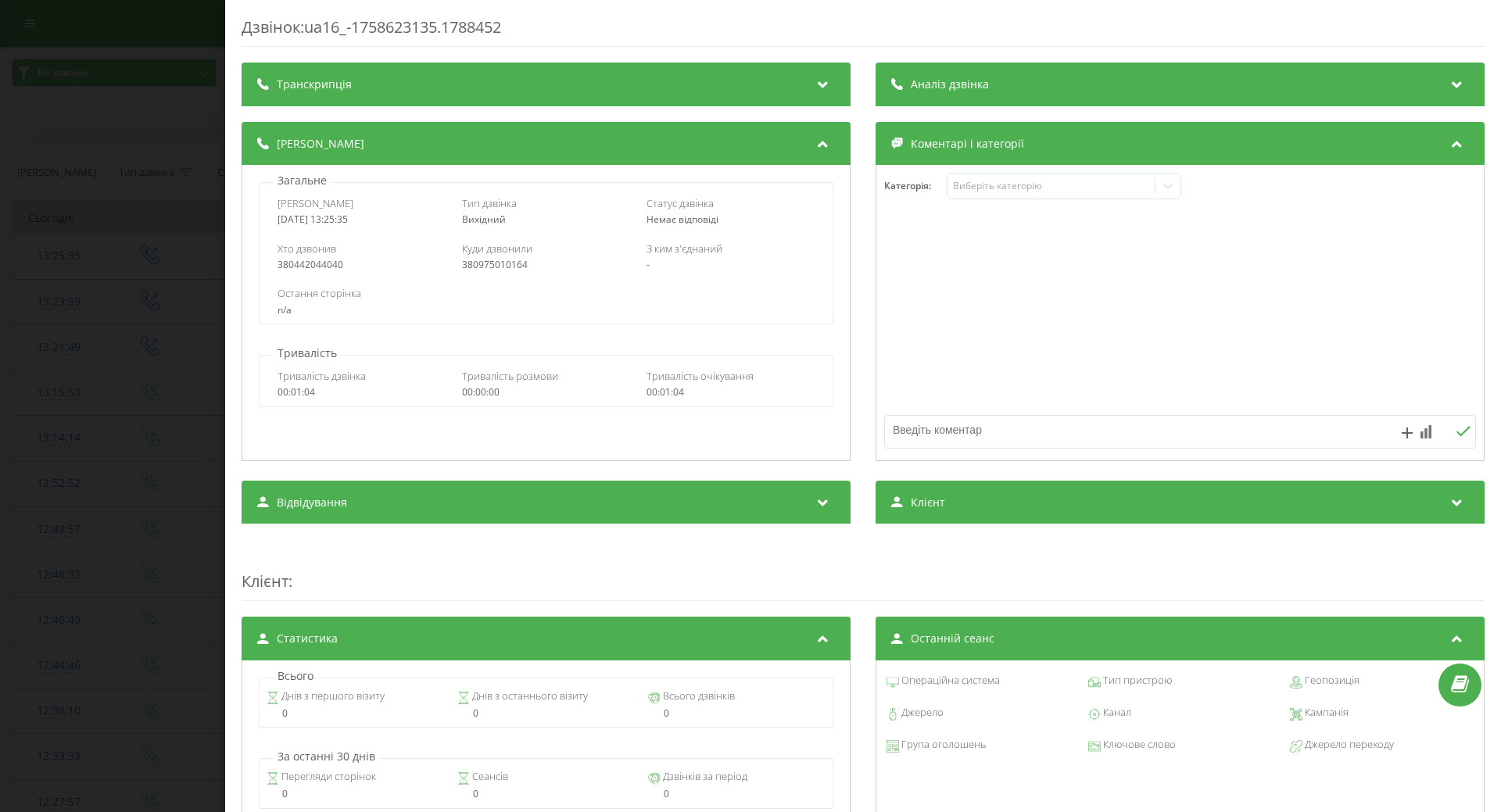
click at [0, 355] on div "Дзвінок : ua16_-1758623135.1788452 Транскрипція Для AI-аналізу майбутніх дзвінк…" at bounding box center [750, 406] width 1501 height 812
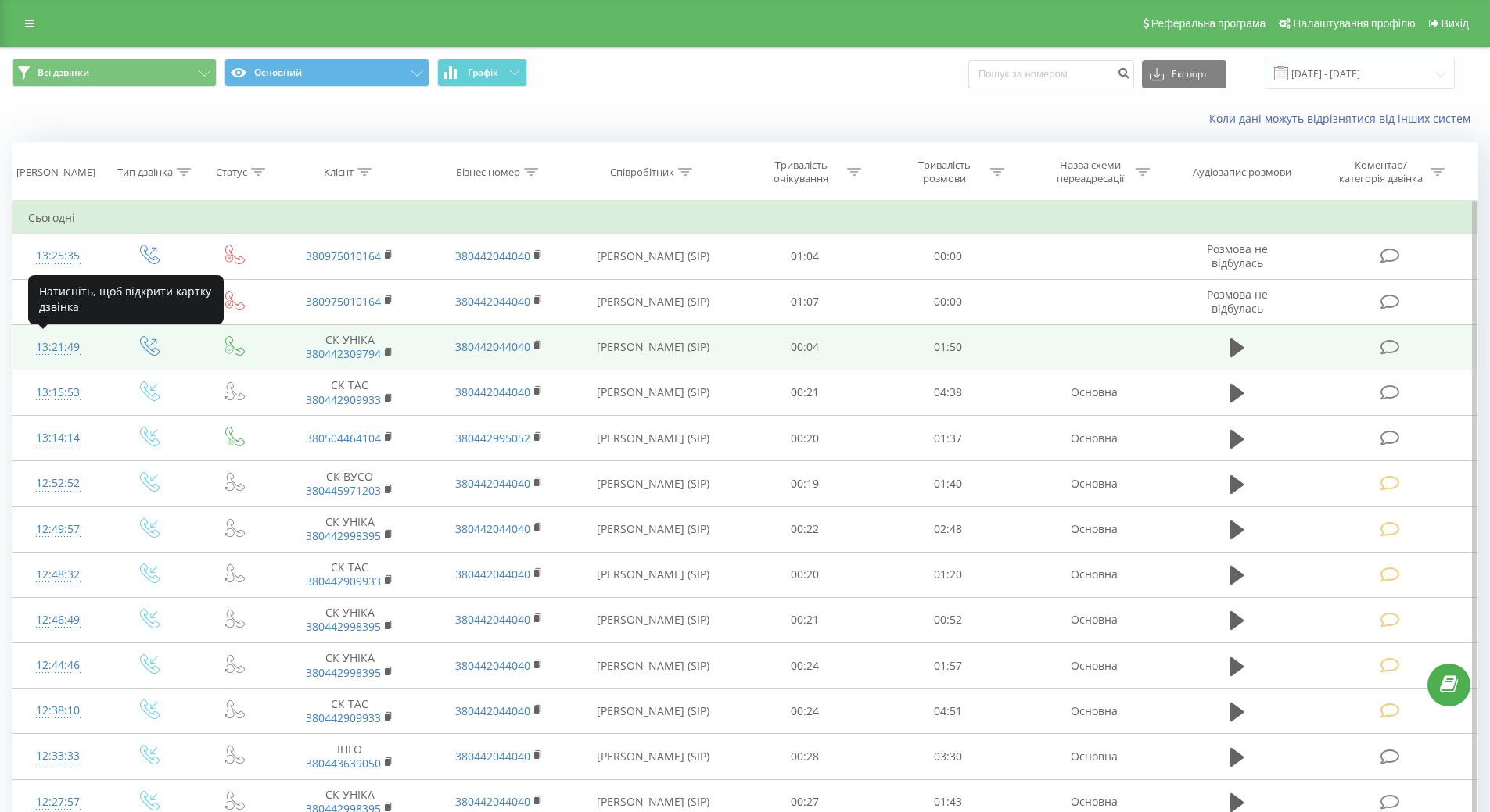
click at [48, 350] on div "13:21:49" at bounding box center [58, 347] width 60 height 31
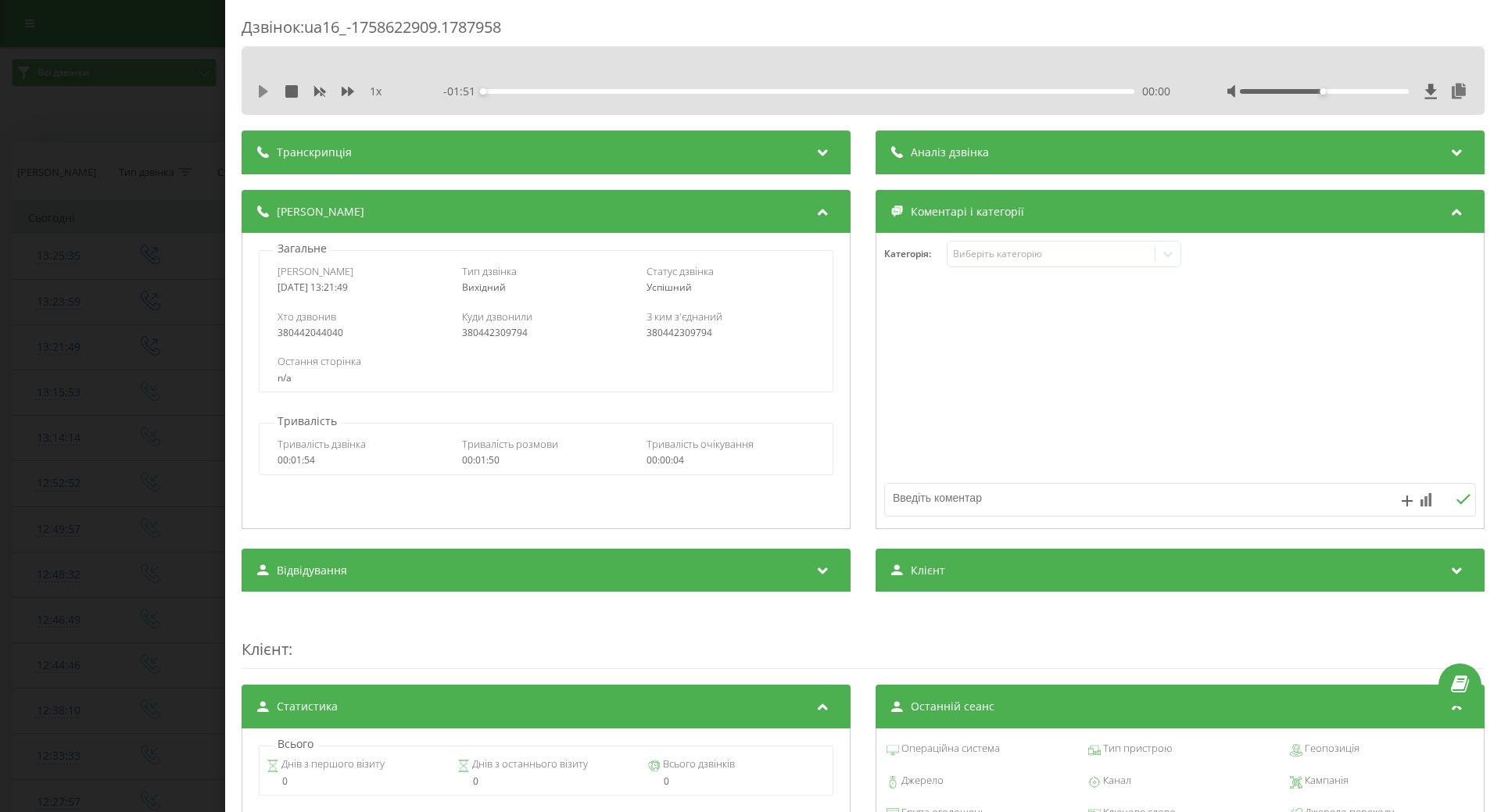
click at [262, 87] on icon at bounding box center [263, 91] width 9 height 12
click at [267, 87] on icon at bounding box center [267, 91] width 3 height 12
click at [93, 202] on div "Дзвінок : ua16_-1758622909.1787958 1 x - 01:44 00:06 00:06 Транскрипція Для AI-…" at bounding box center [750, 406] width 1501 height 812
